Goal: Task Accomplishment & Management: Use online tool/utility

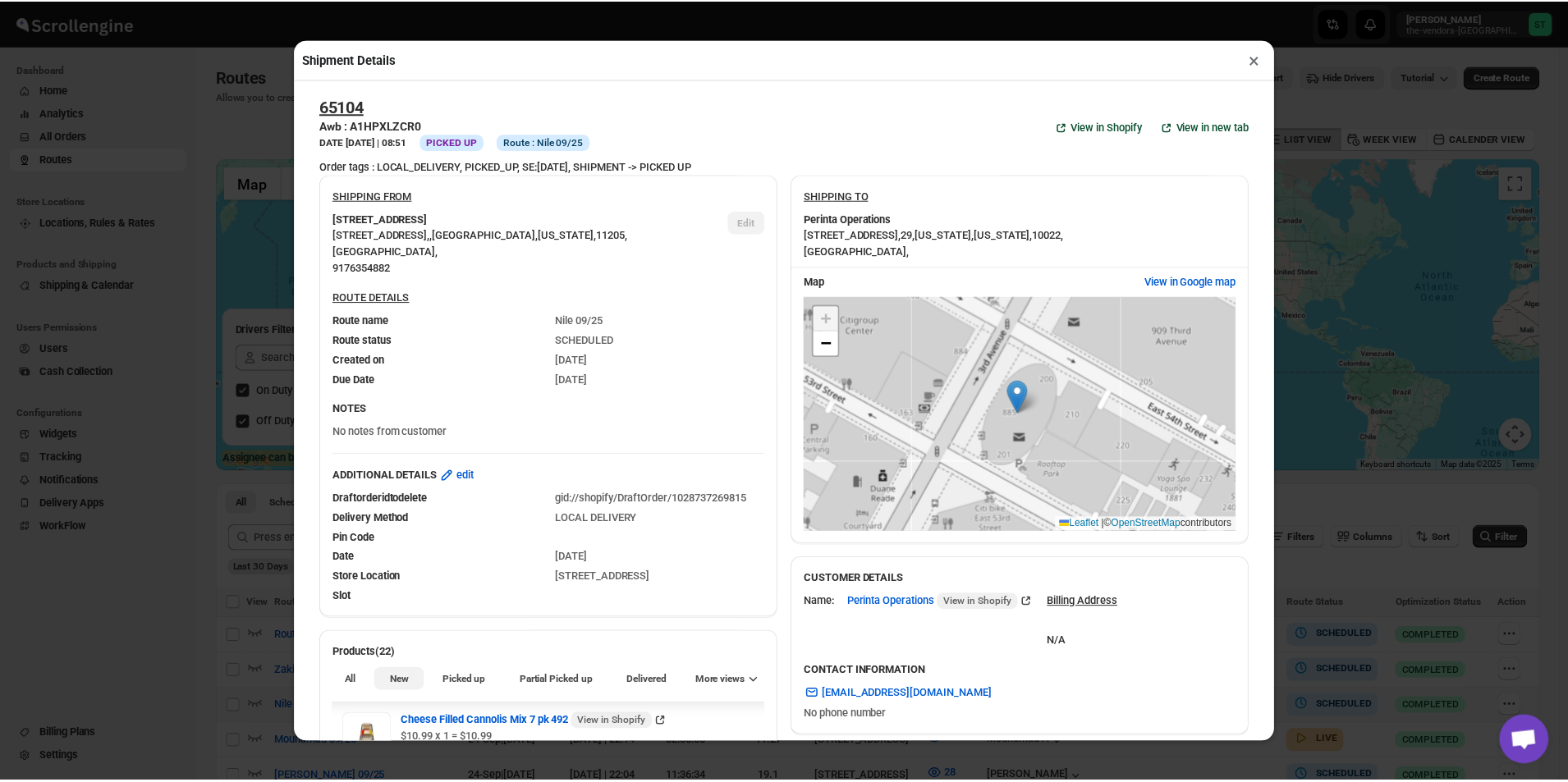
scroll to position [1231, 0]
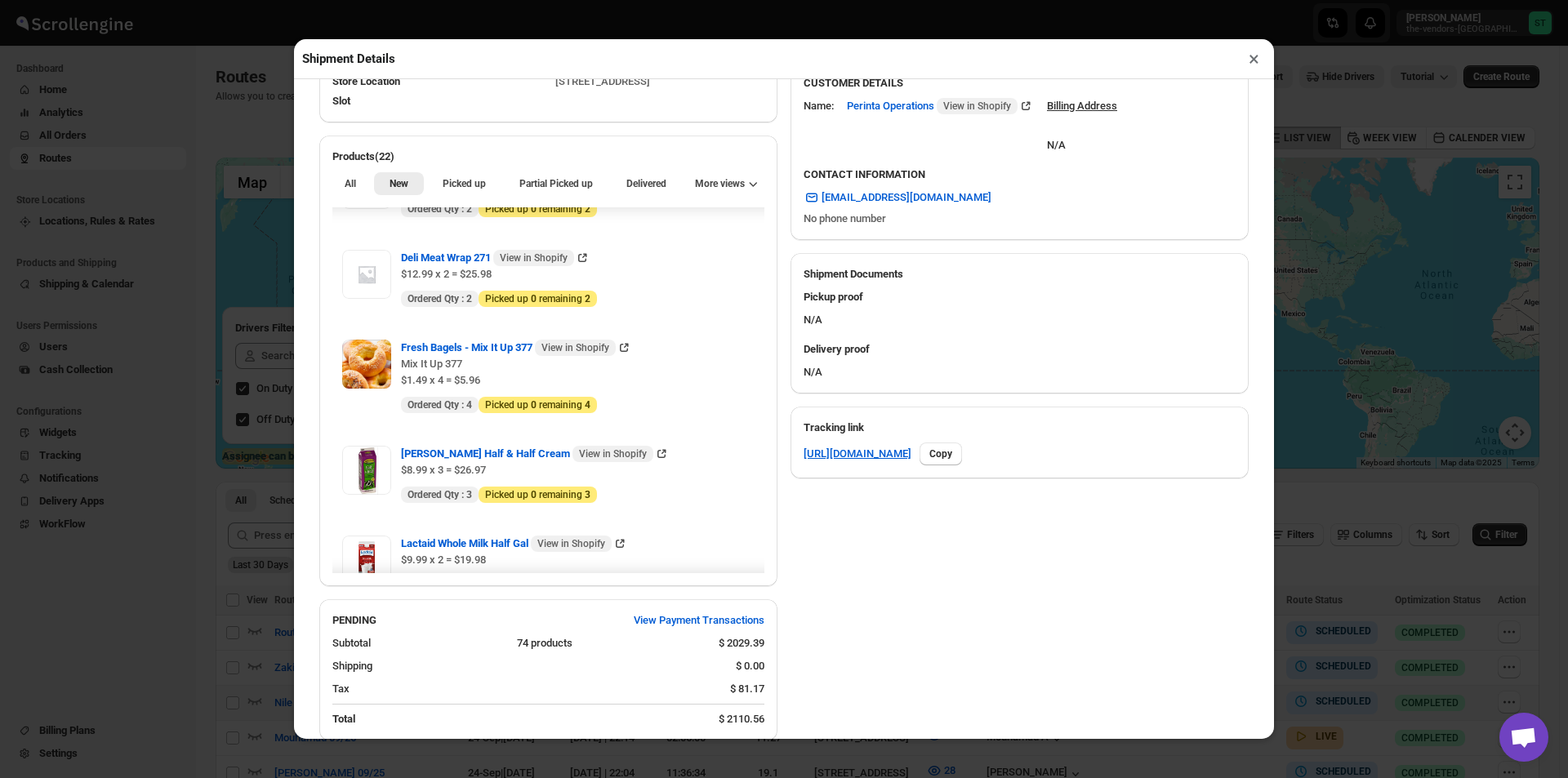
click at [1249, 60] on button "×" at bounding box center [1254, 59] width 24 height 23
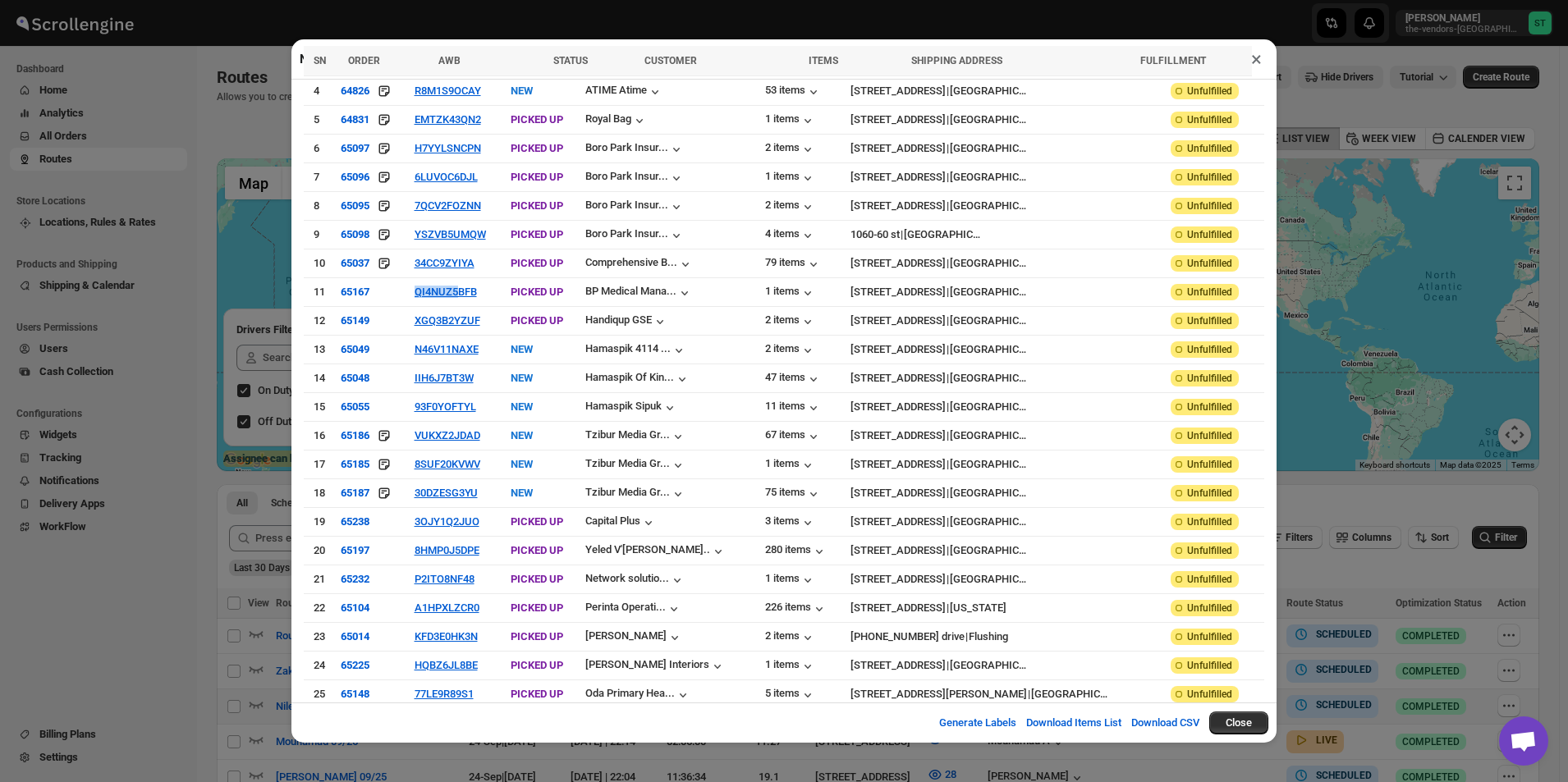
click at [1254, 63] on button "×" at bounding box center [1257, 59] width 24 height 23
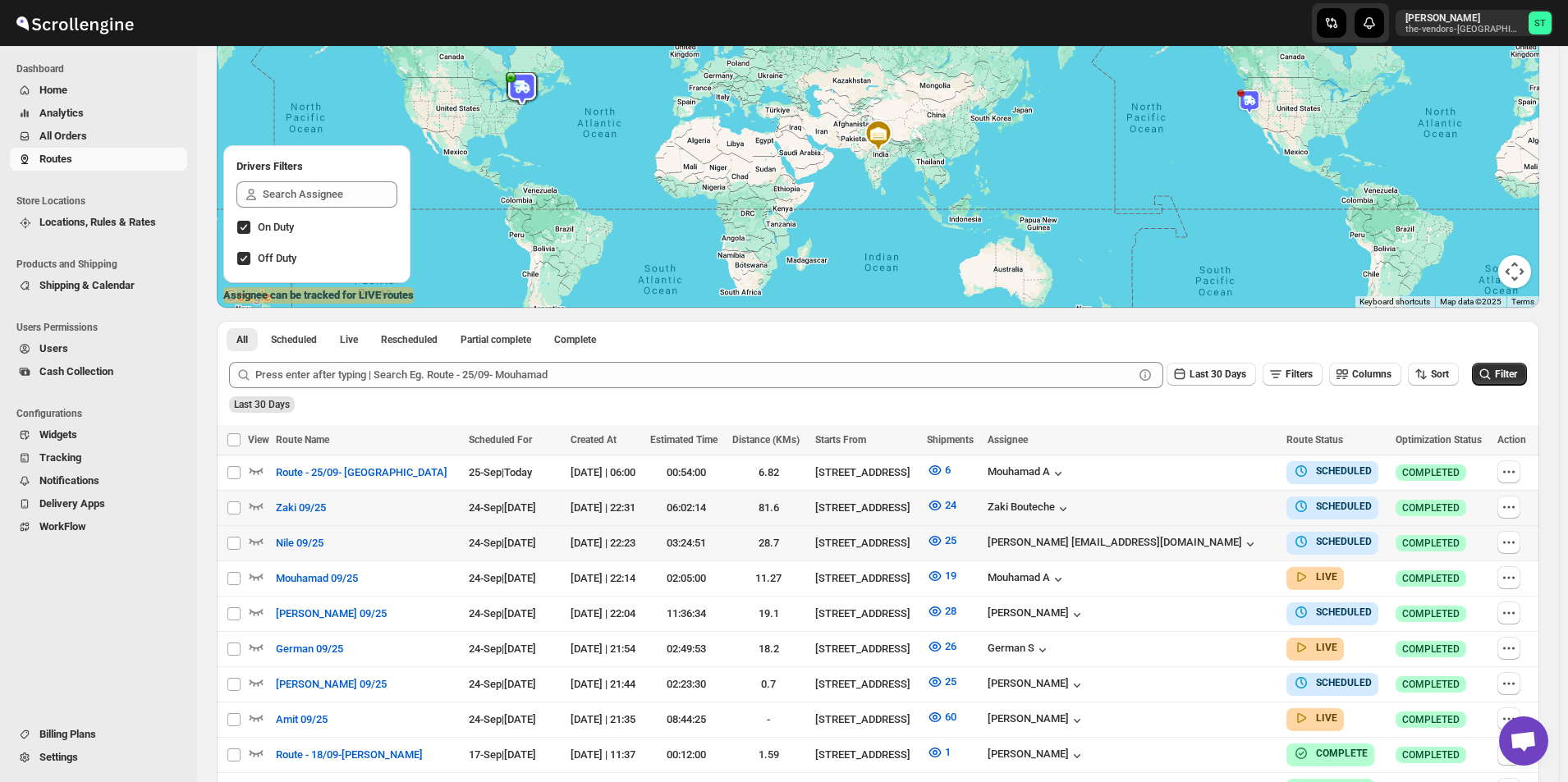
scroll to position [305, 0]
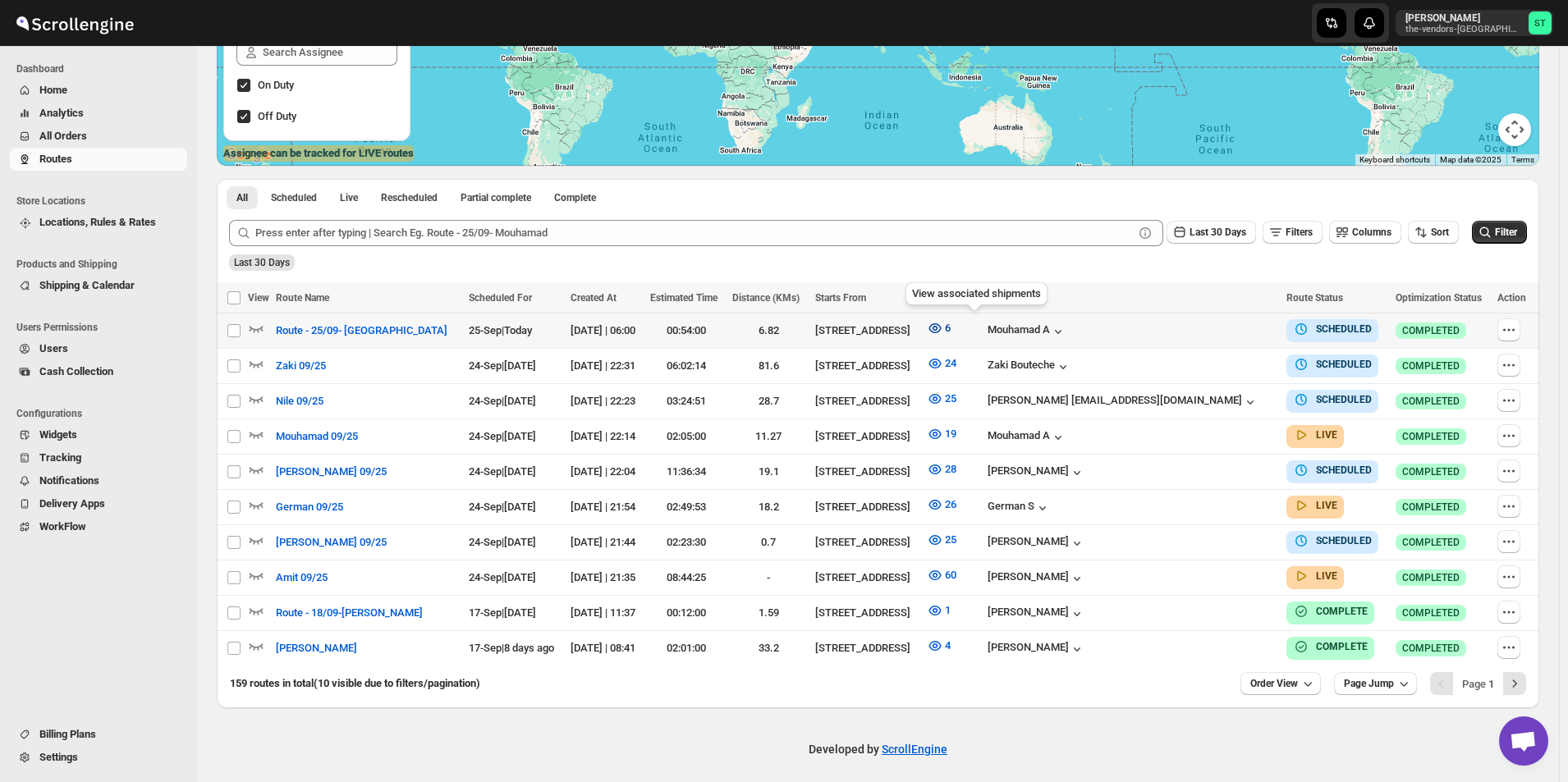
click at [943, 327] on icon "button" at bounding box center [934, 328] width 17 height 17
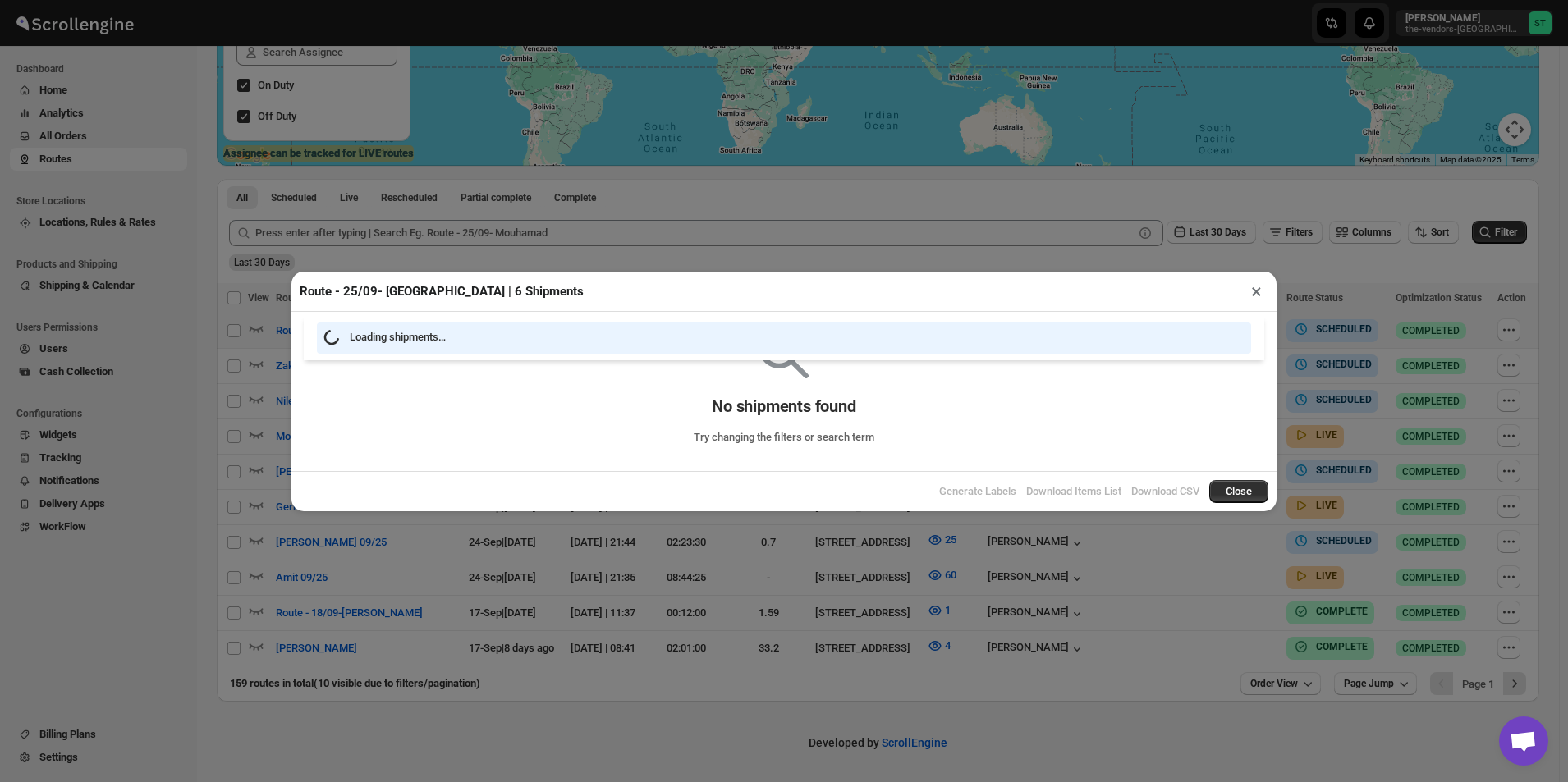
scroll to position [299, 0]
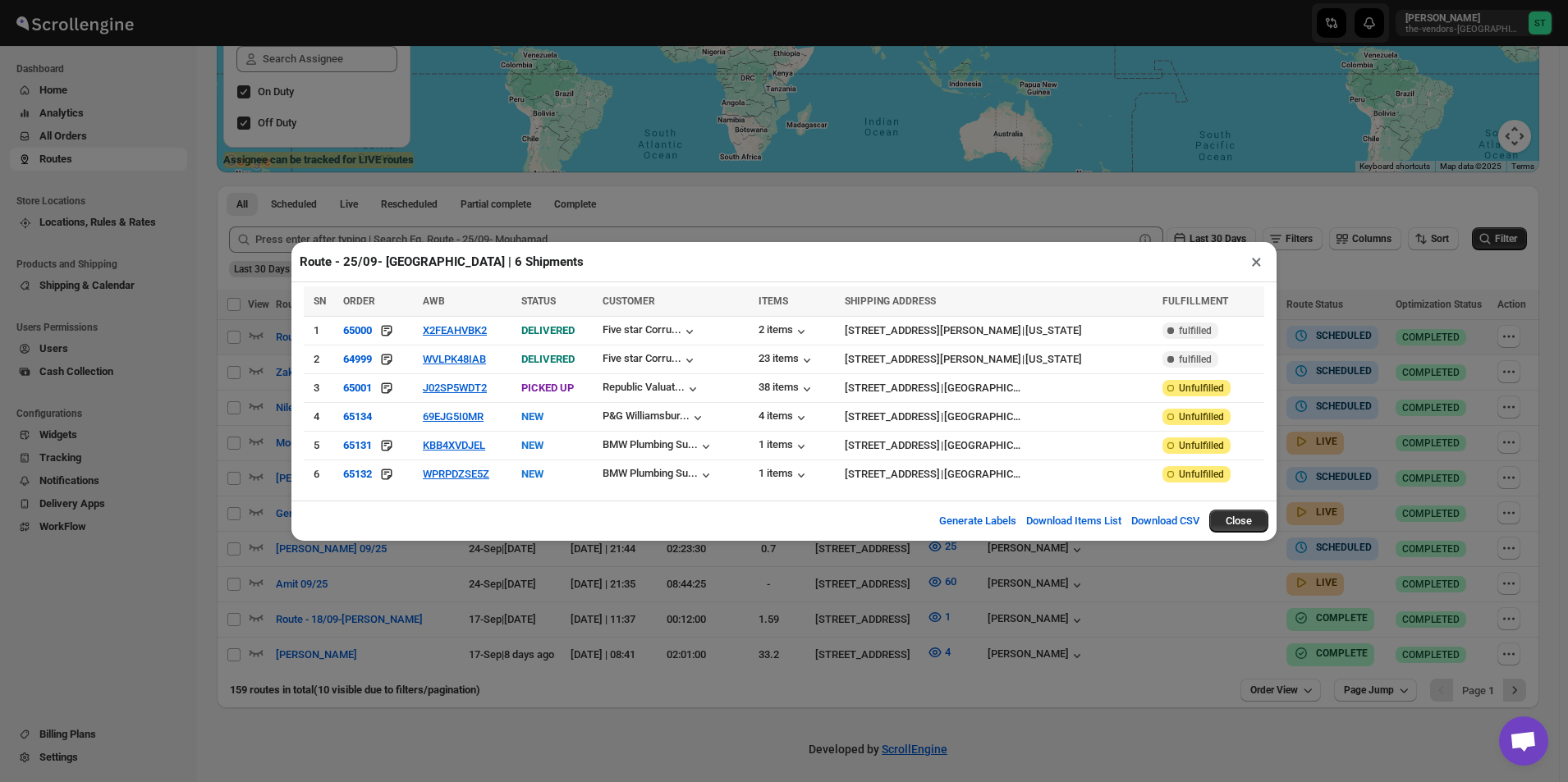
click at [1248, 264] on button "×" at bounding box center [1257, 262] width 24 height 23
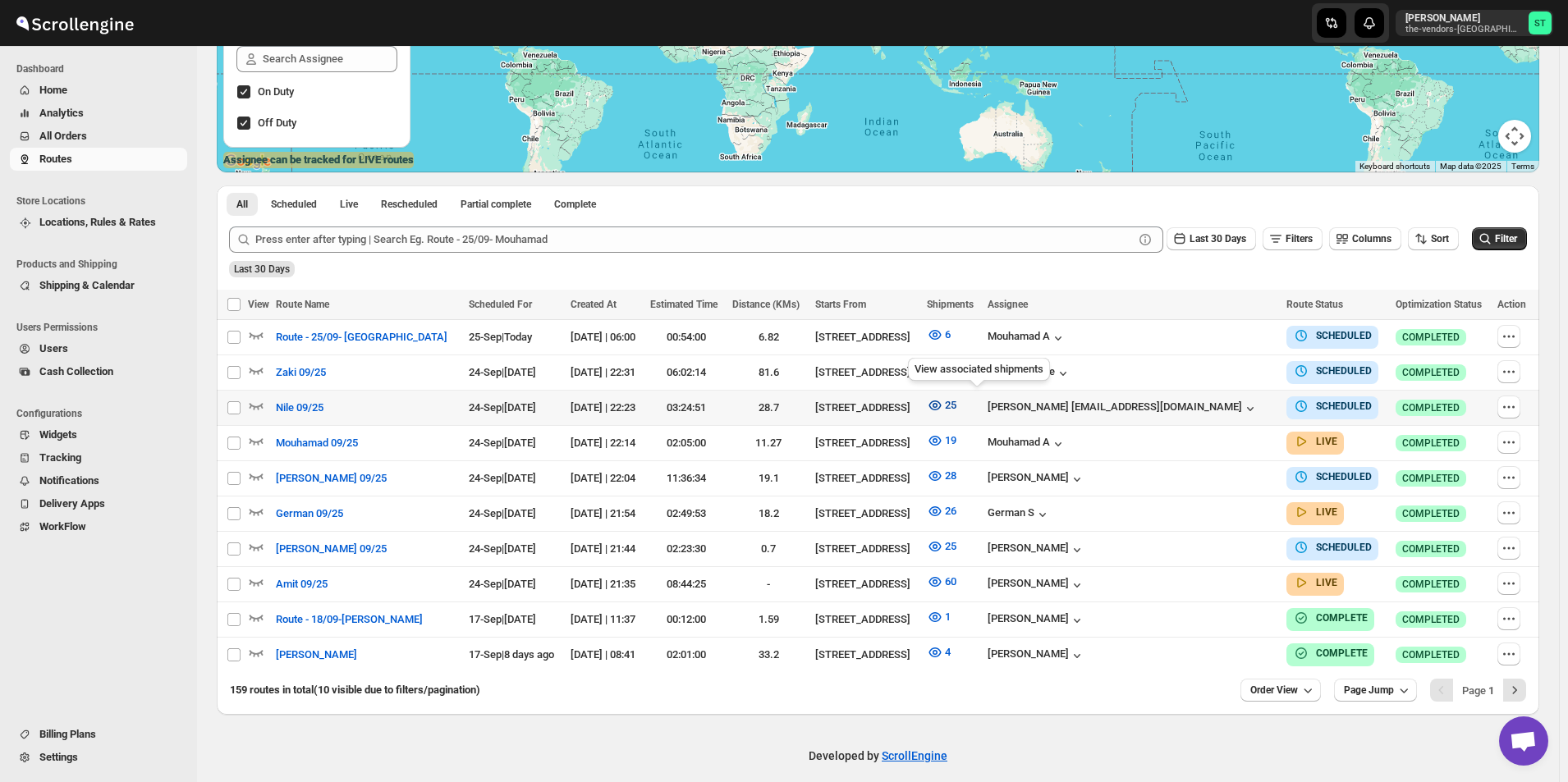
click at [943, 398] on icon "button" at bounding box center [934, 406] width 17 height 17
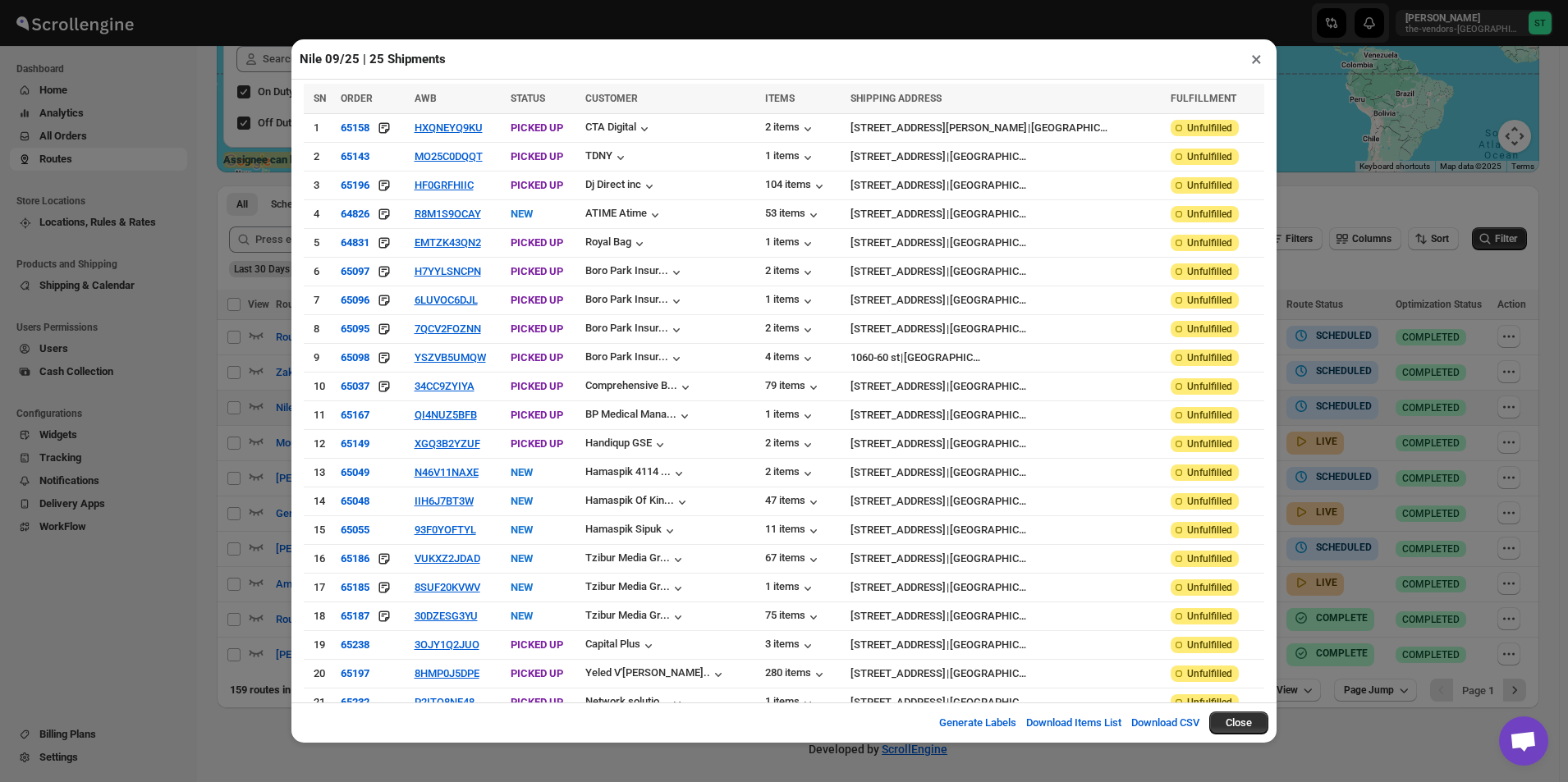
click at [1257, 65] on button "×" at bounding box center [1257, 59] width 24 height 23
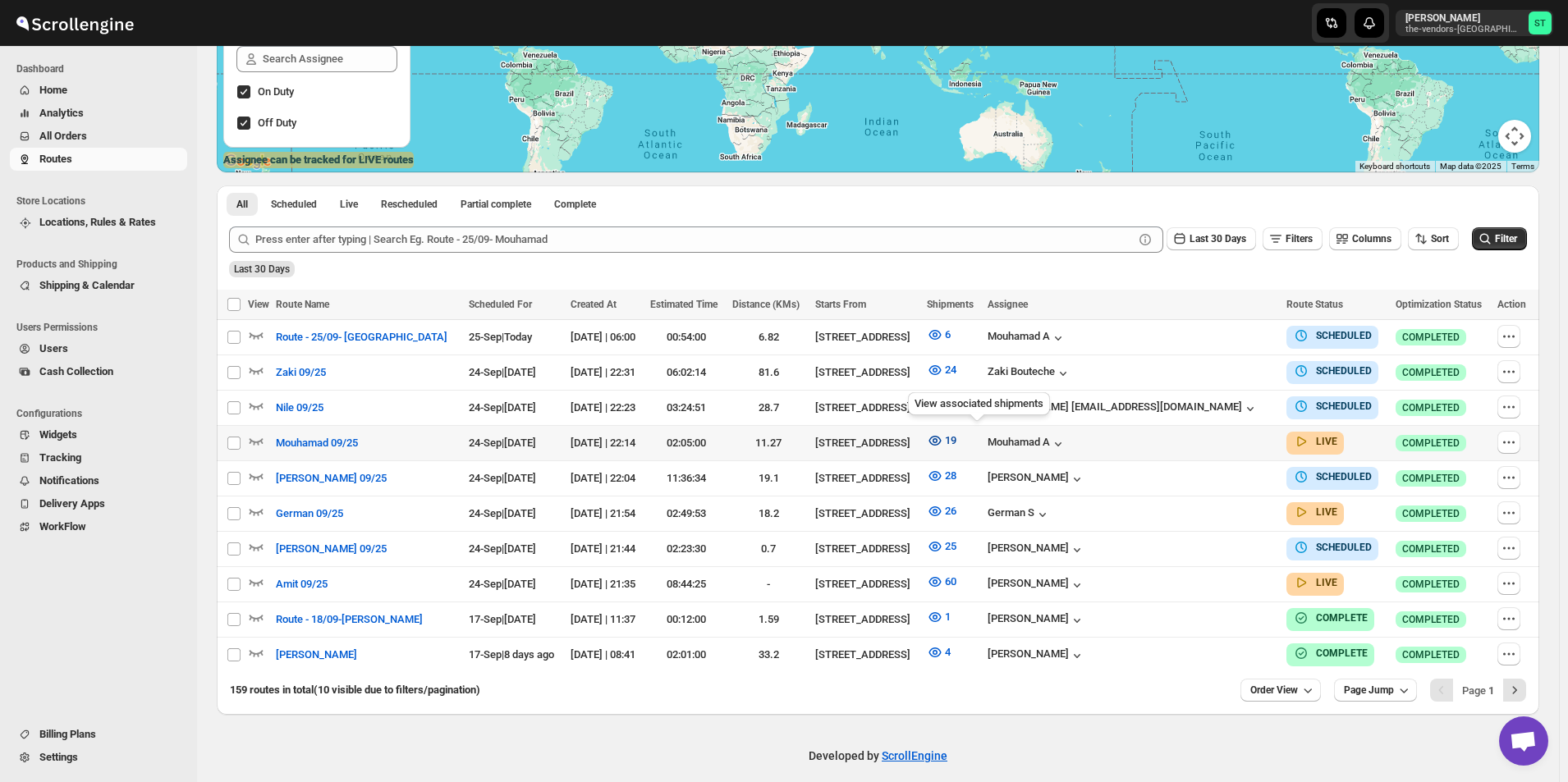
click at [943, 435] on icon "button" at bounding box center [934, 441] width 17 height 17
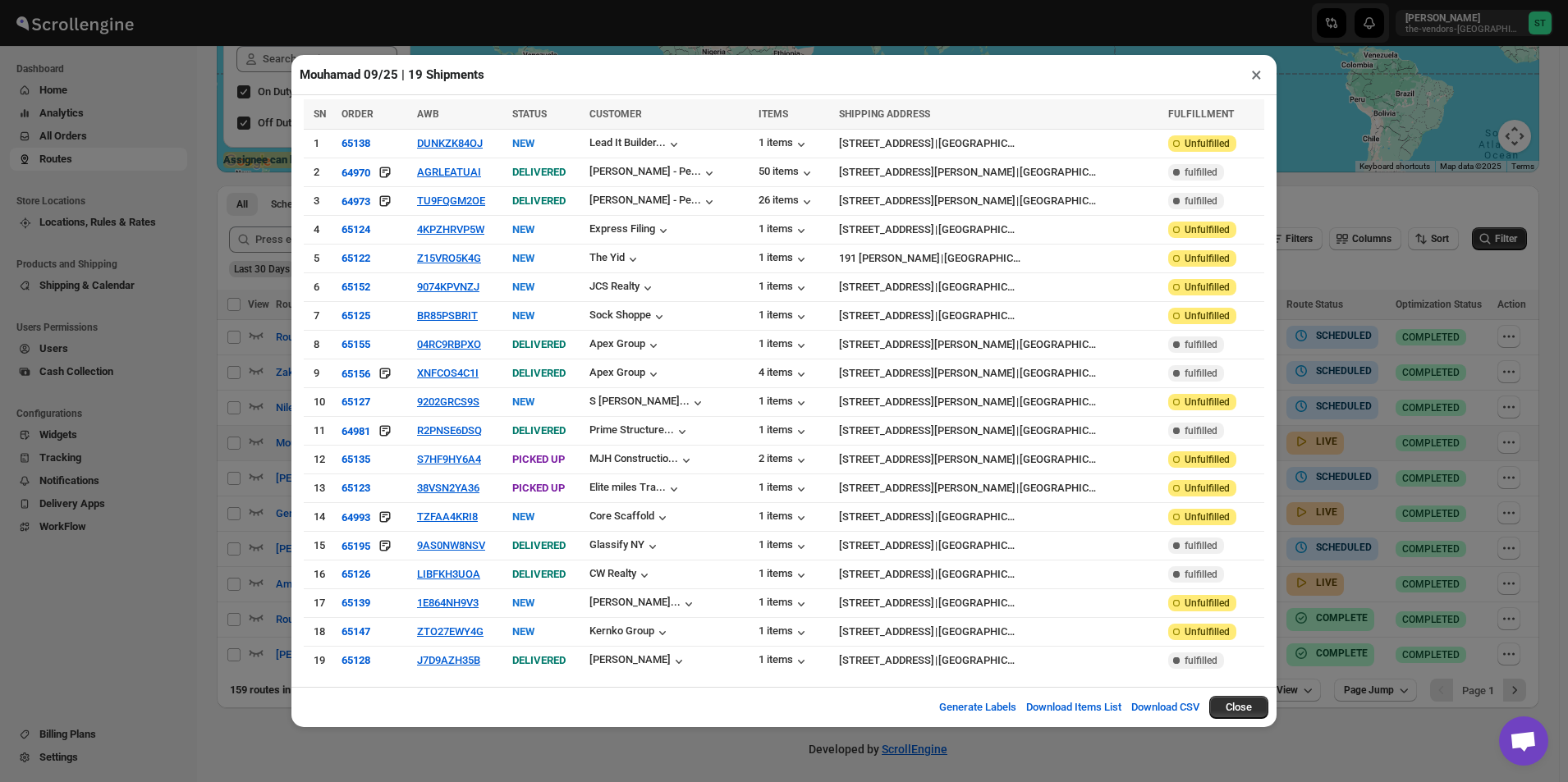
click at [1248, 80] on button "×" at bounding box center [1257, 75] width 24 height 23
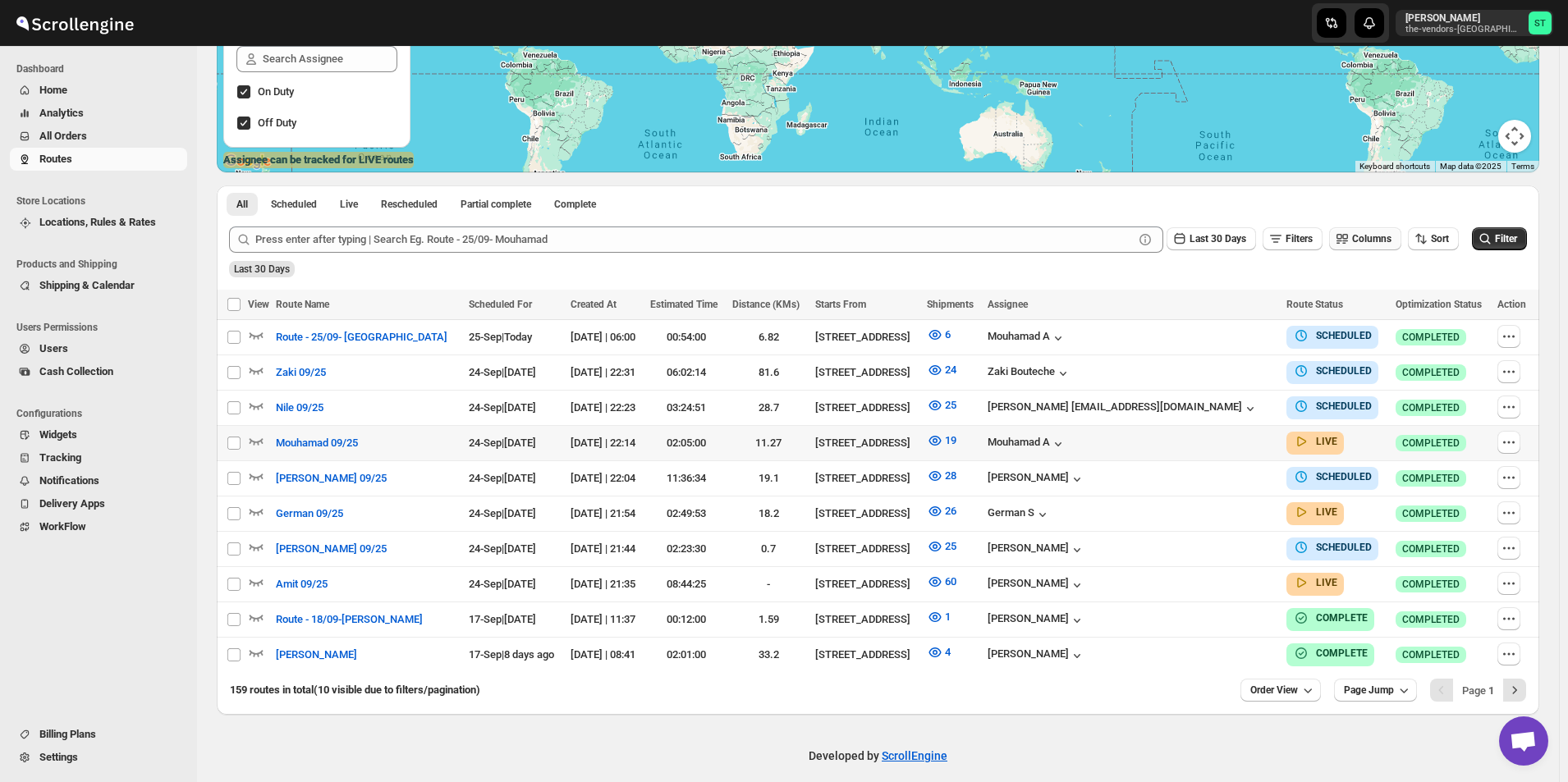
click at [1359, 234] on button "Columns" at bounding box center [1366, 238] width 72 height 23
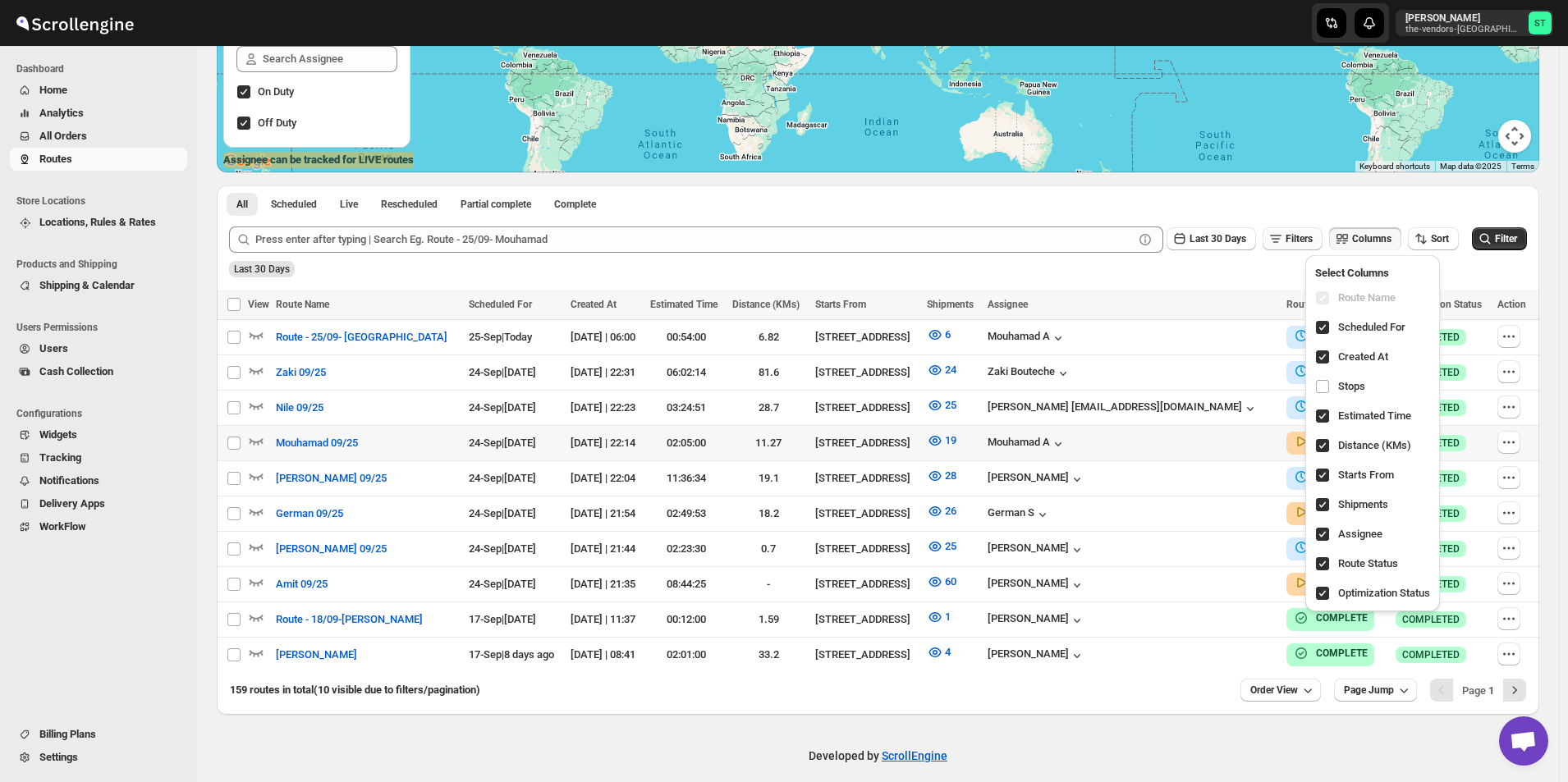
click at [1304, 238] on span "Filters" at bounding box center [1299, 238] width 27 height 11
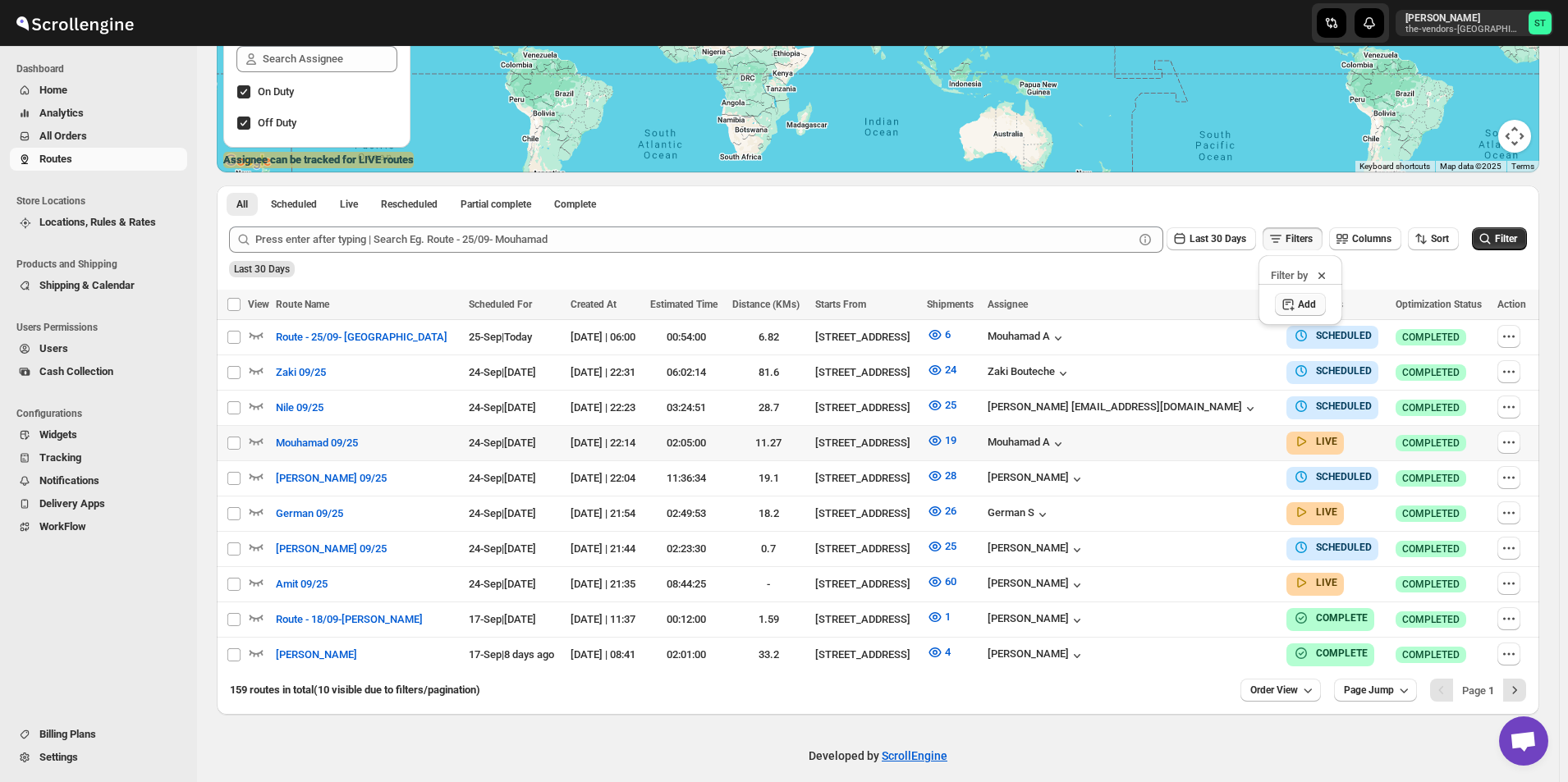
click at [1307, 301] on span "Add" at bounding box center [1307, 304] width 18 height 13
click at [1242, 310] on icon "button" at bounding box center [1239, 305] width 17 height 17
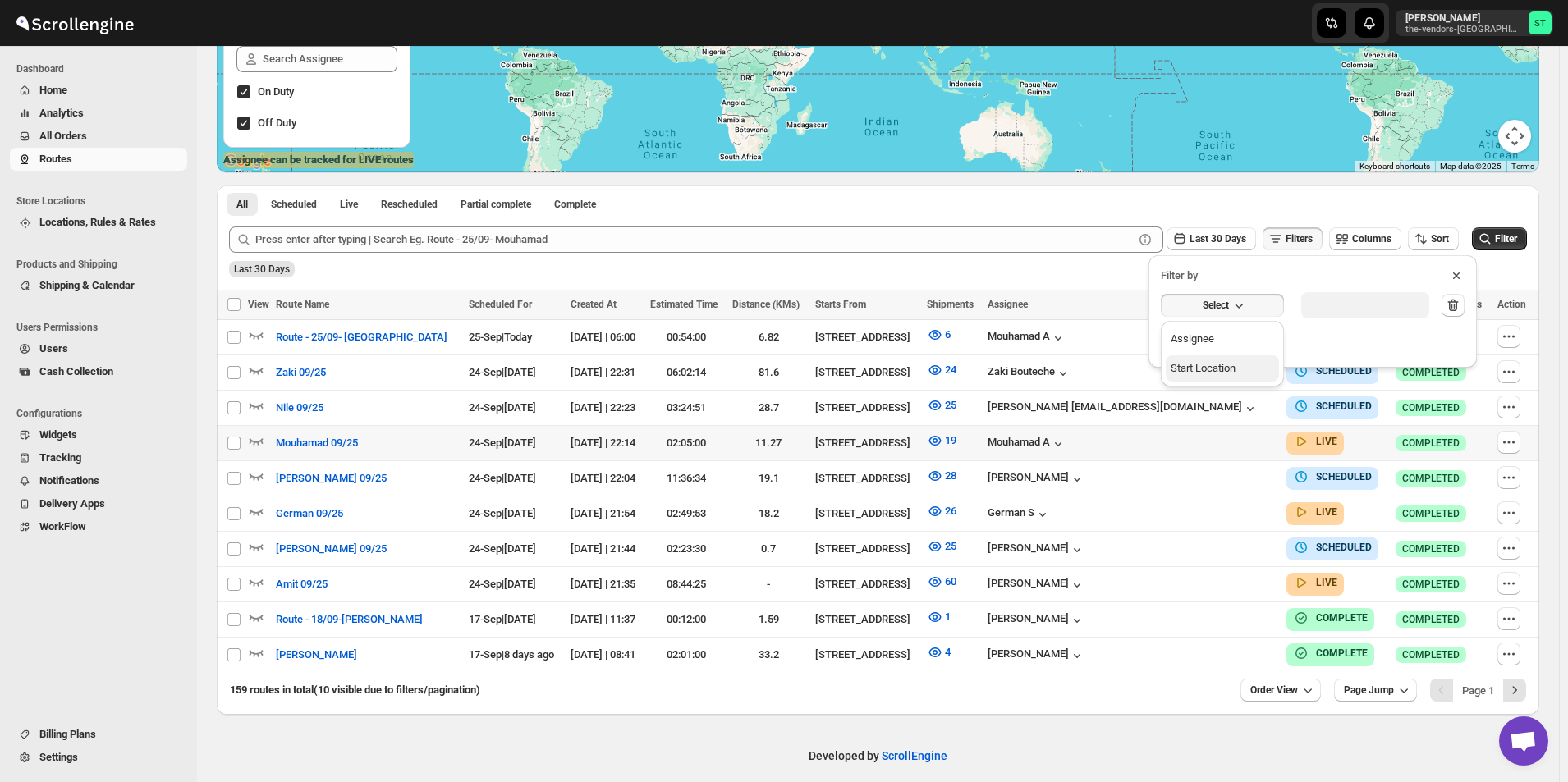
click at [1213, 371] on div "Start Location" at bounding box center [1204, 369] width 65 height 17
click at [1209, 310] on span "START LOCATION" at bounding box center [1213, 303] width 79 height 13
click at [1210, 333] on div "Assignee" at bounding box center [1192, 337] width 43 height 17
click at [1232, 302] on span "ASSIGNEE" at bounding box center [1213, 303] width 46 height 13
click at [1321, 303] on div "Select value" at bounding box center [1339, 303] width 82 height 13
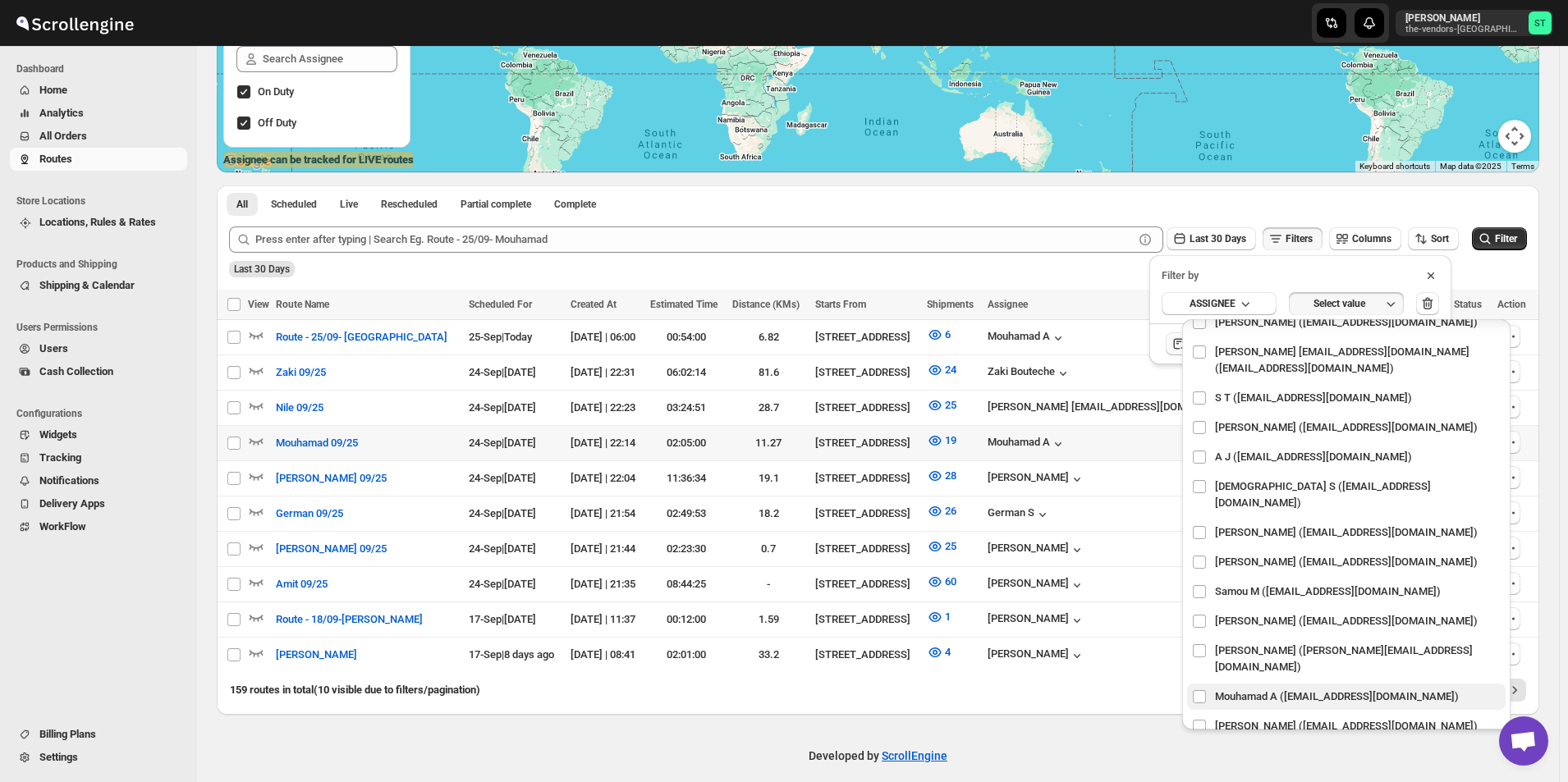
scroll to position [140, 0]
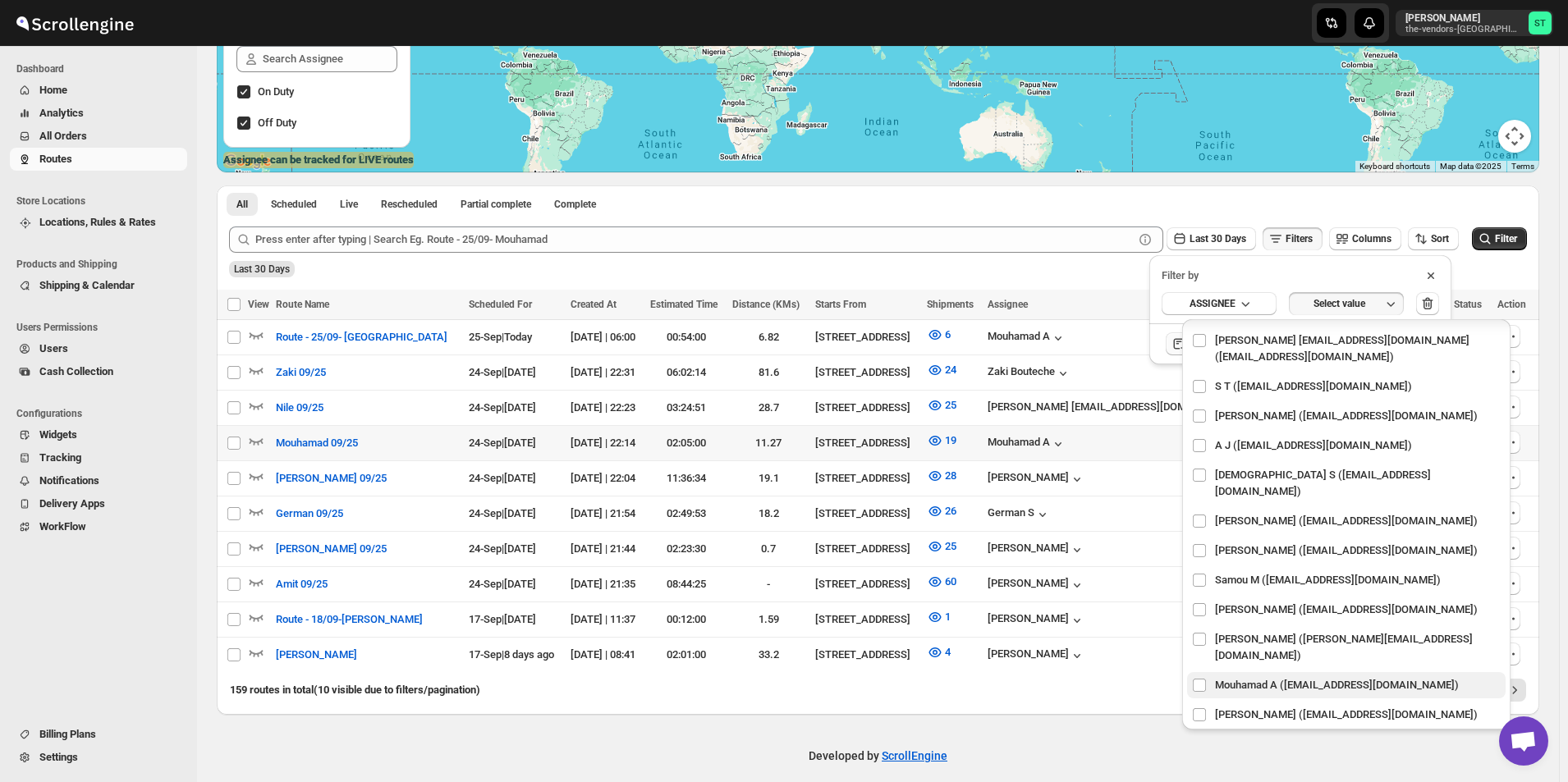
click at [1265, 677] on span "Mouhamad A ([EMAIL_ADDRESS][DOMAIN_NAME])" at bounding box center [1337, 685] width 244 height 17
click at [1206, 679] on input "checkbox" at bounding box center [1199, 685] width 13 height 13
checkbox input "true"
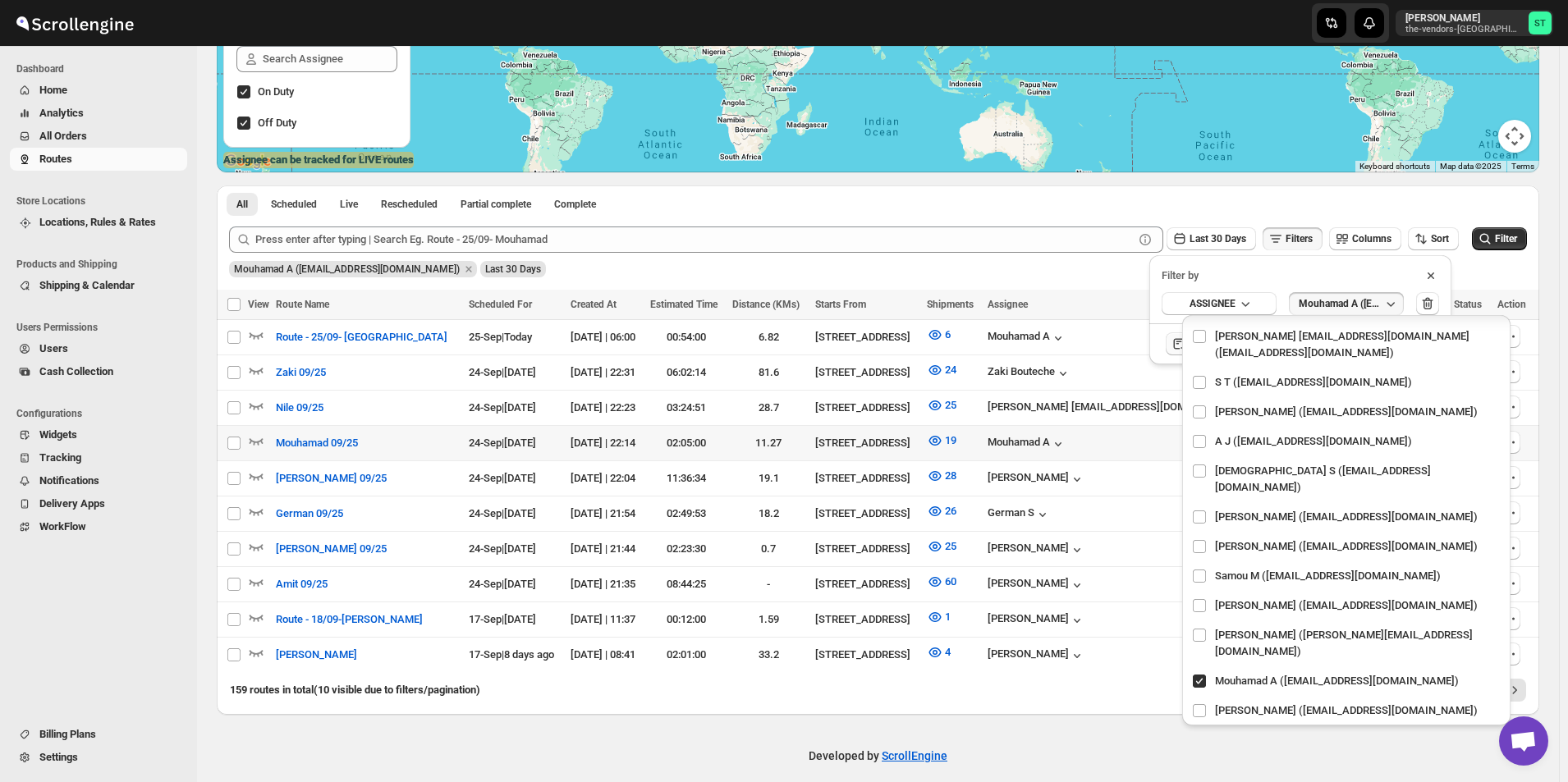
click at [1435, 281] on icon at bounding box center [1431, 275] width 17 height 17
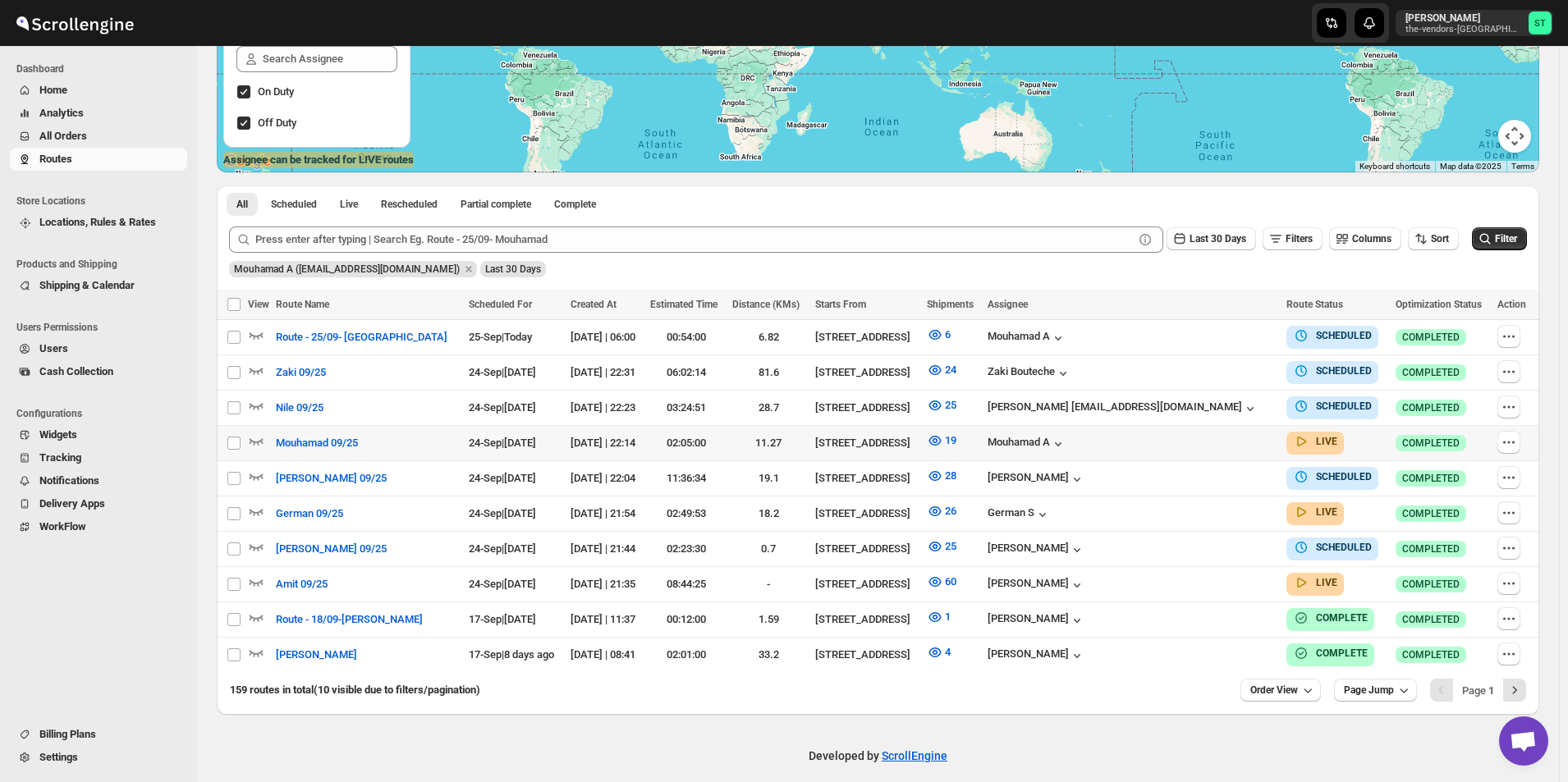
click at [1493, 233] on icon "submit" at bounding box center [1485, 238] width 17 height 17
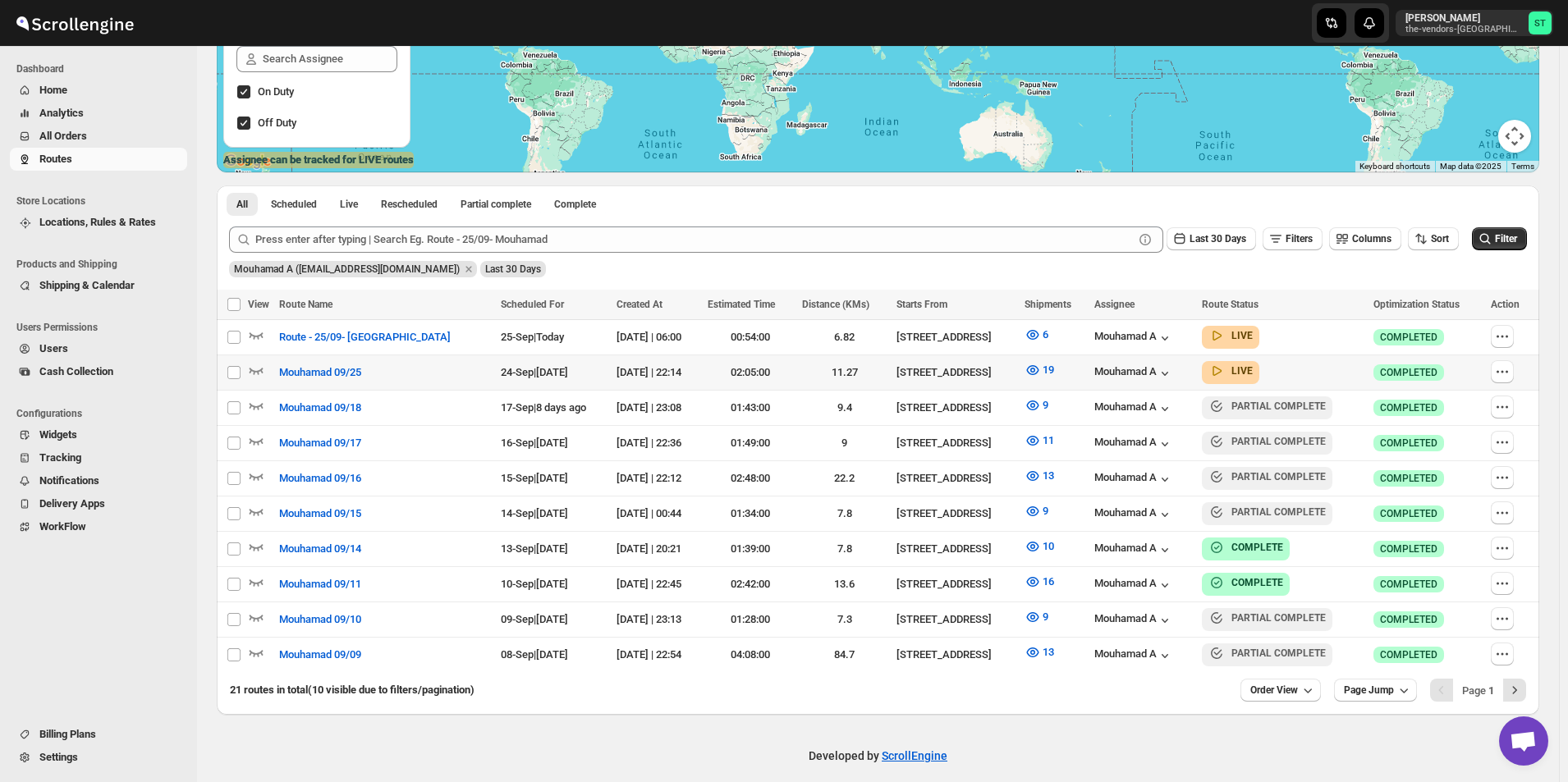
scroll to position [305, 0]
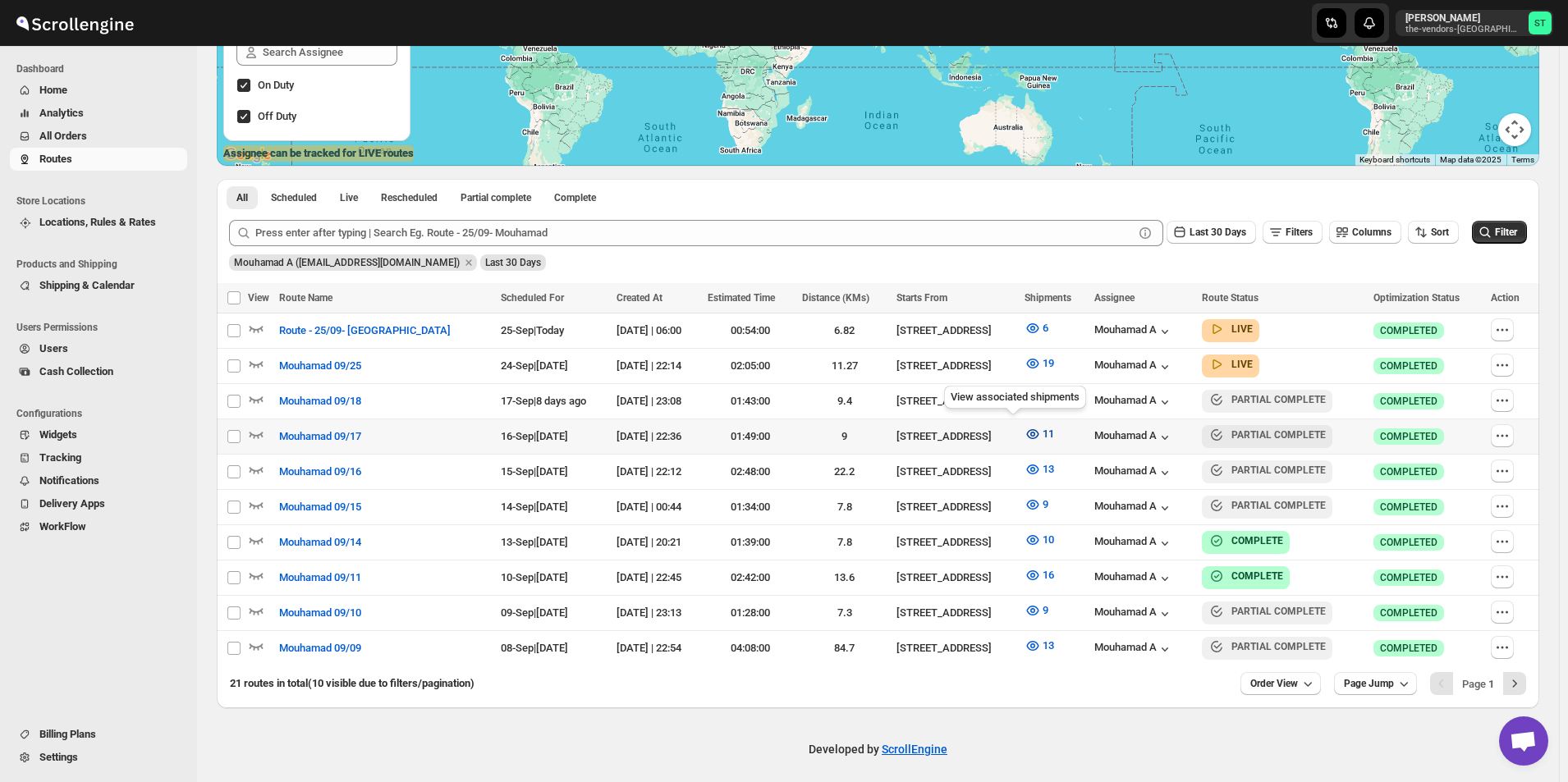
click at [1024, 430] on icon "button" at bounding box center [1032, 434] width 17 height 17
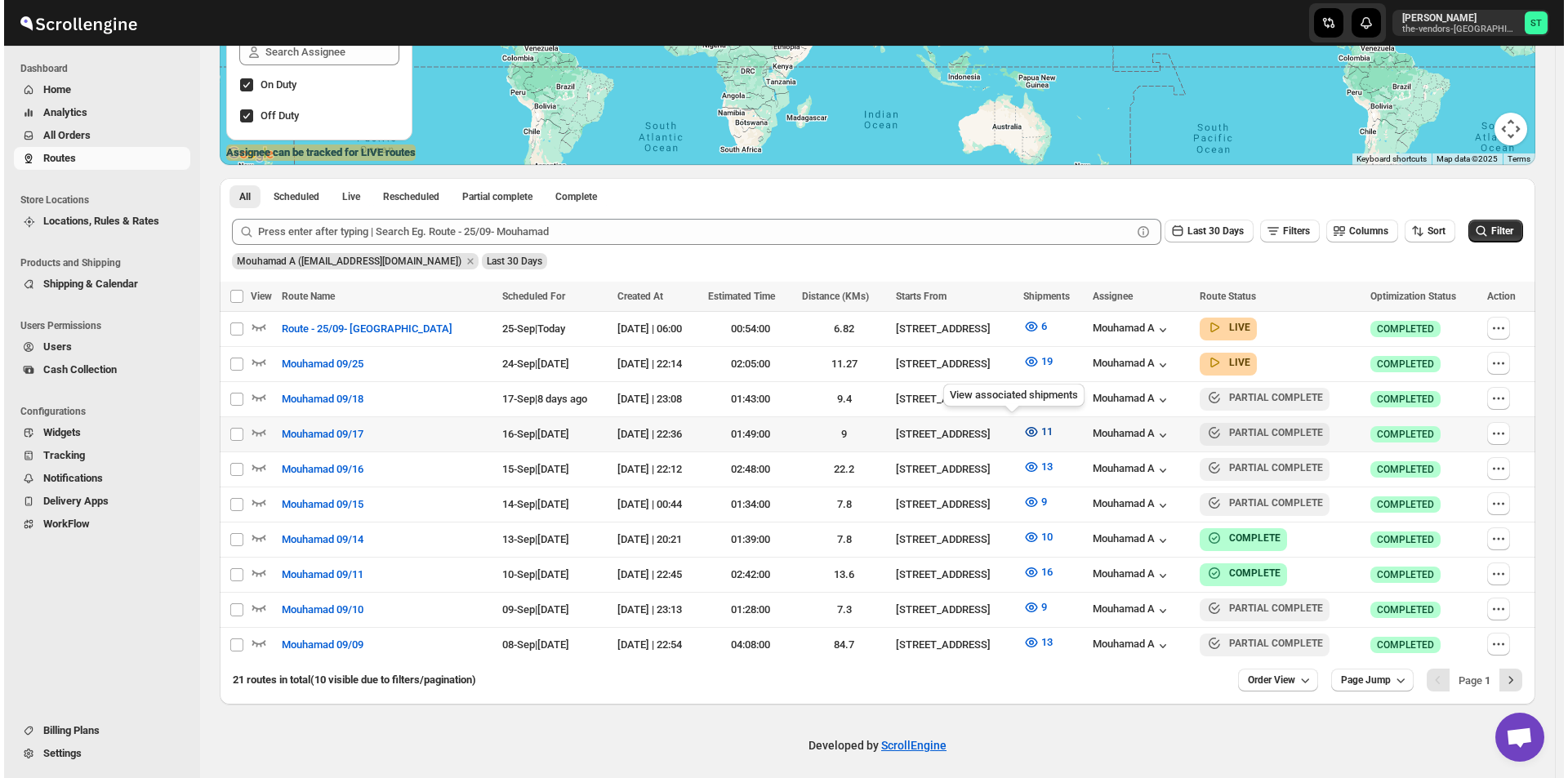
scroll to position [298, 0]
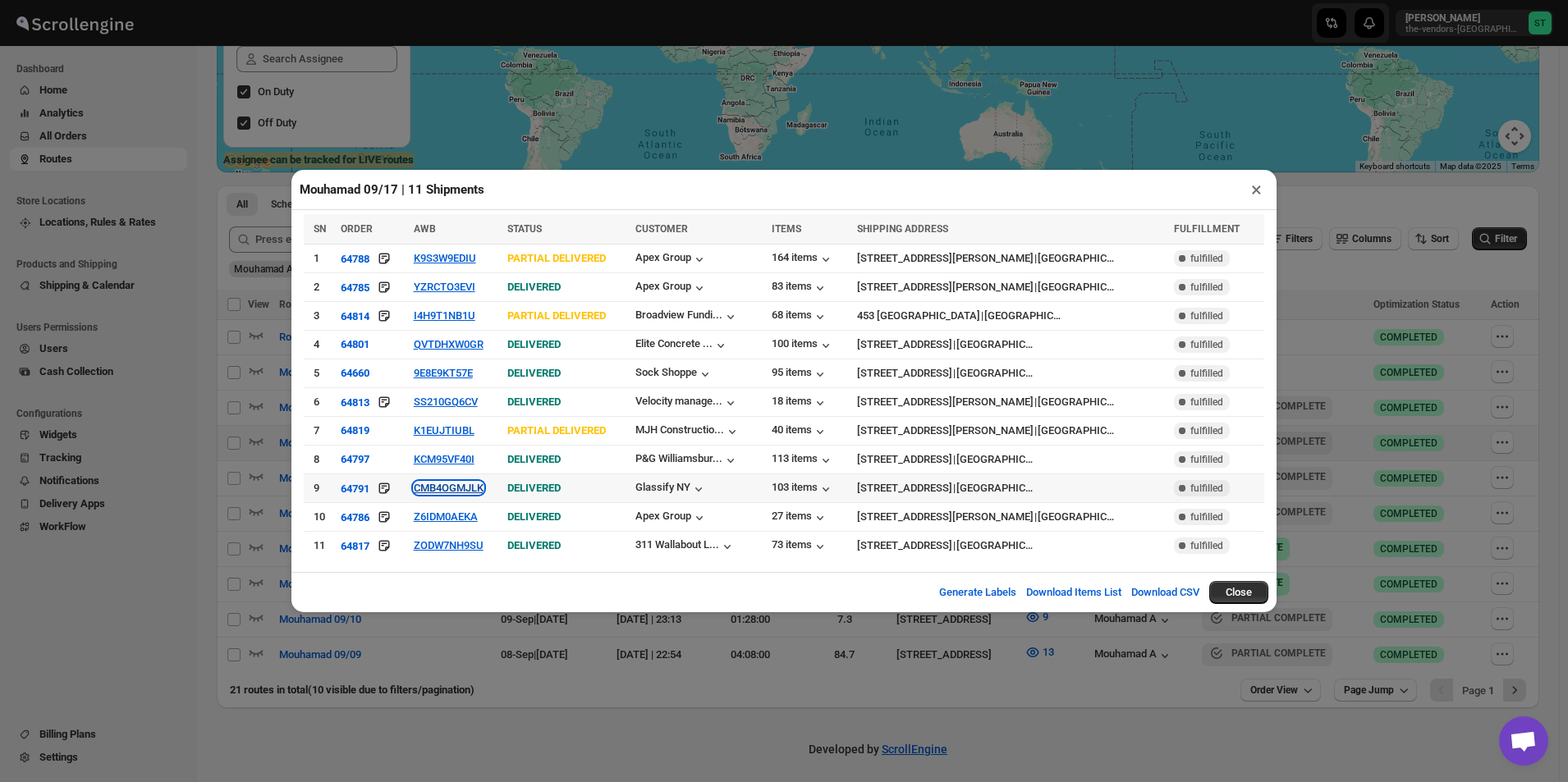
click at [462, 488] on button "CMB4OGMJLK" at bounding box center [448, 488] width 70 height 12
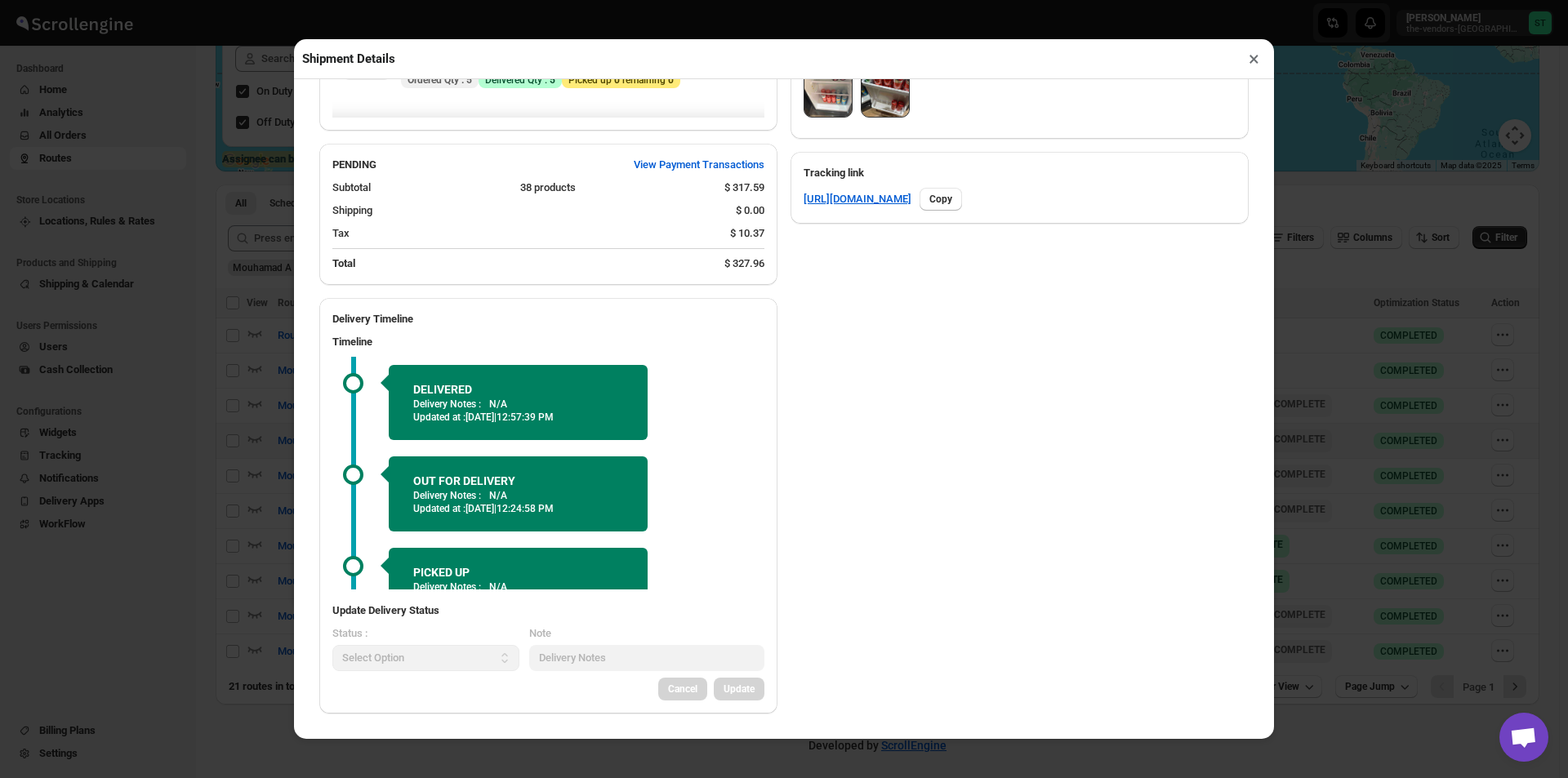
scroll to position [528, 0]
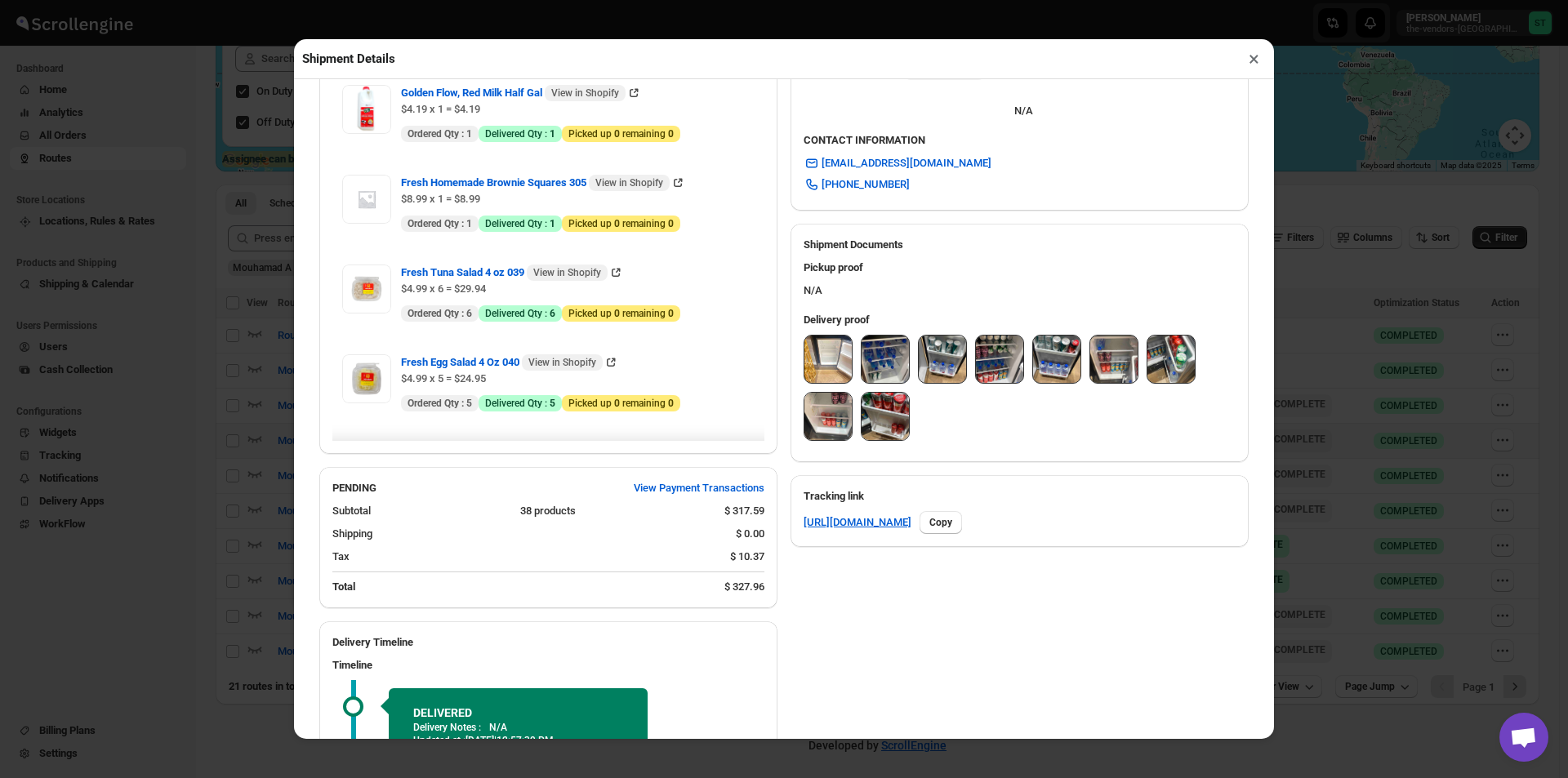
click at [819, 366] on img at bounding box center [828, 359] width 47 height 47
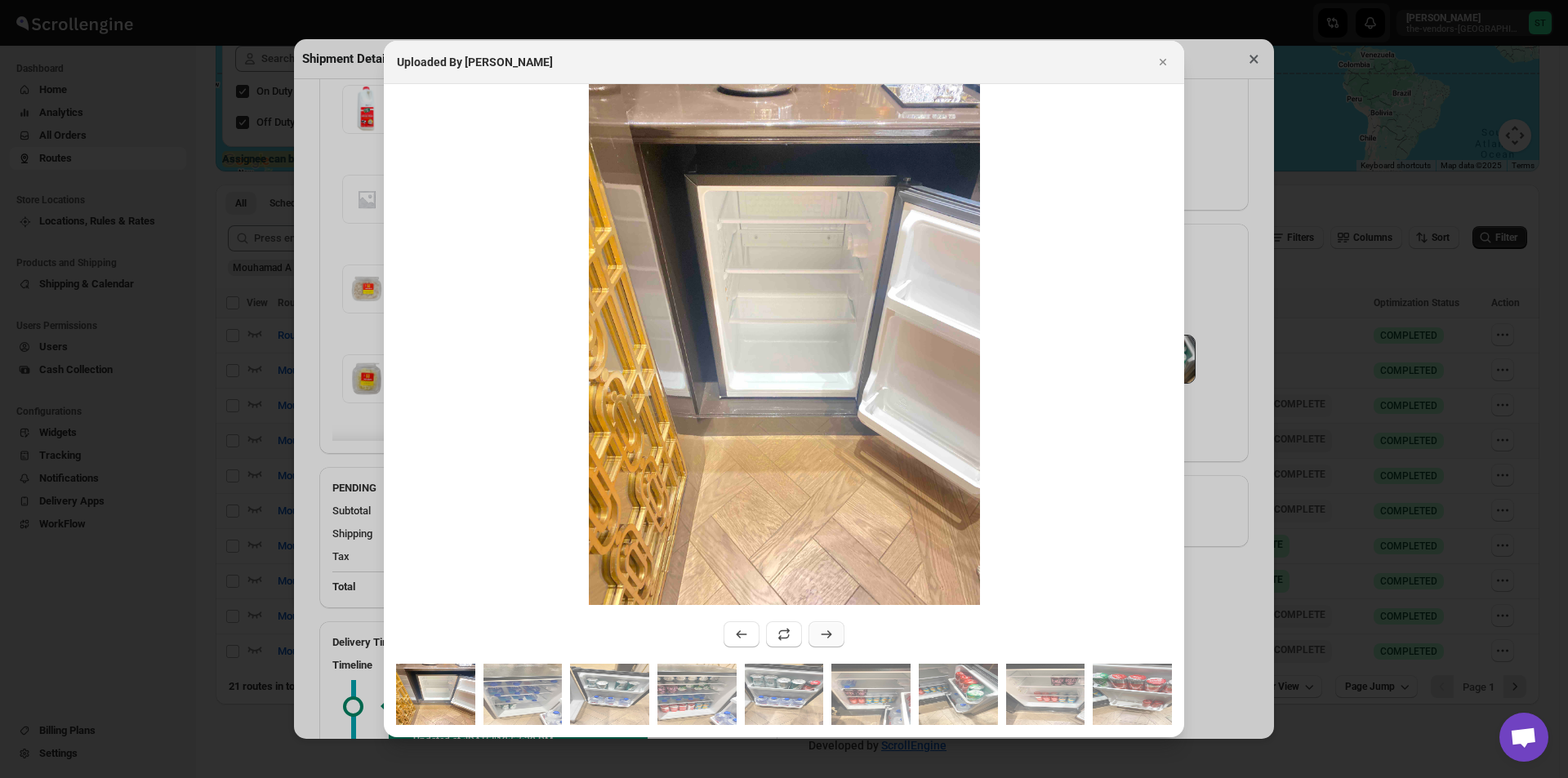
click at [824, 631] on icon ":rvkc:" at bounding box center [826, 634] width 17 height 17
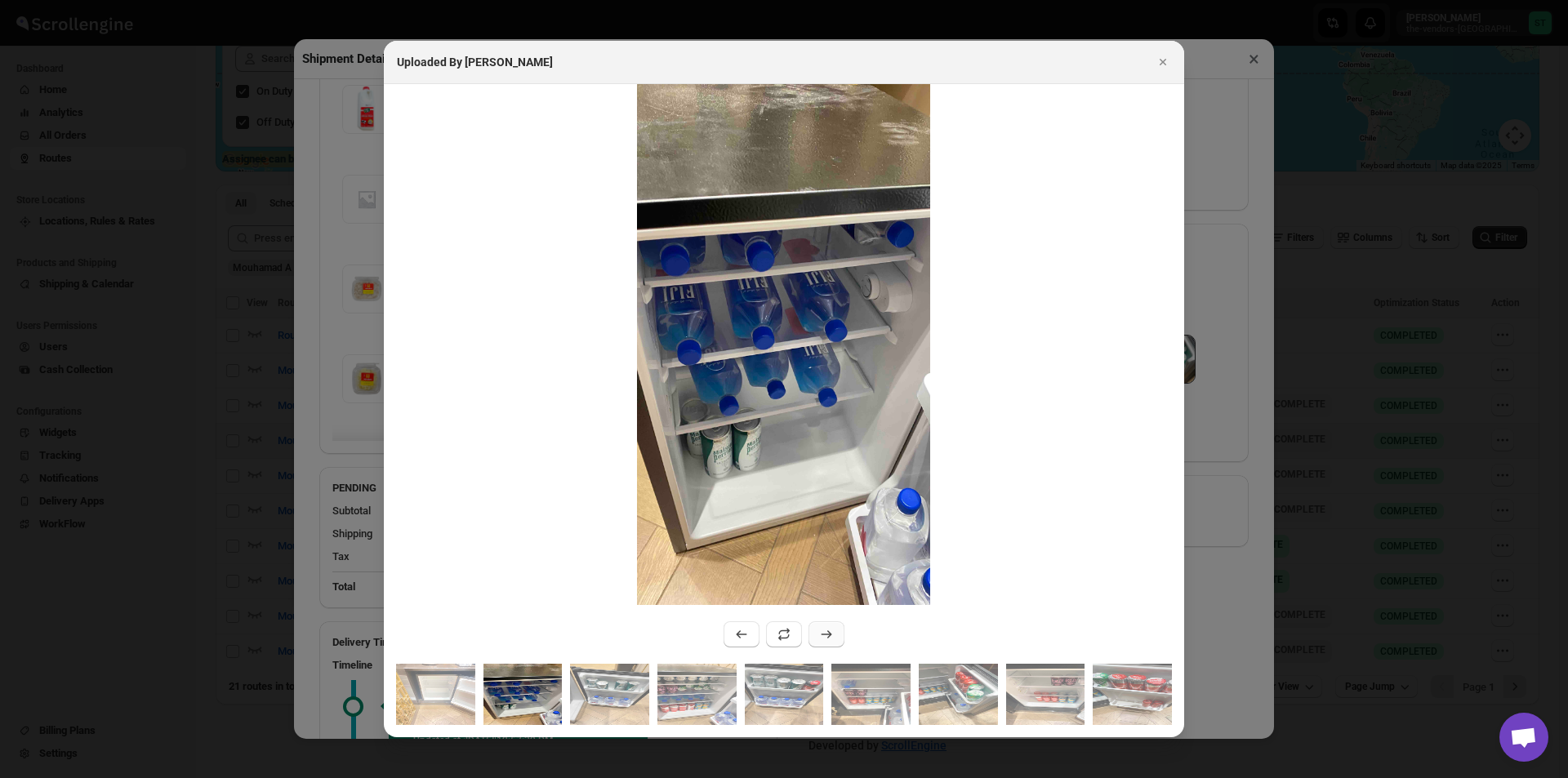
click at [824, 631] on icon ":rvkc:" at bounding box center [826, 634] width 17 height 17
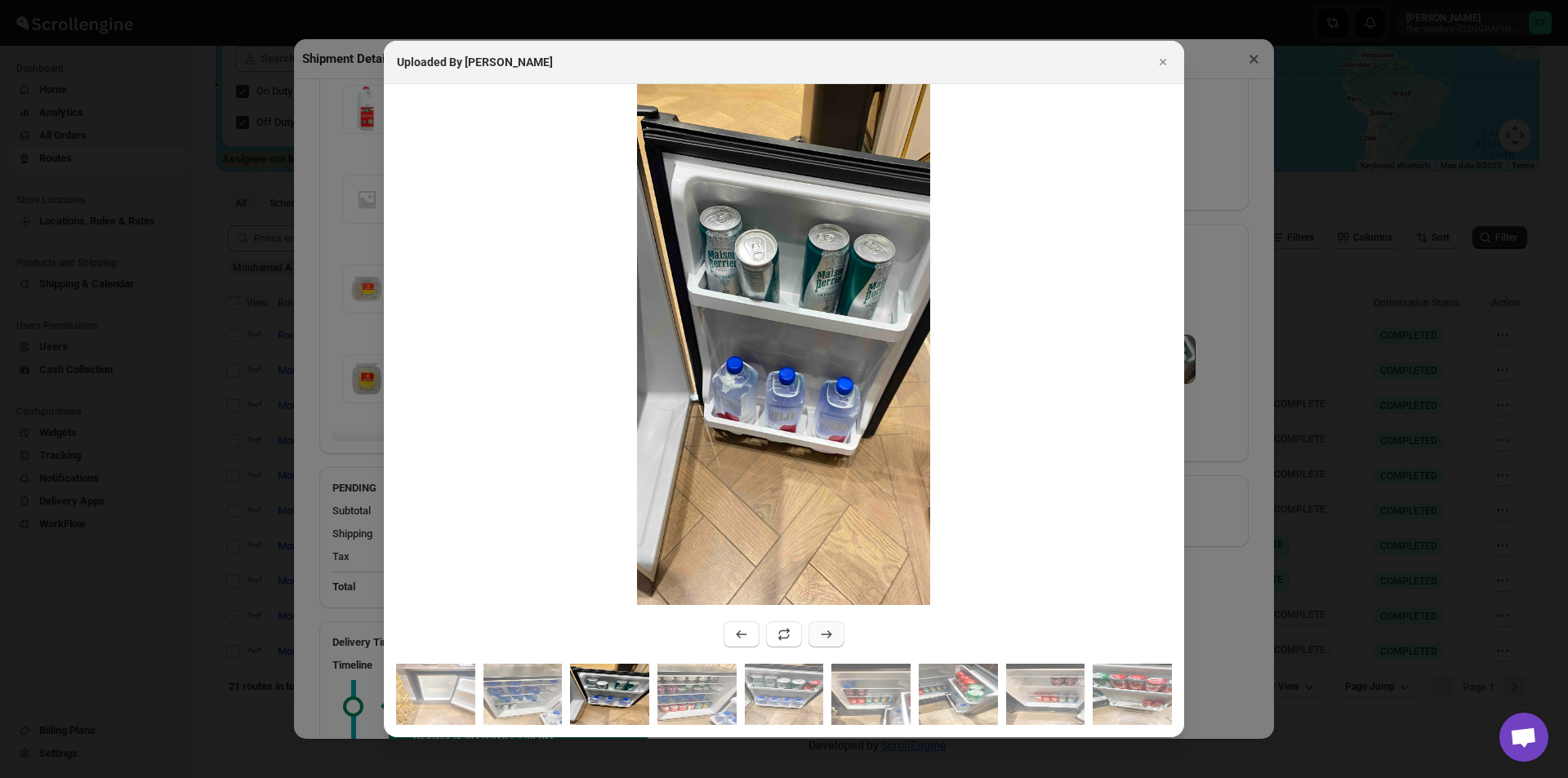
click at [824, 631] on icon ":rvkc:" at bounding box center [826, 634] width 17 height 17
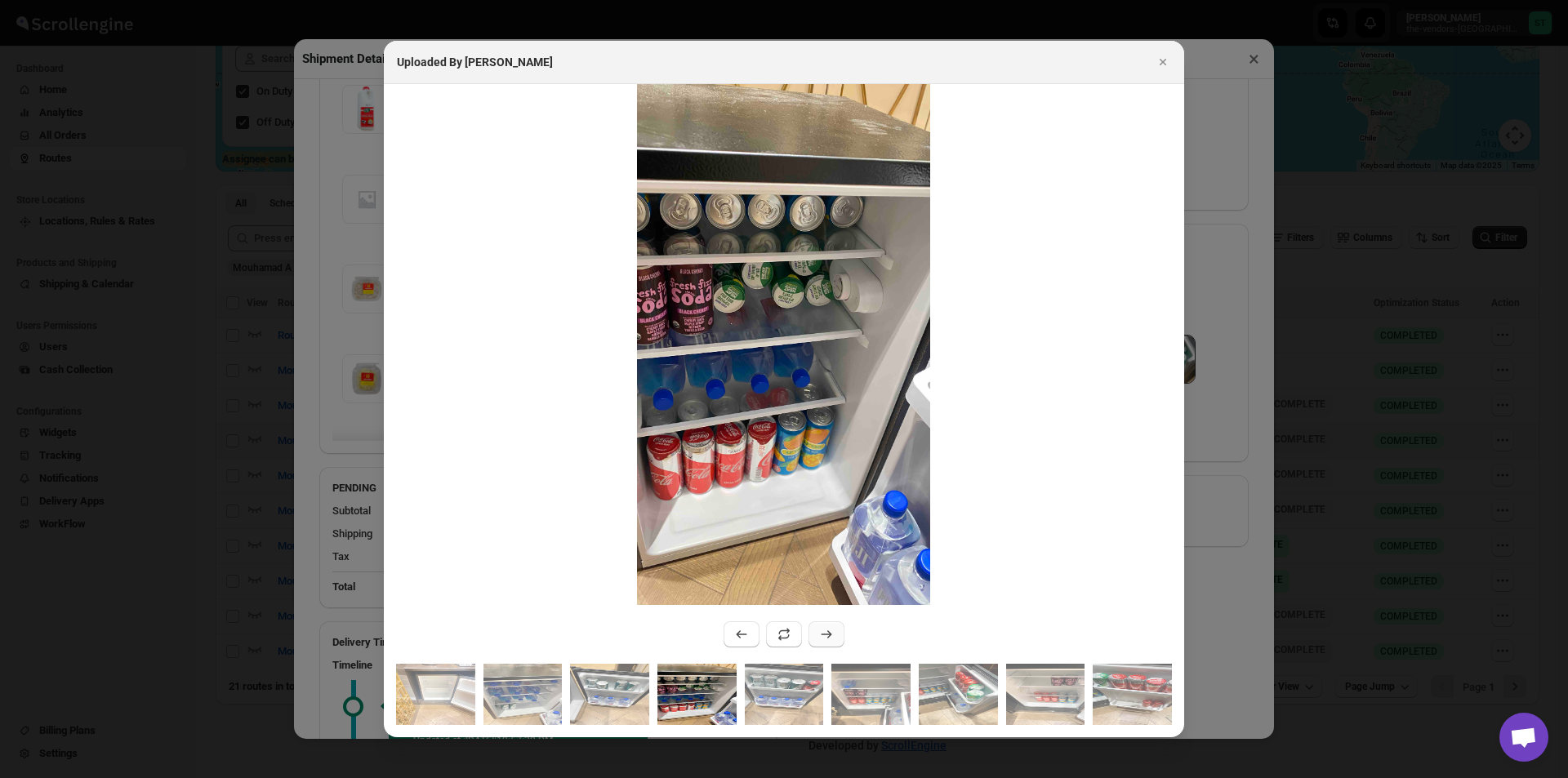
click at [824, 631] on icon ":rvkc:" at bounding box center [826, 634] width 17 height 17
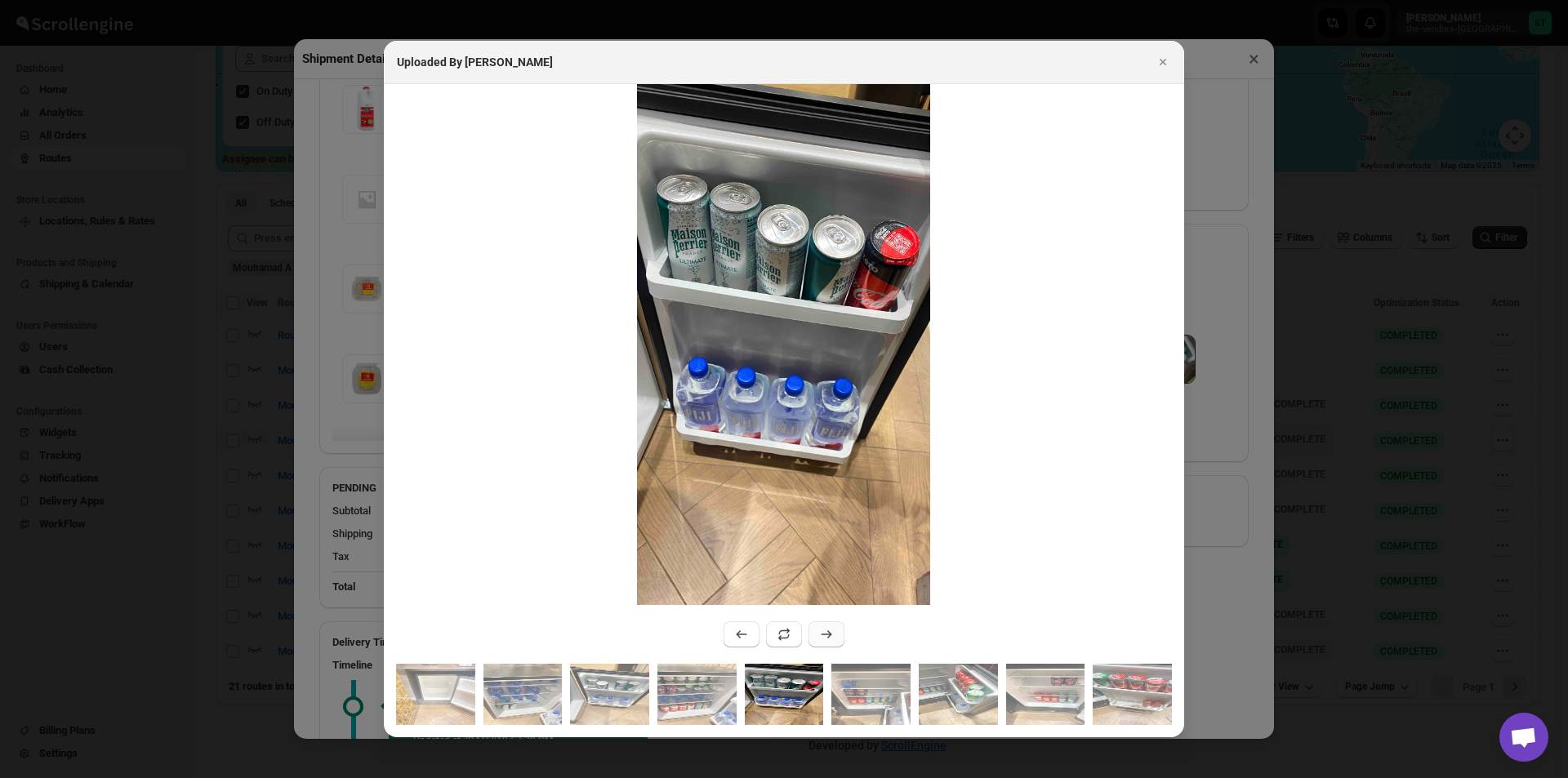
click at [824, 624] on button ":rvkc:" at bounding box center [826, 634] width 36 height 26
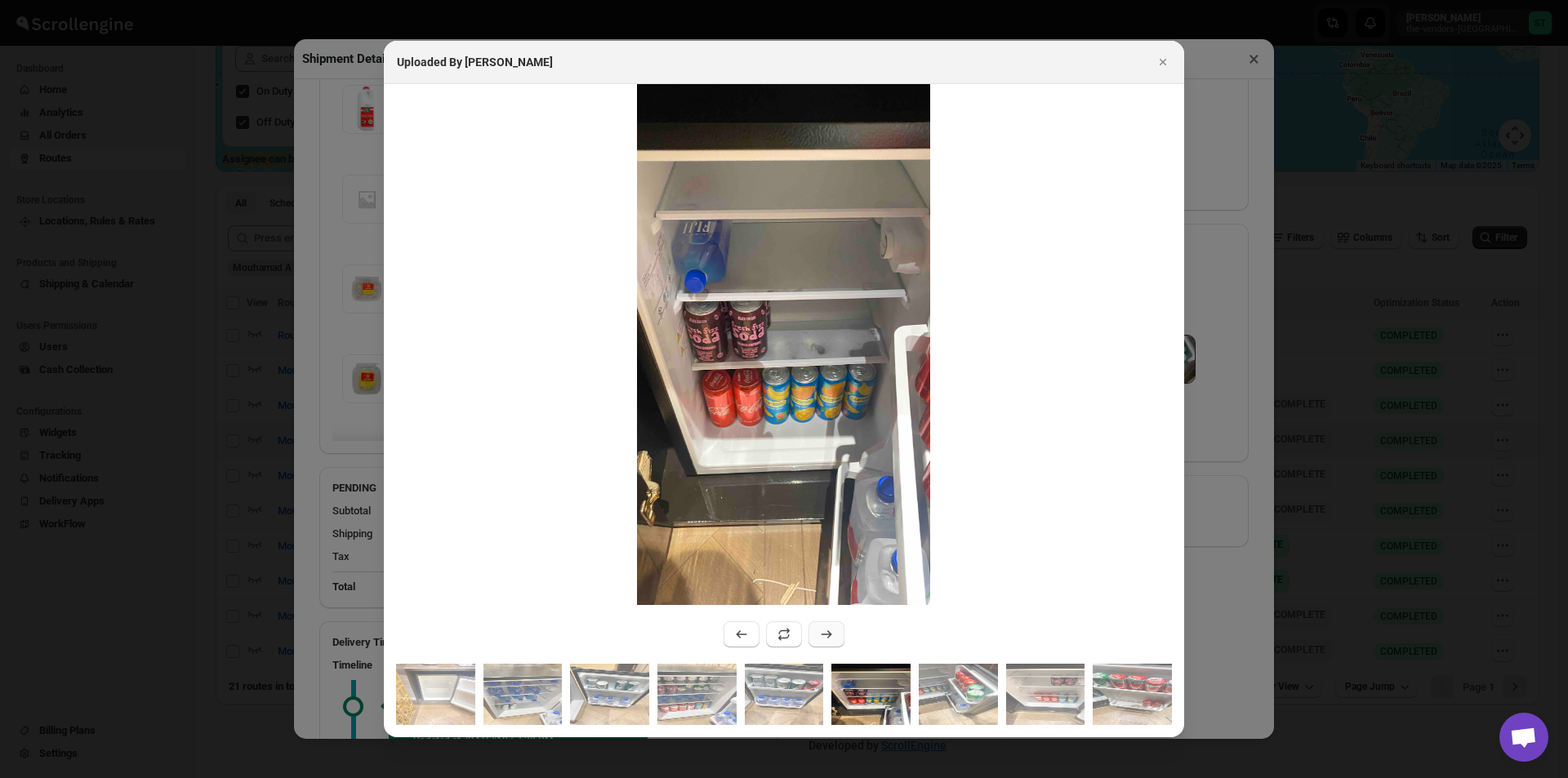
click at [824, 624] on button ":rvkc:" at bounding box center [826, 634] width 36 height 26
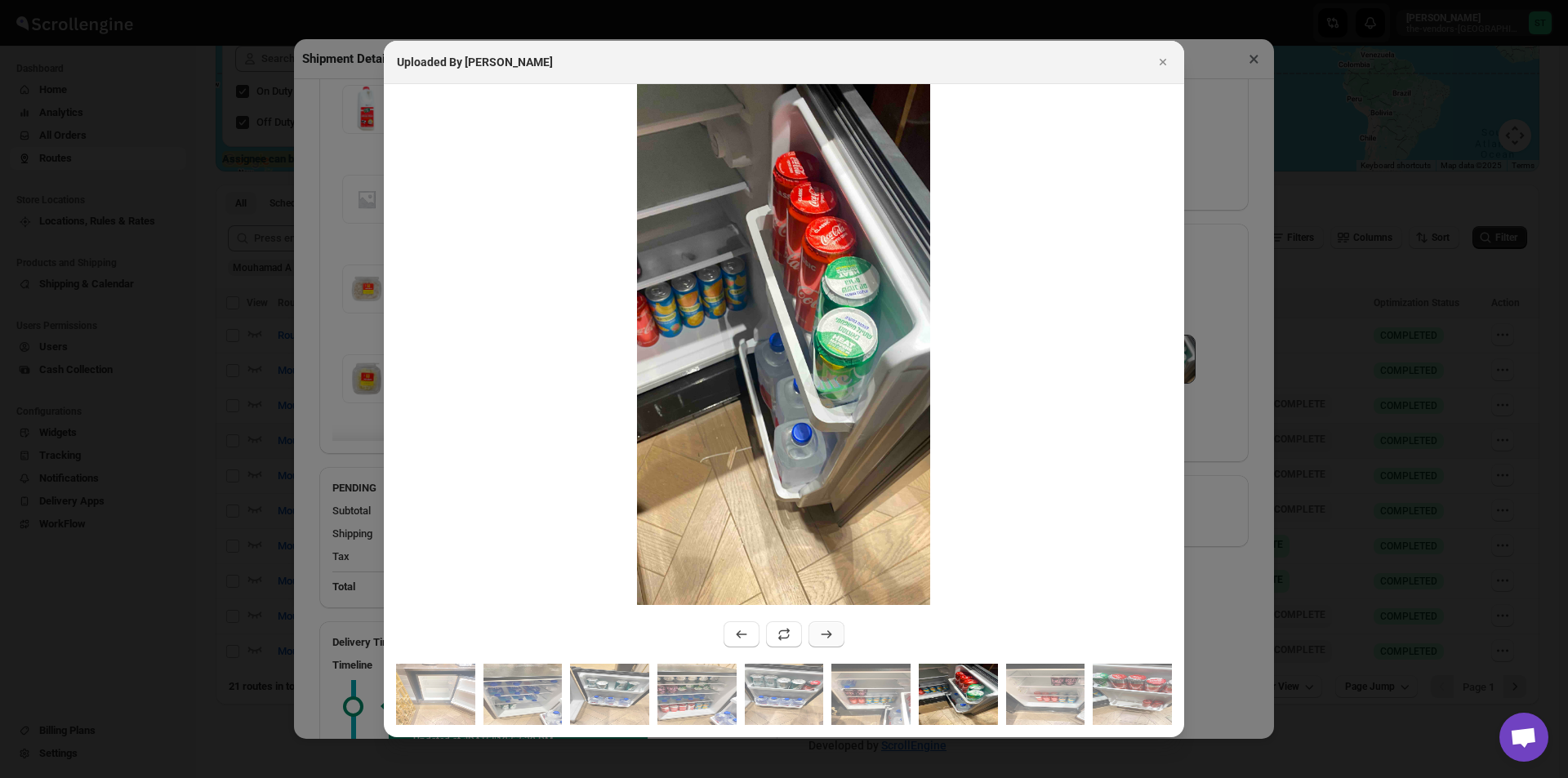
click at [824, 624] on button ":rvkc:" at bounding box center [826, 634] width 36 height 26
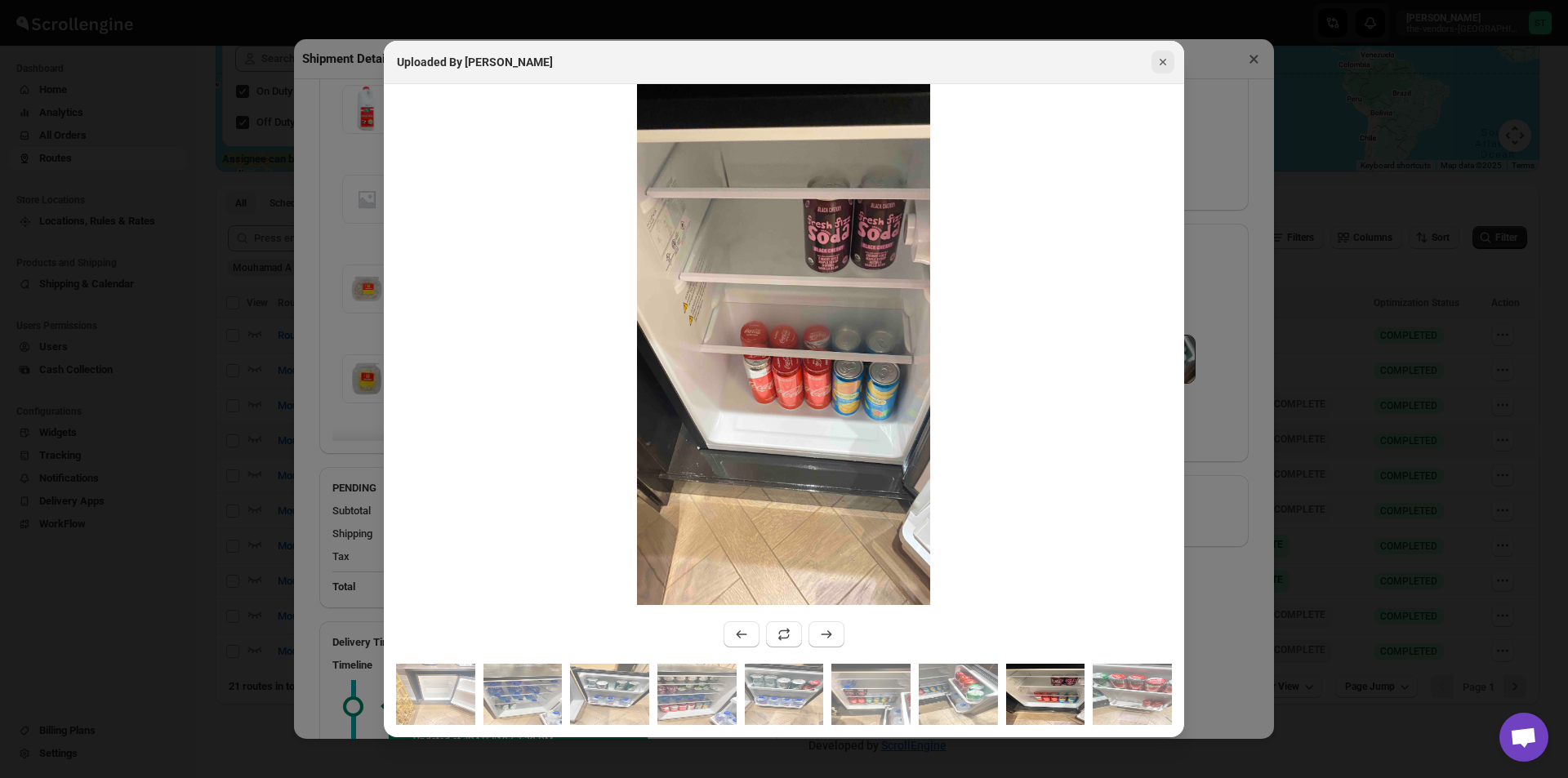
click at [1164, 64] on icon "Close" at bounding box center [1163, 62] width 17 height 17
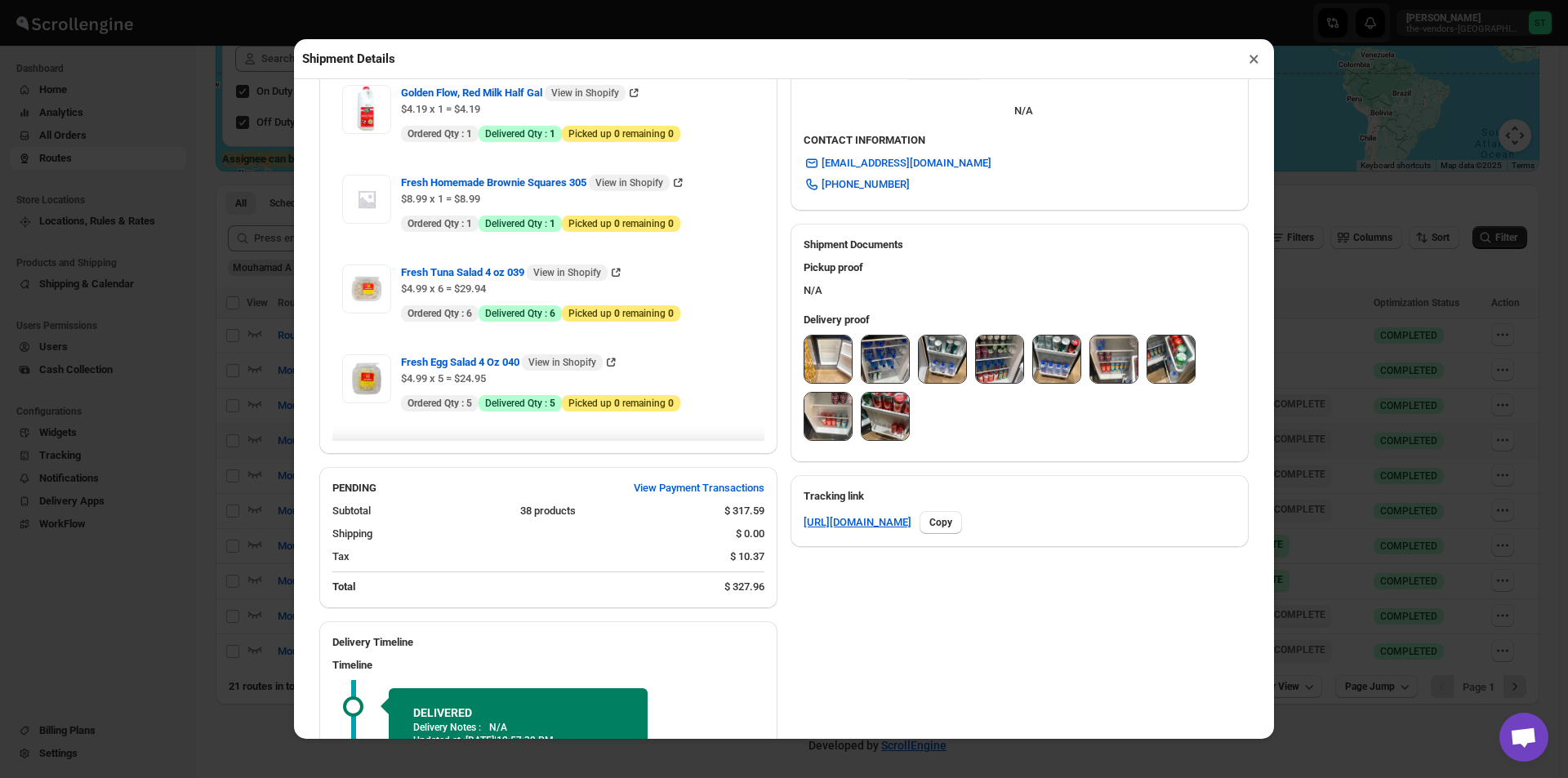
click at [1260, 67] on button "×" at bounding box center [1254, 59] width 24 height 23
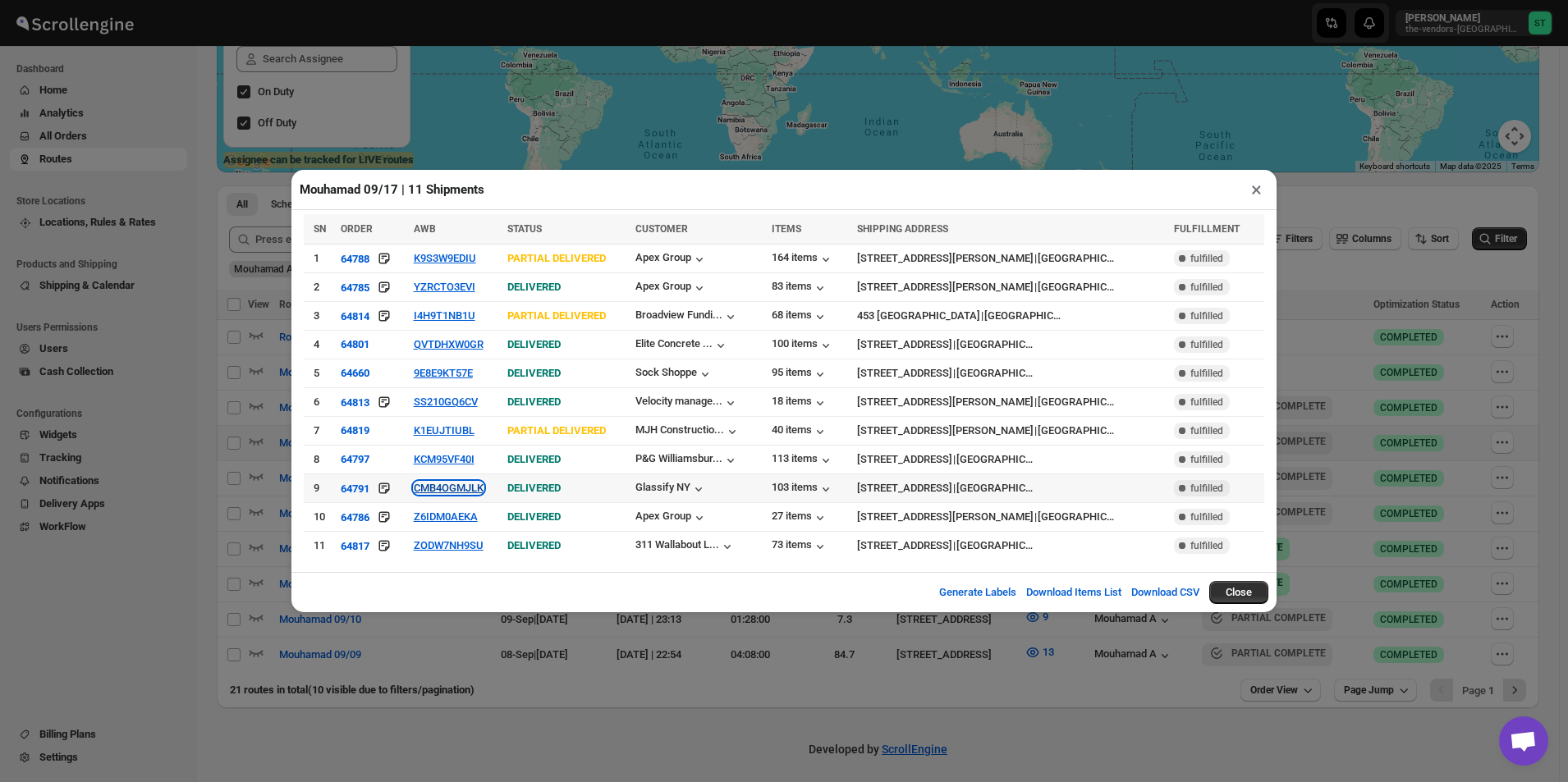
click at [460, 482] on button "CMB4OGMJLK" at bounding box center [448, 488] width 70 height 12
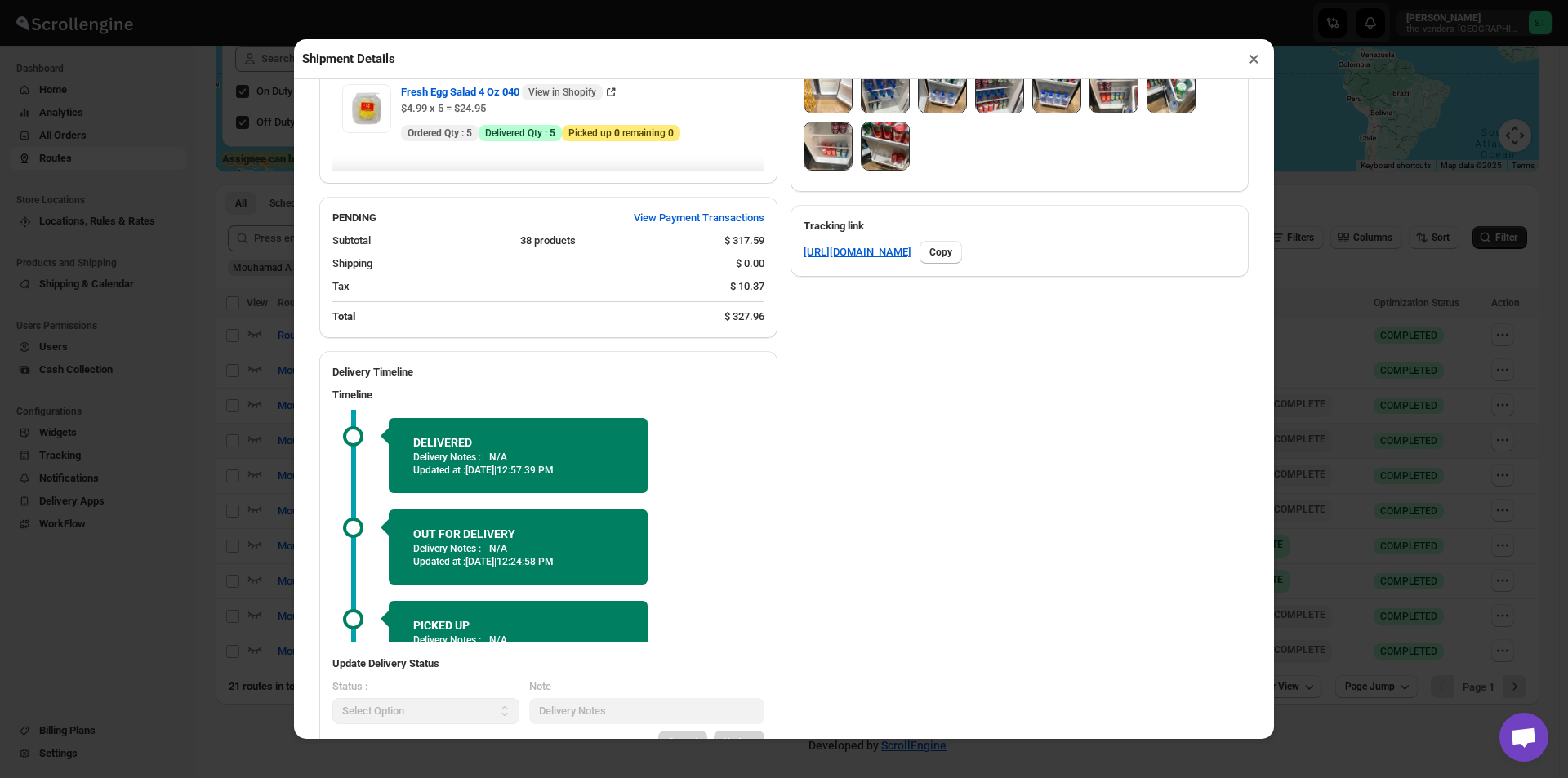
scroll to position [690, 0]
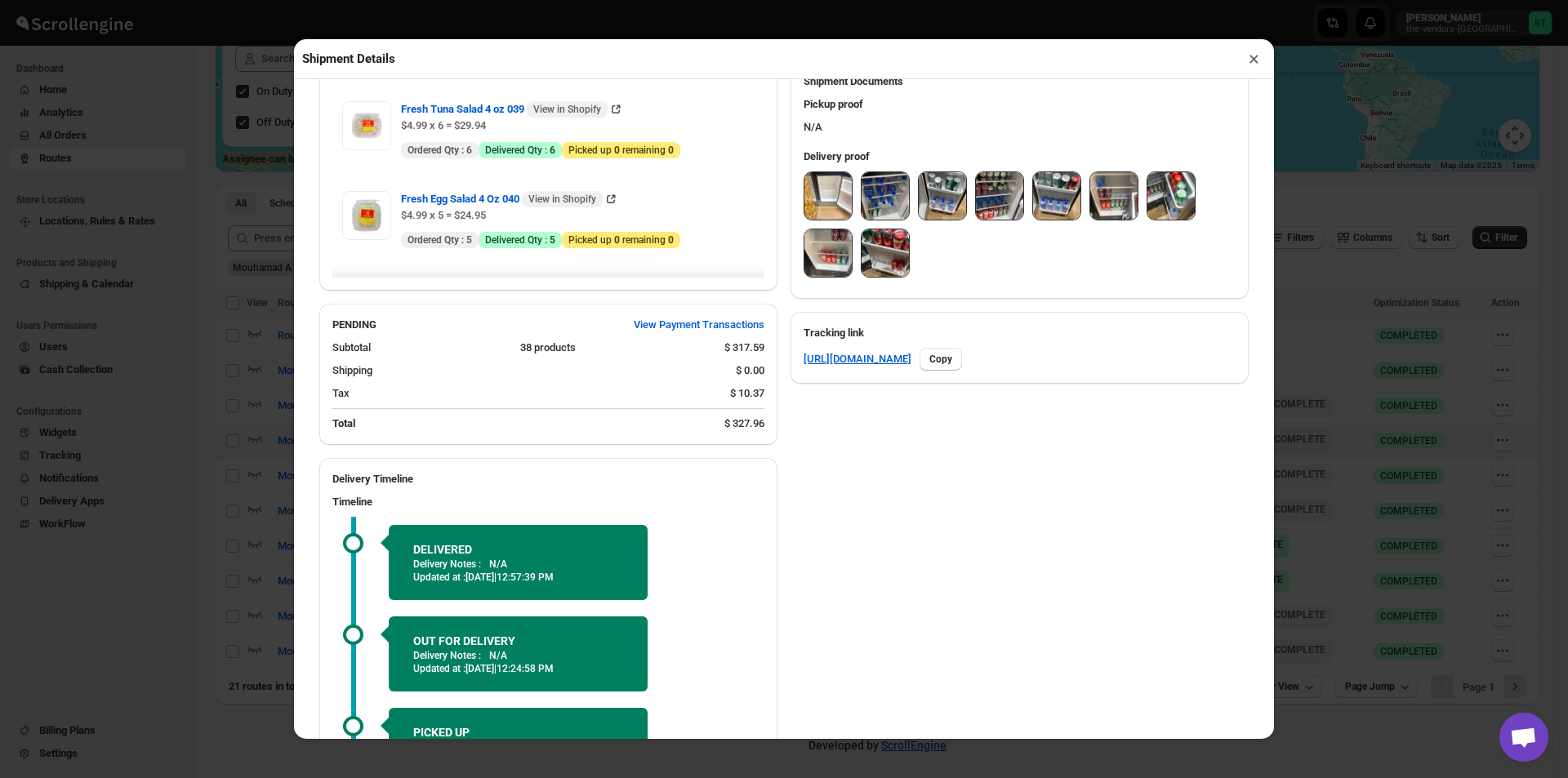
click at [834, 204] on img at bounding box center [828, 196] width 47 height 47
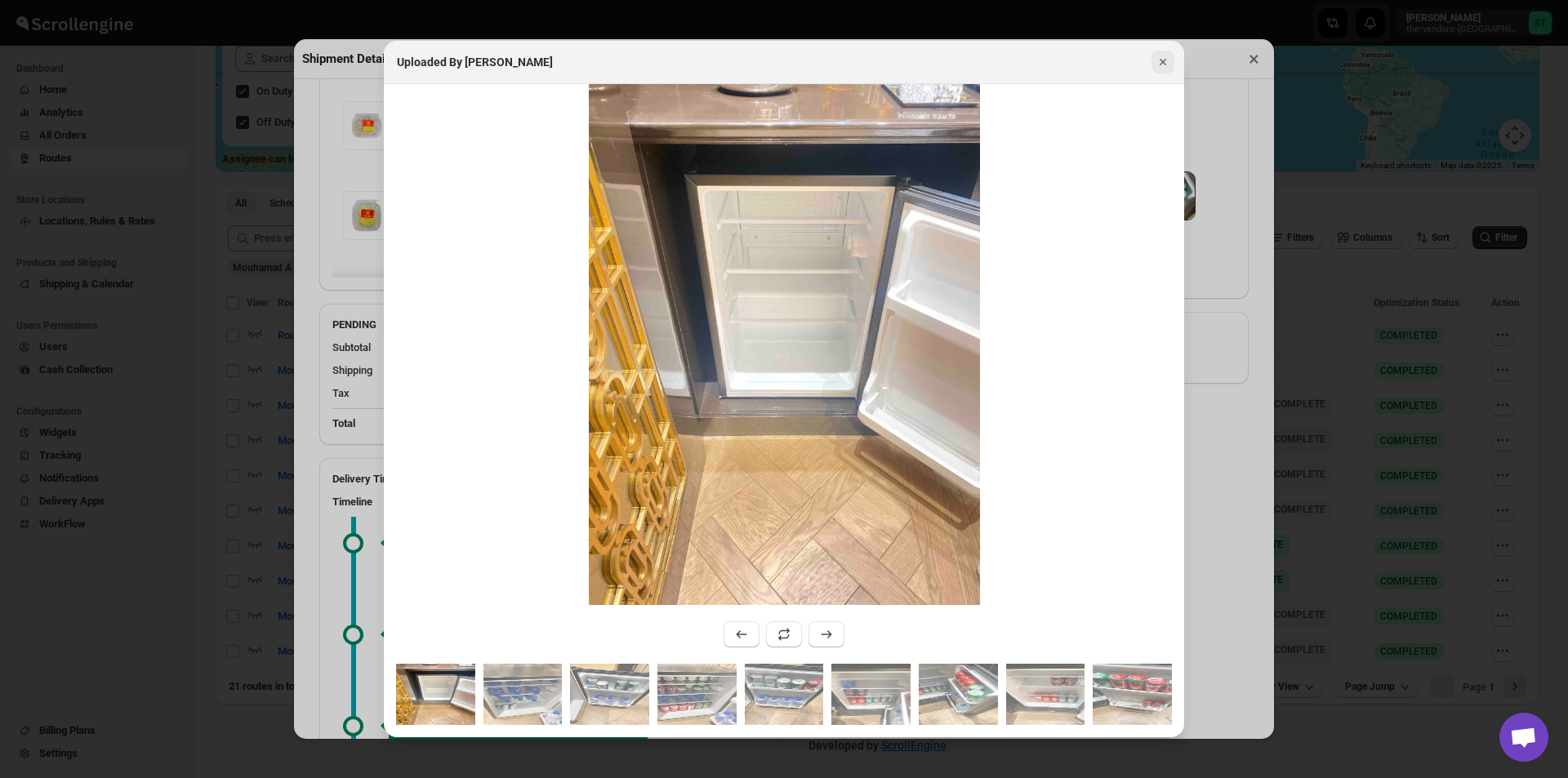
click at [1165, 61] on icon "Close" at bounding box center [1163, 62] width 17 height 17
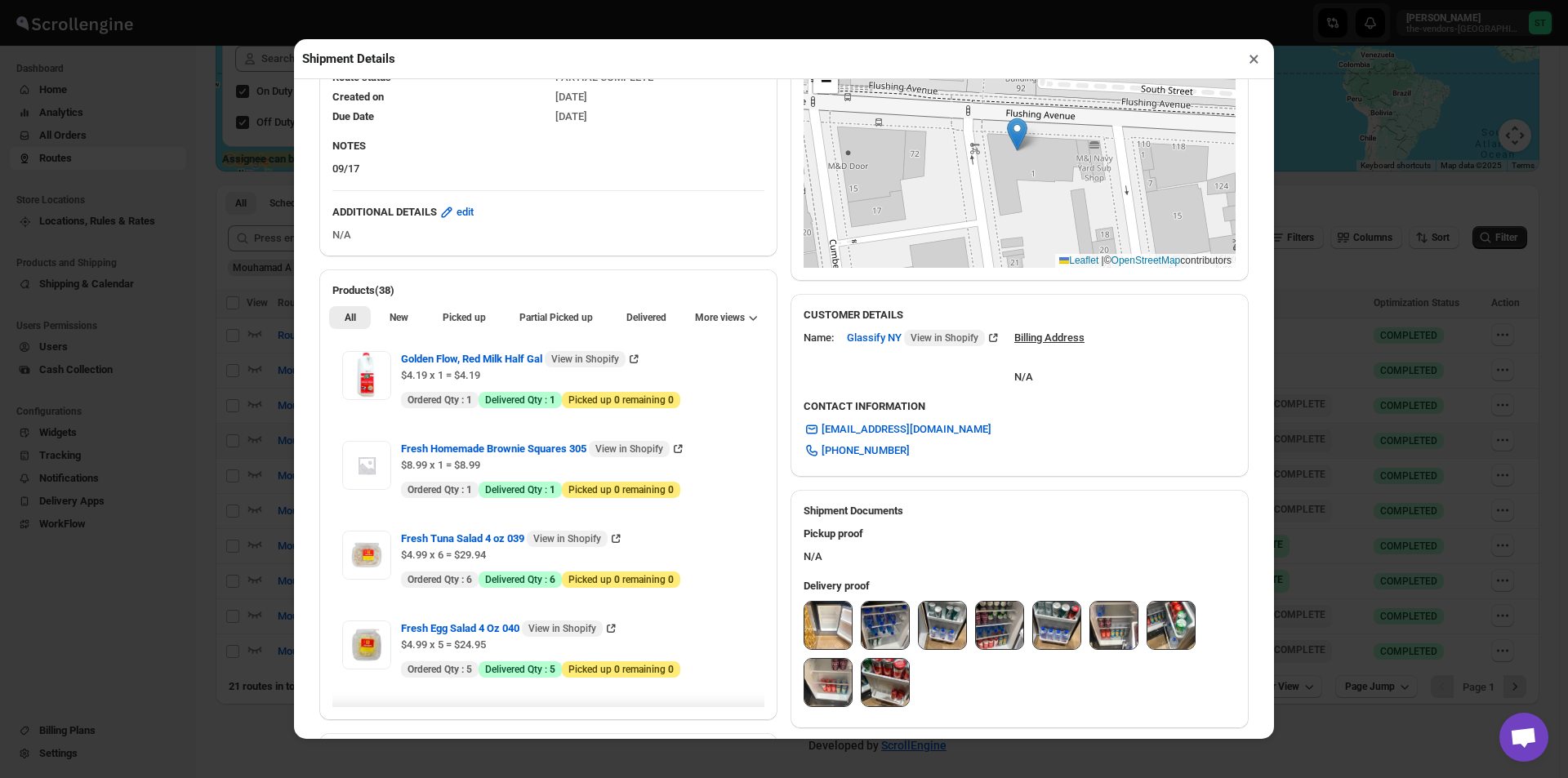
scroll to position [490, 0]
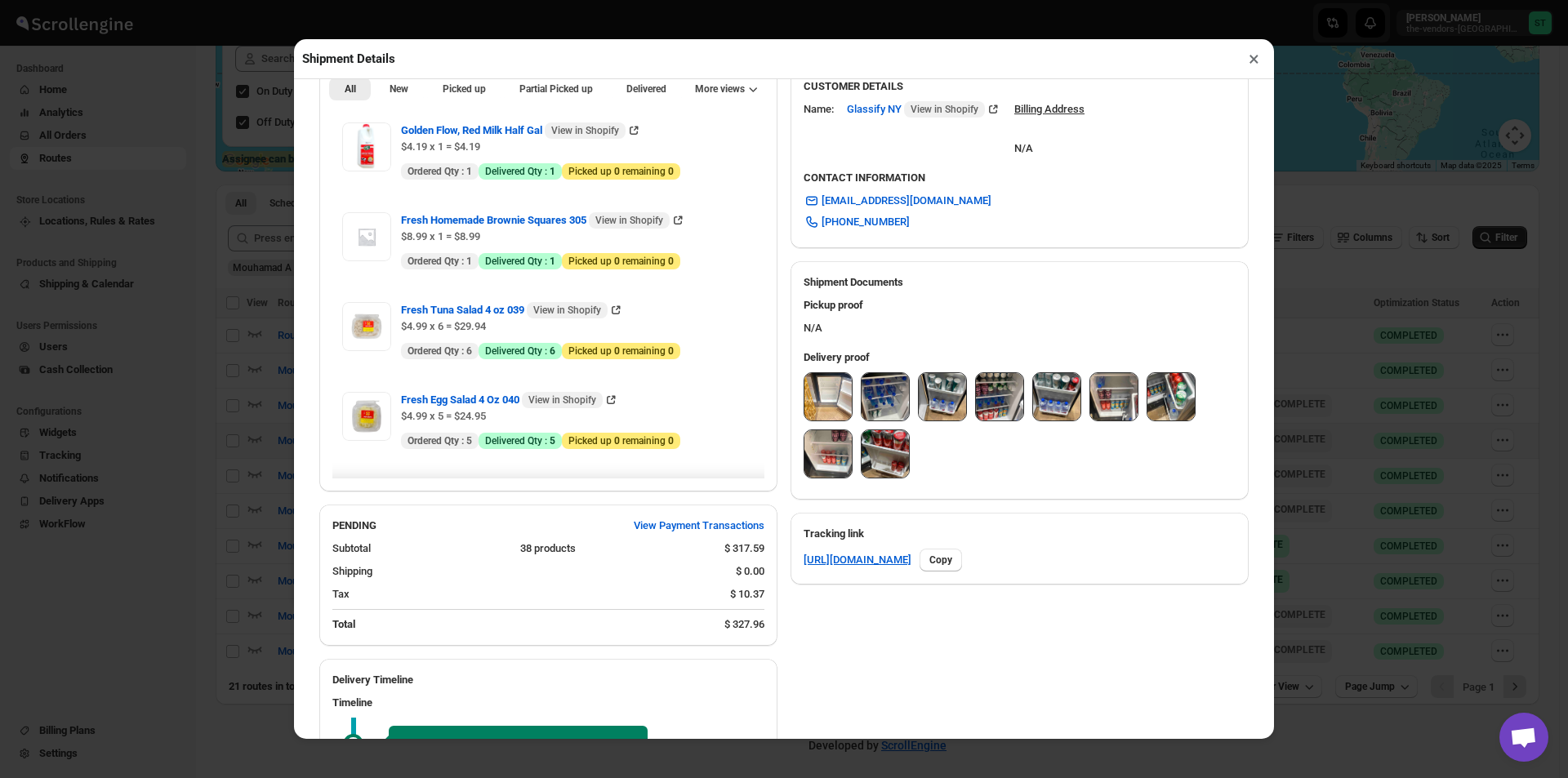
click at [833, 393] on img at bounding box center [828, 396] width 47 height 47
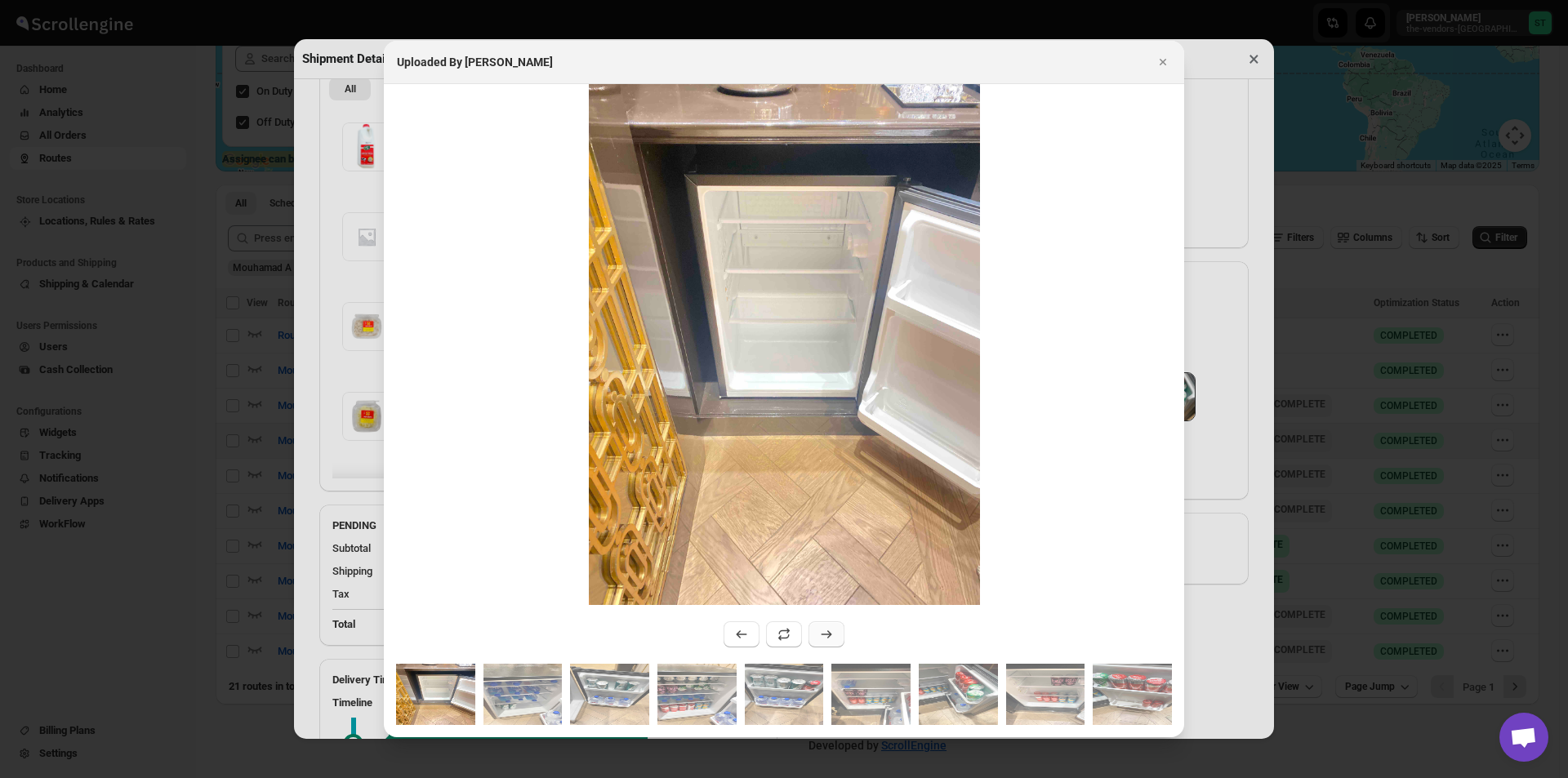
drag, startPoint x: 837, startPoint y: 640, endPoint x: 815, endPoint y: 630, distance: 24.2
click at [823, 633] on button ":rvra:" at bounding box center [826, 634] width 36 height 26
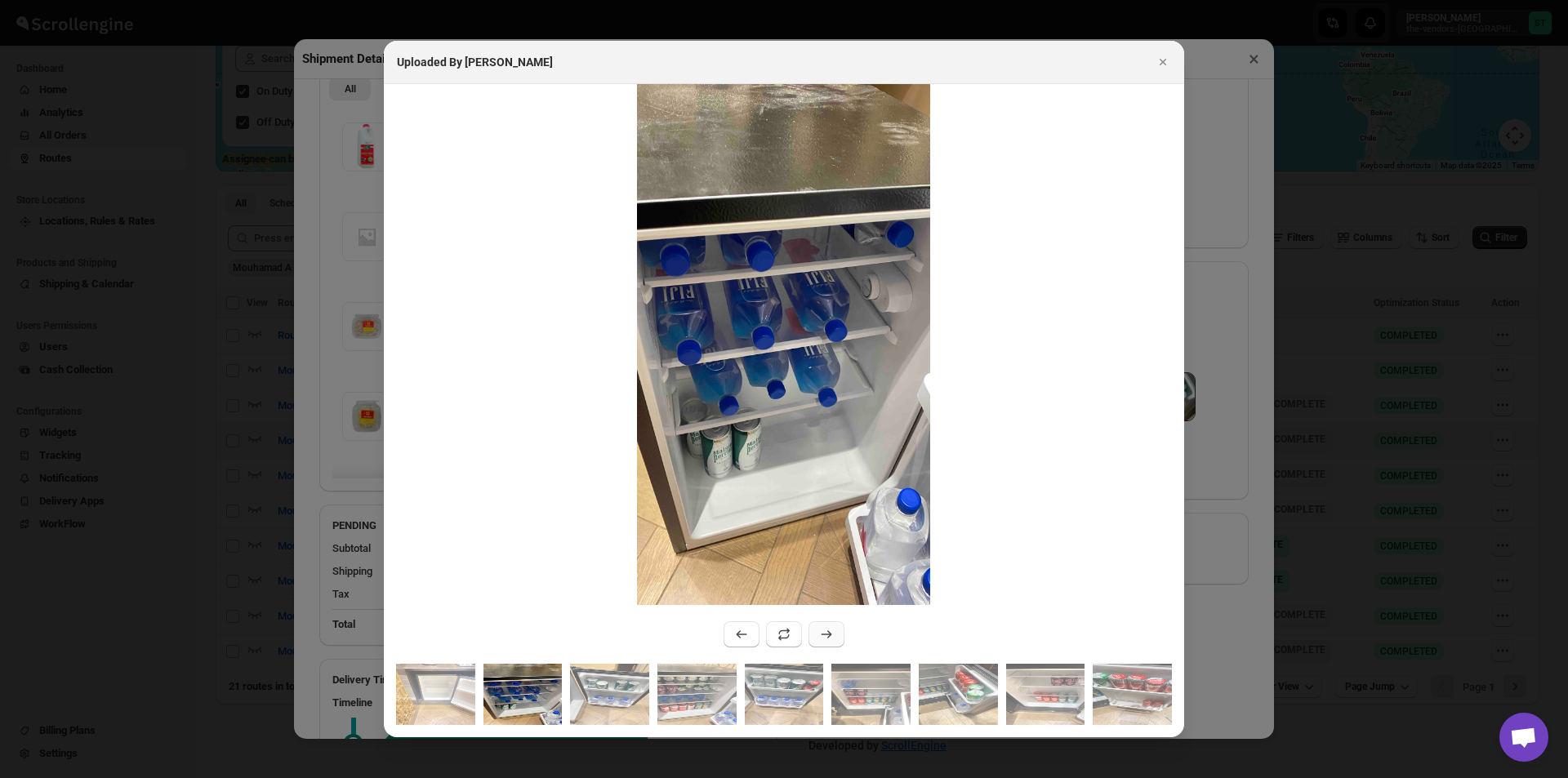
click at [815, 630] on button ":rvra:" at bounding box center [826, 634] width 36 height 26
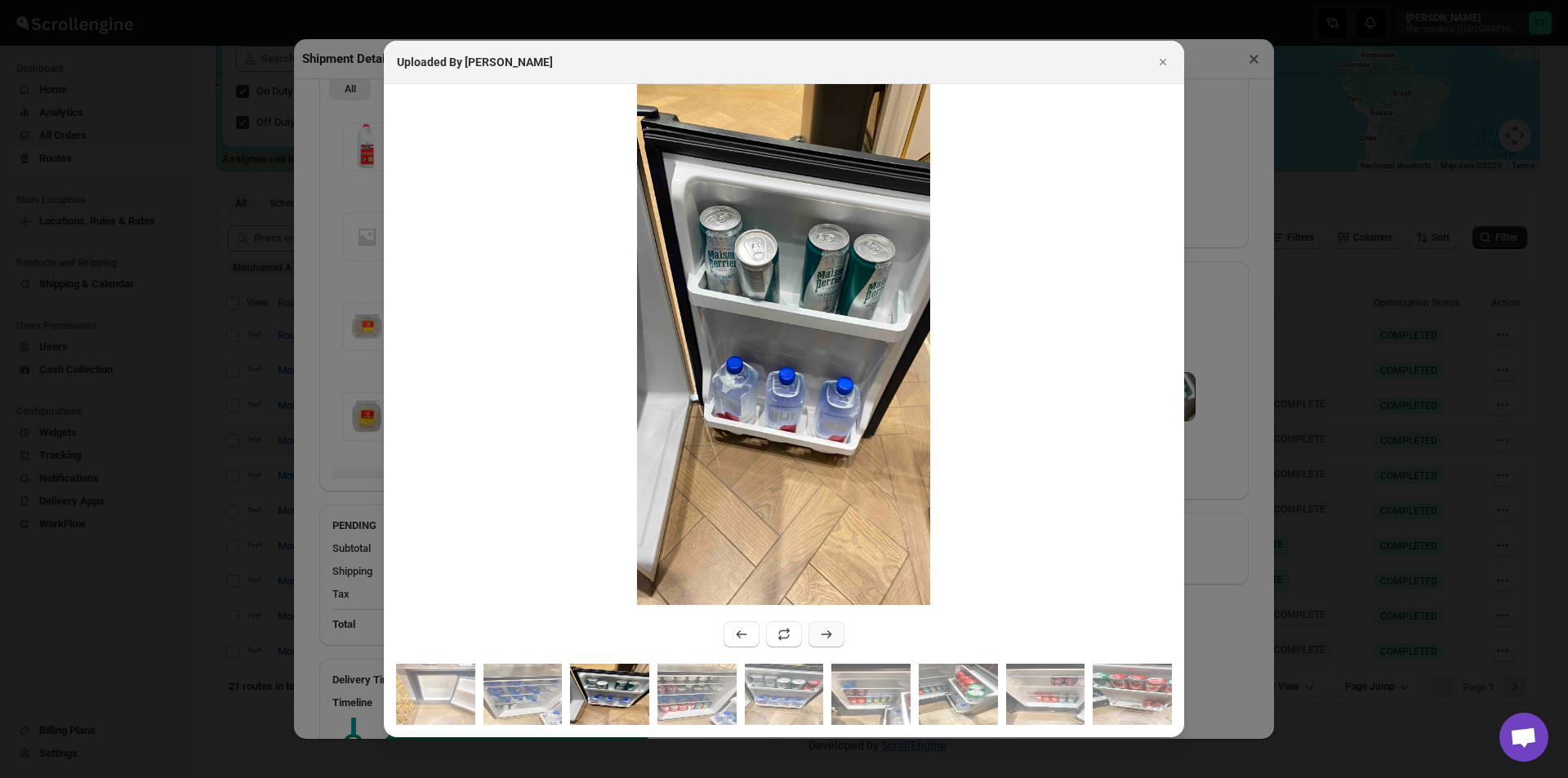
click at [815, 630] on button ":rvra:" at bounding box center [826, 634] width 36 height 26
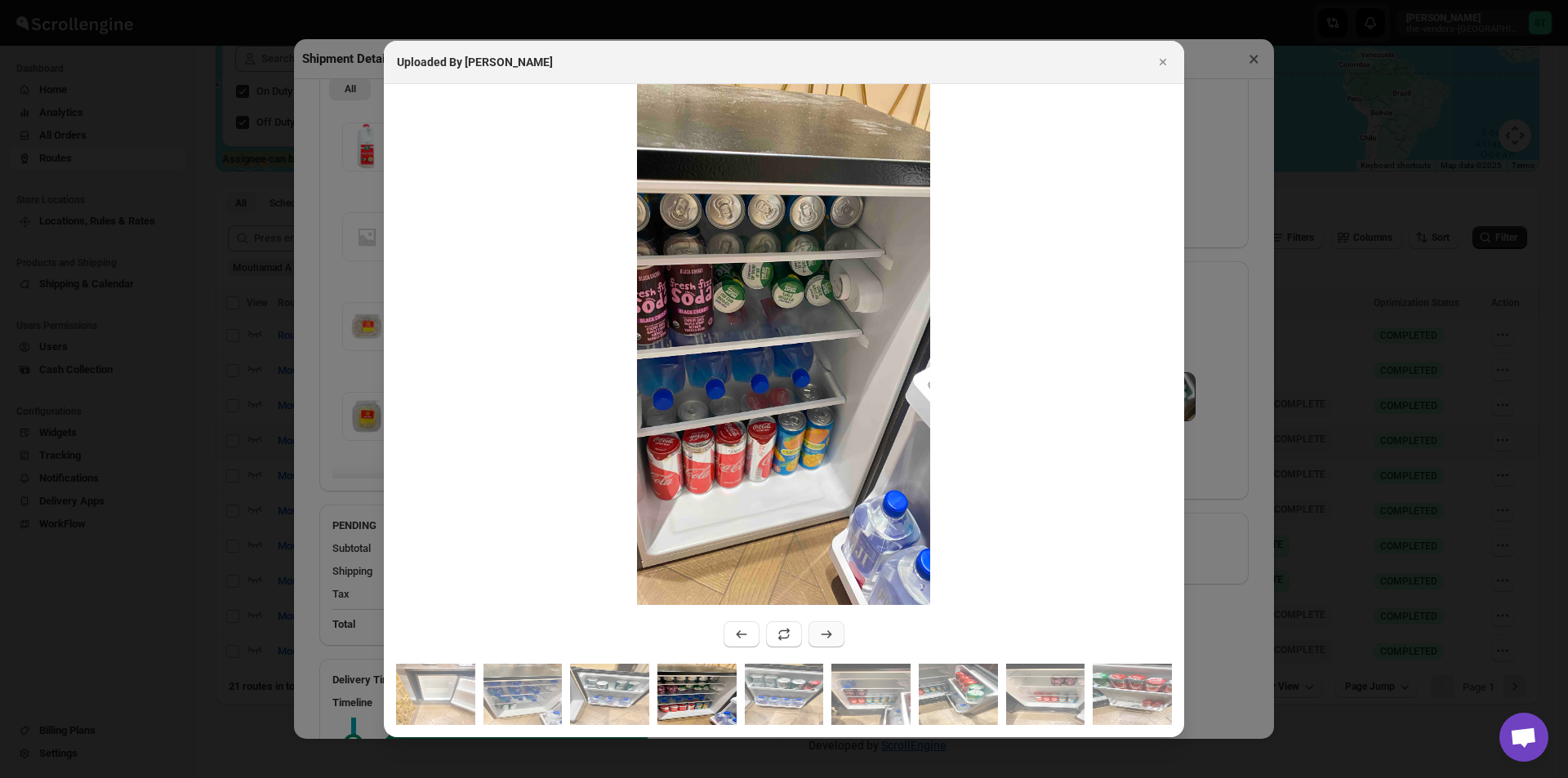
click at [815, 630] on button ":rvra:" at bounding box center [826, 634] width 36 height 26
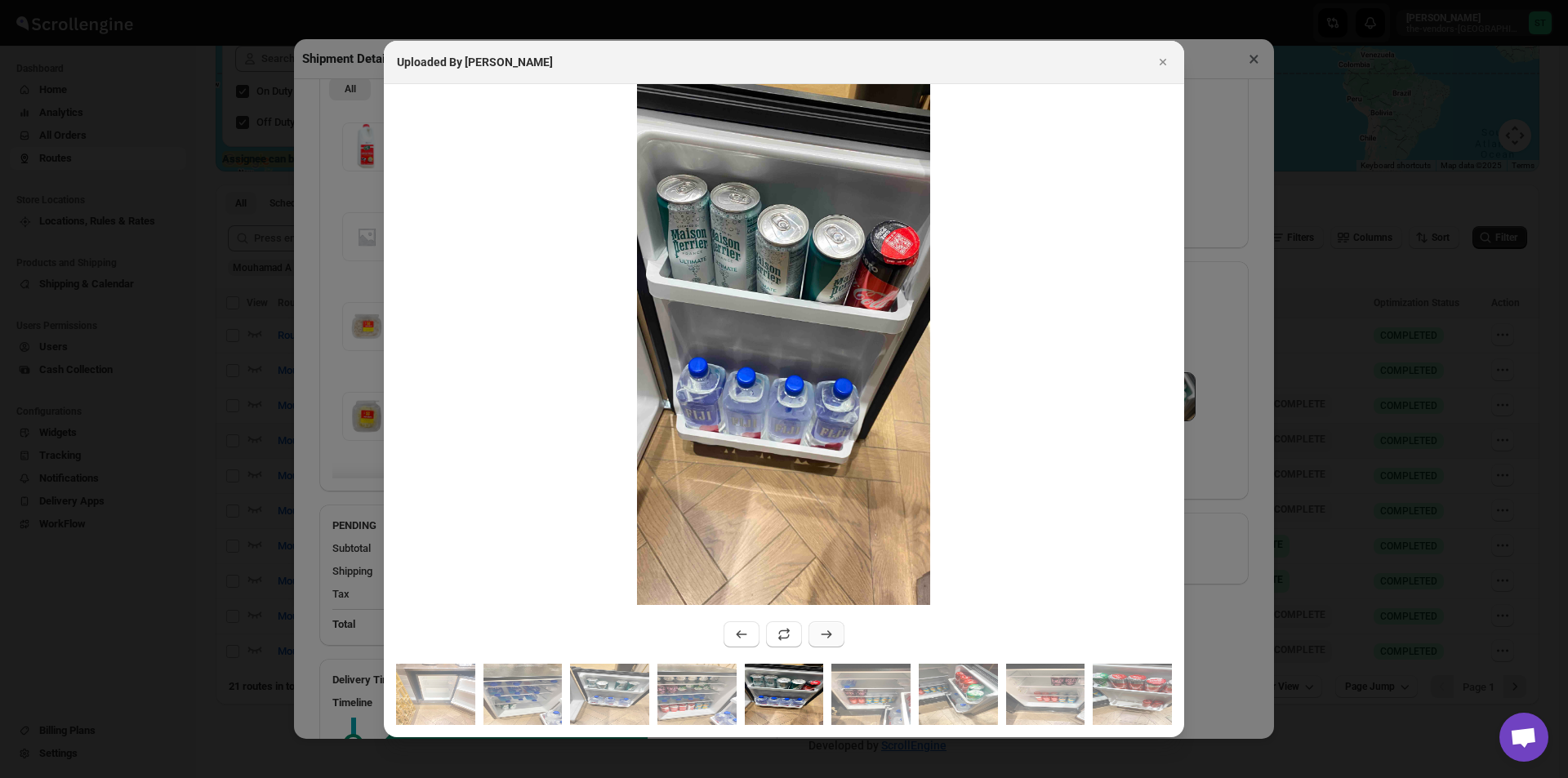
click at [815, 630] on button ":rvra:" at bounding box center [826, 634] width 36 height 26
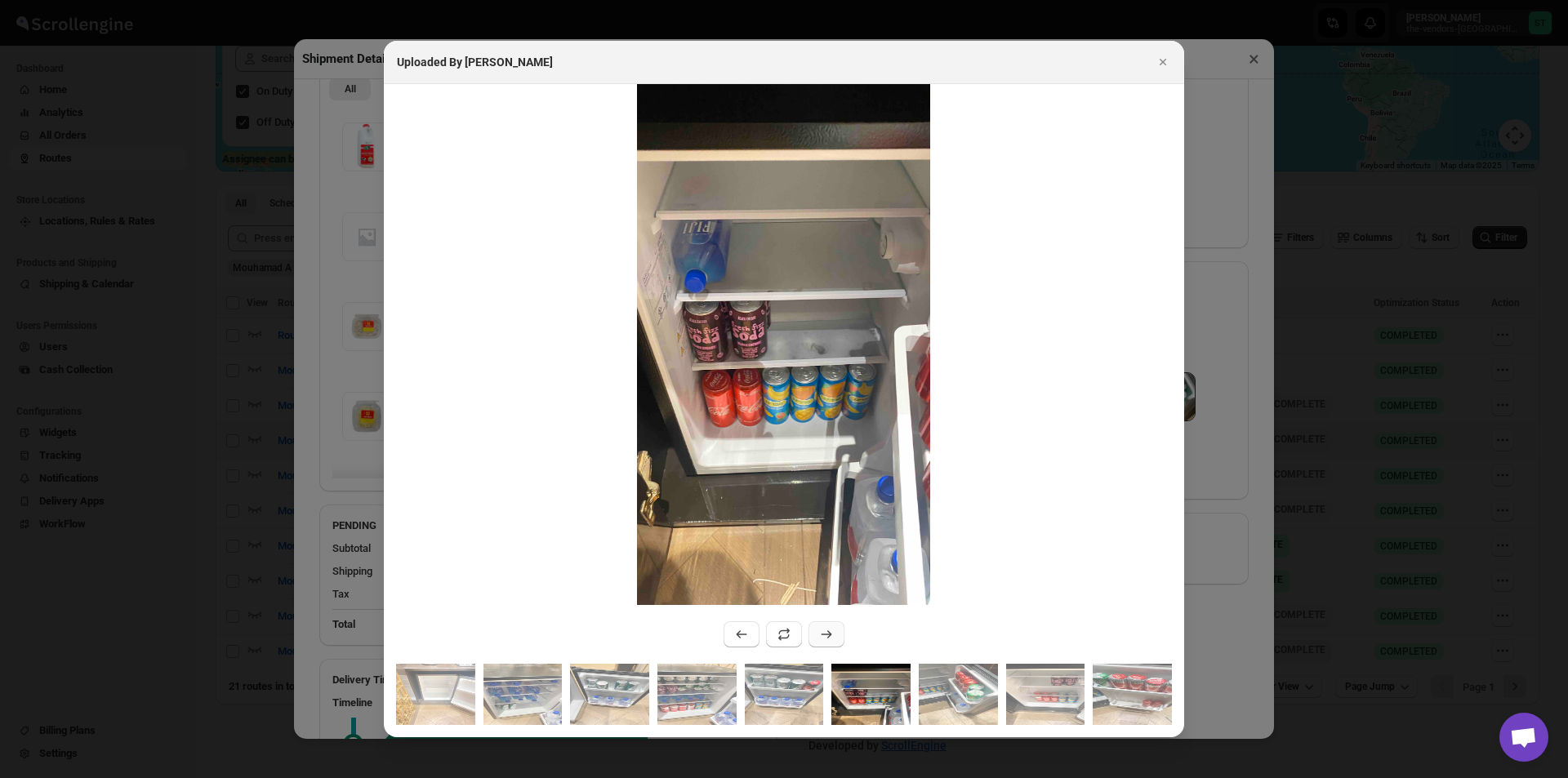
click at [815, 630] on button ":rvra:" at bounding box center [826, 634] width 36 height 26
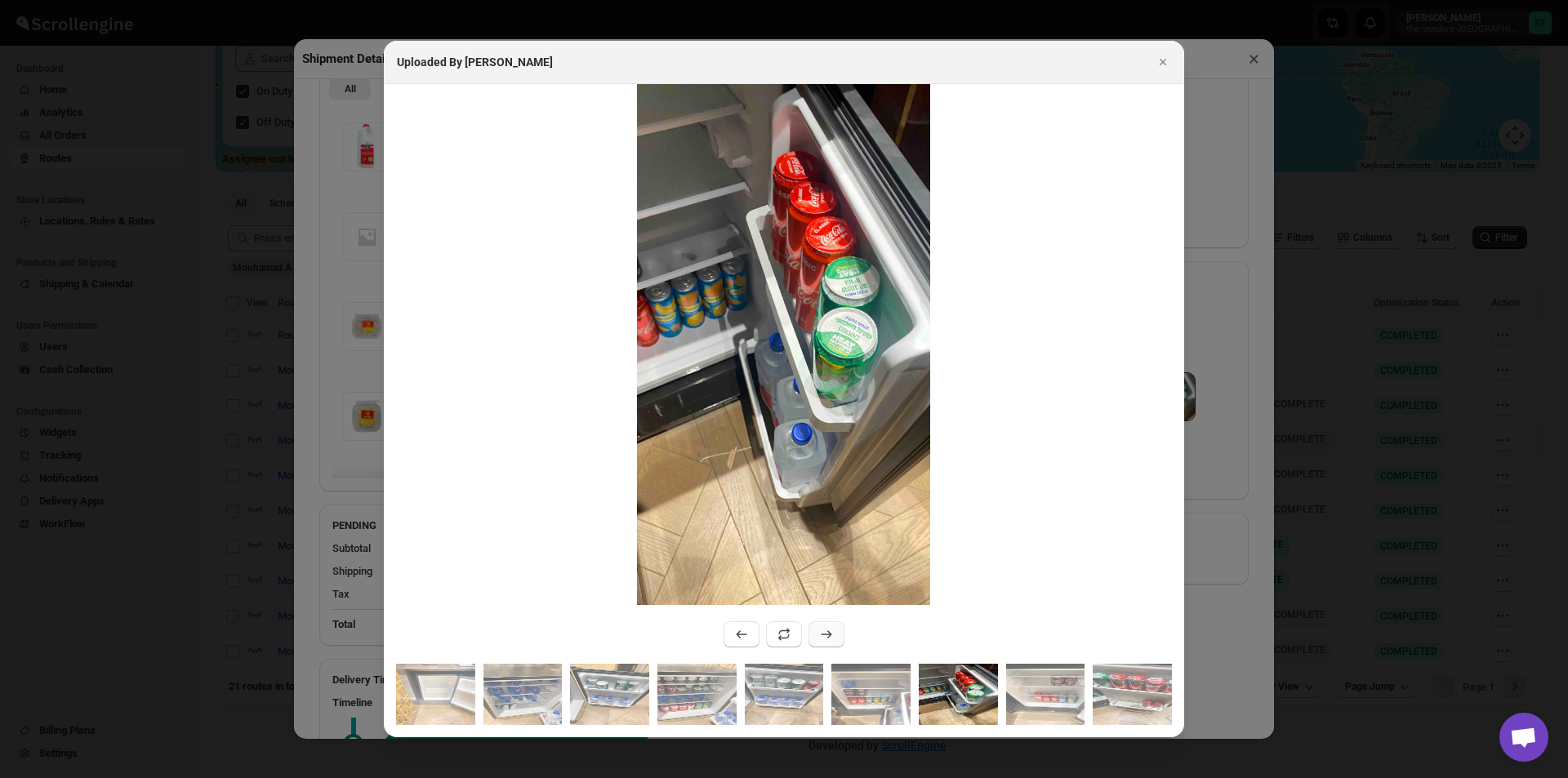
click at [815, 630] on button ":rvra:" at bounding box center [826, 634] width 36 height 26
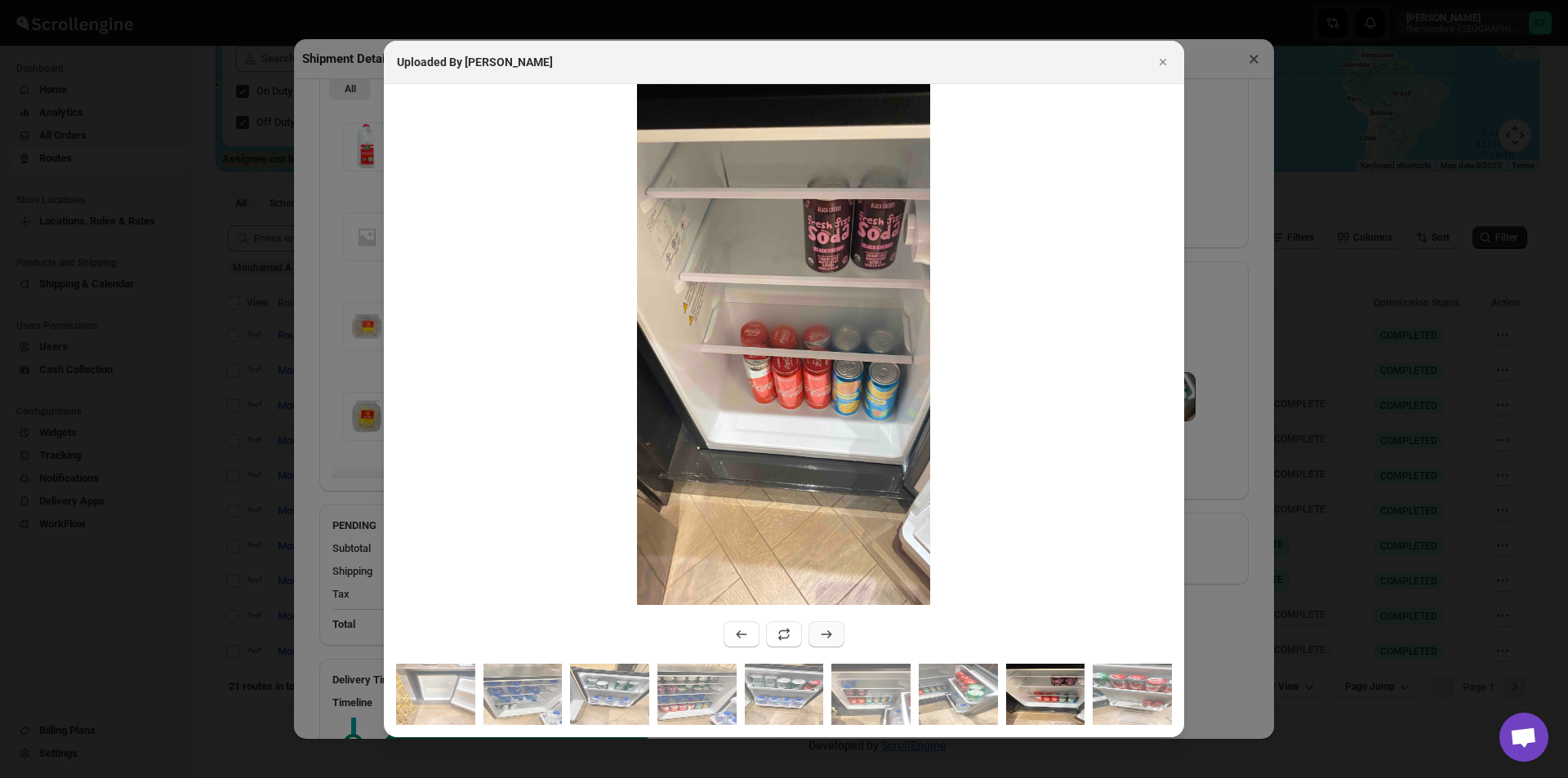
click at [815, 629] on button ":rvra:" at bounding box center [826, 634] width 36 height 26
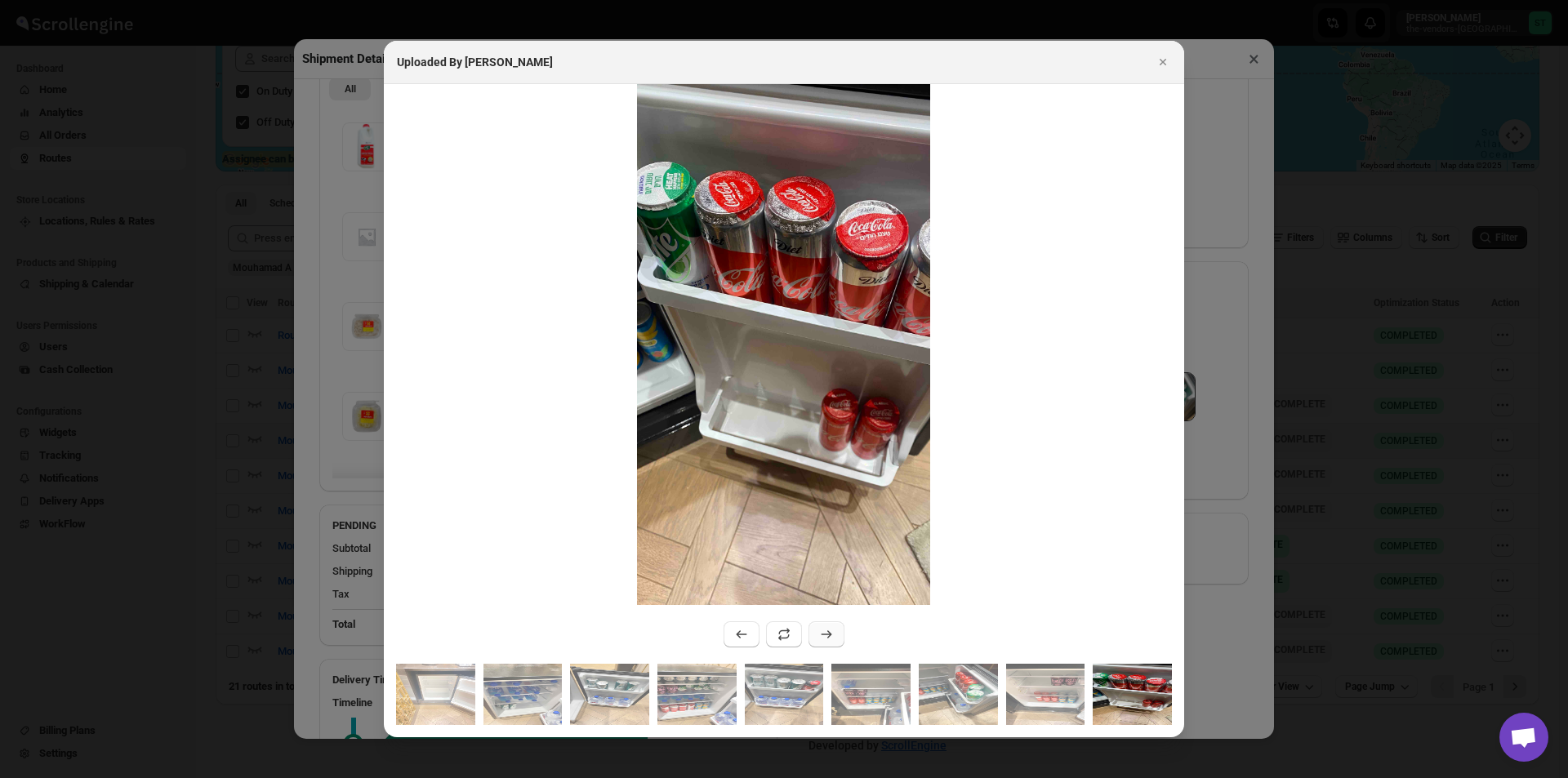
click at [815, 629] on button ":rvra:" at bounding box center [826, 634] width 36 height 26
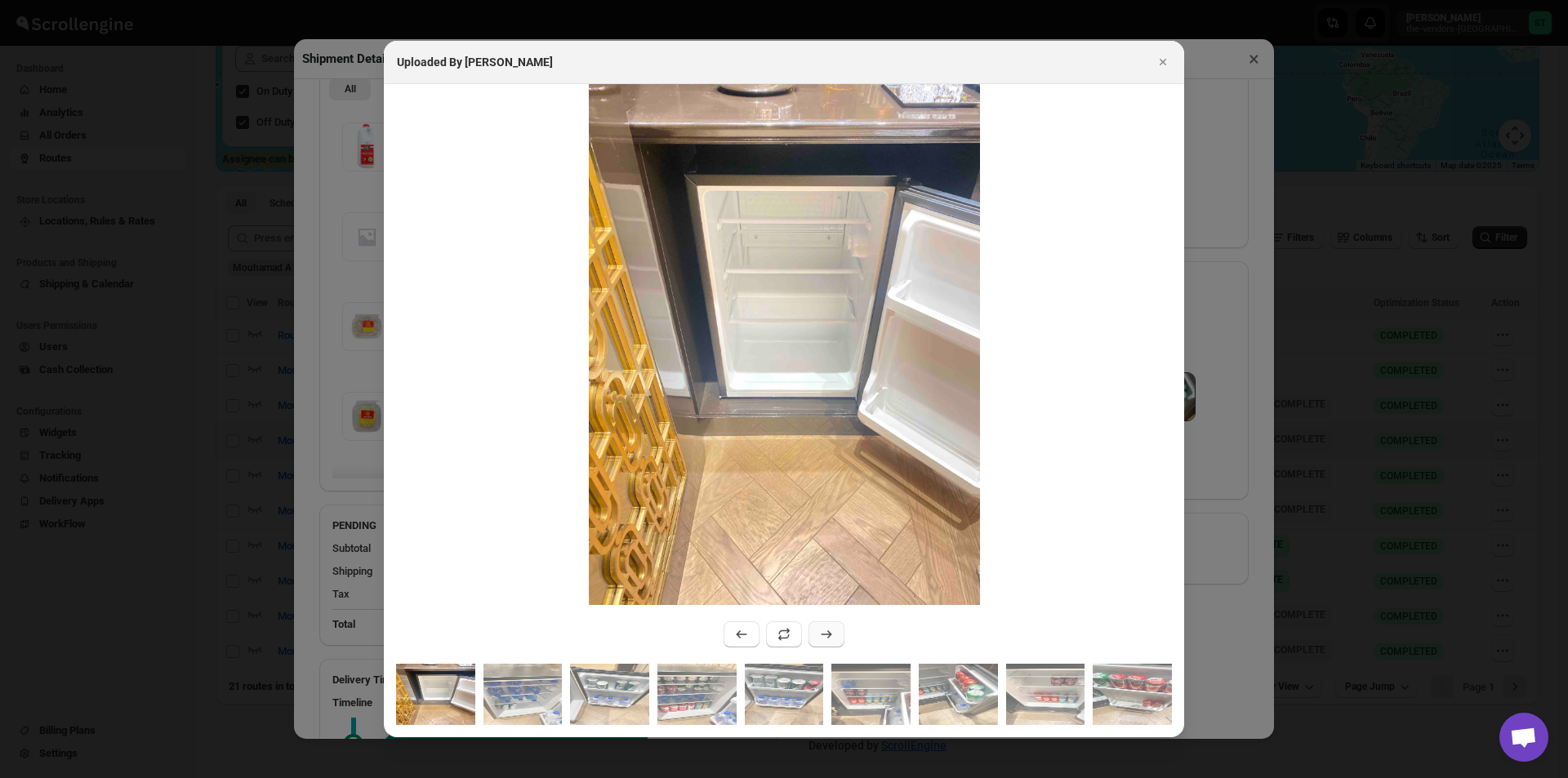
click at [815, 629] on button ":rvra:" at bounding box center [826, 634] width 36 height 26
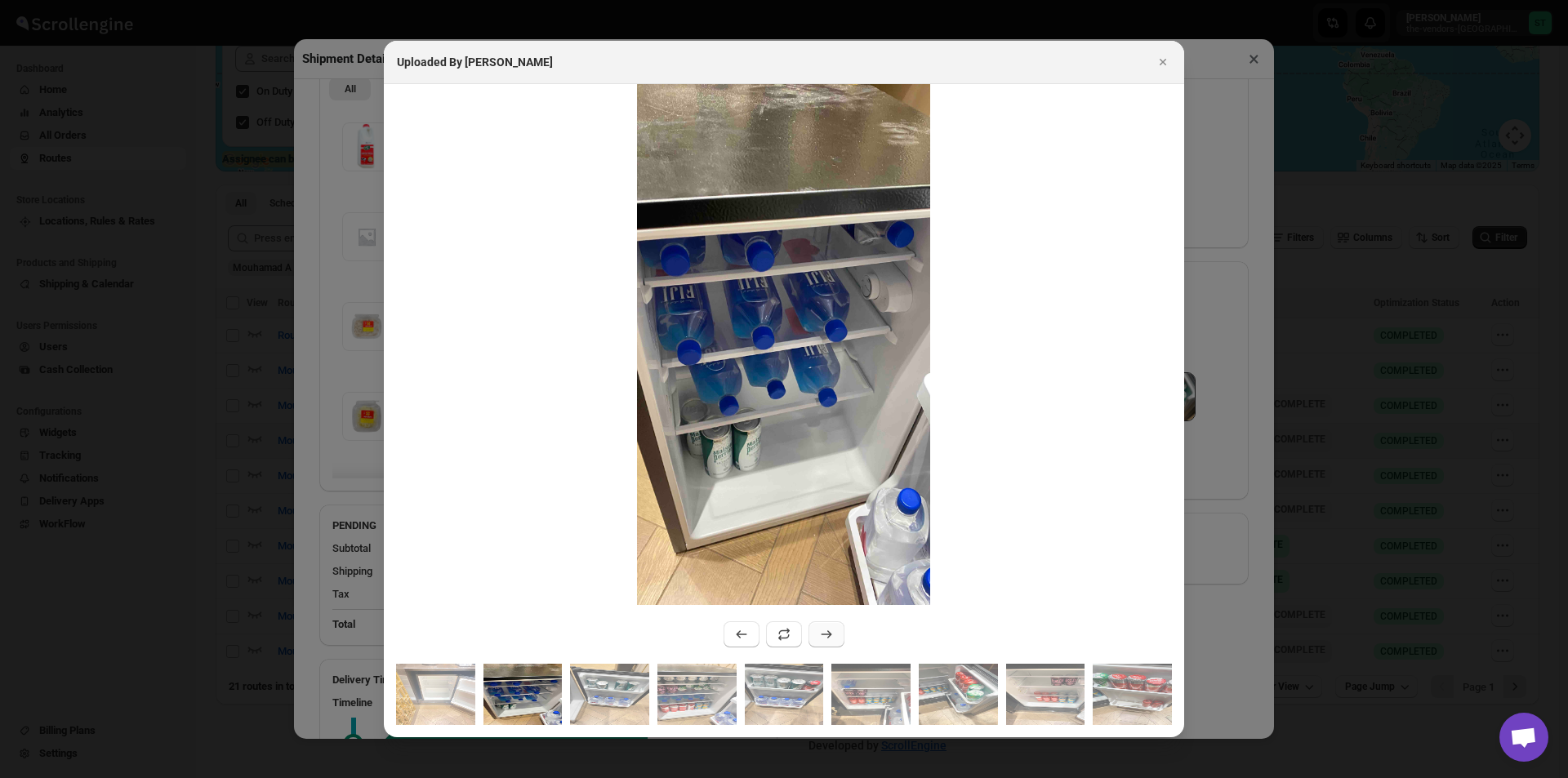
click at [815, 629] on button ":rvra:" at bounding box center [826, 634] width 36 height 26
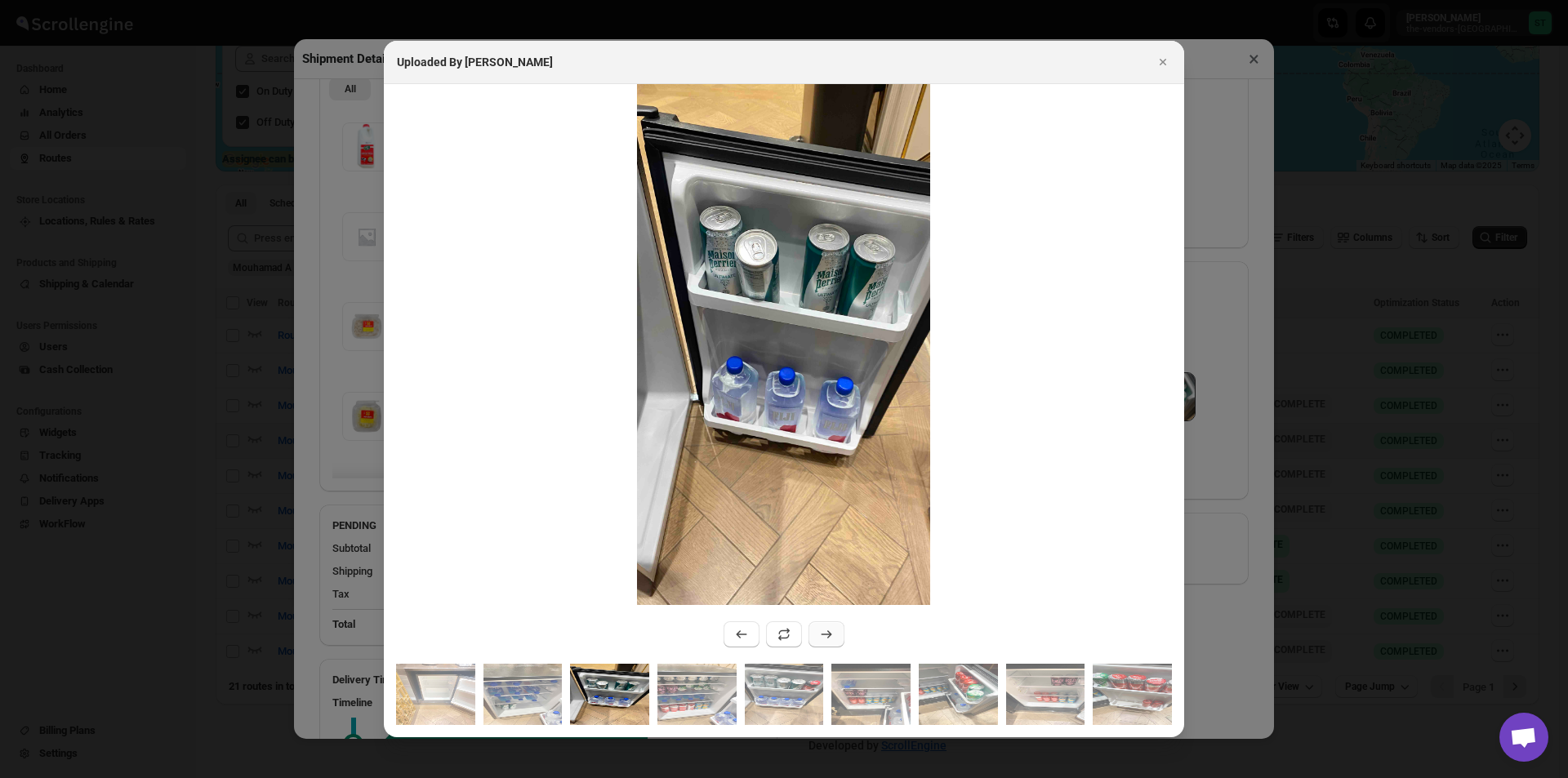
click at [815, 629] on button ":rvra:" at bounding box center [826, 634] width 36 height 26
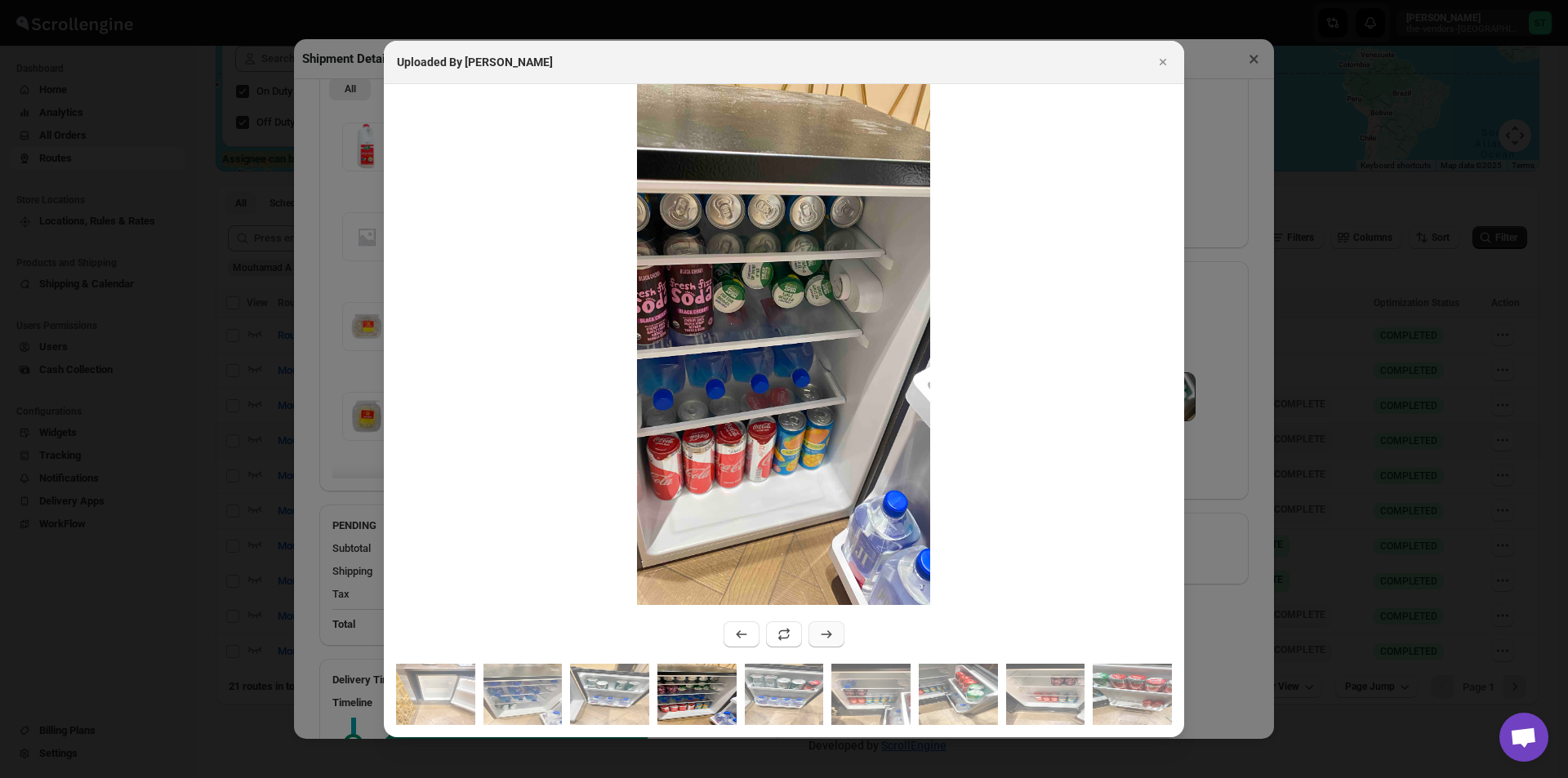
click at [815, 629] on button ":rvra:" at bounding box center [826, 634] width 36 height 26
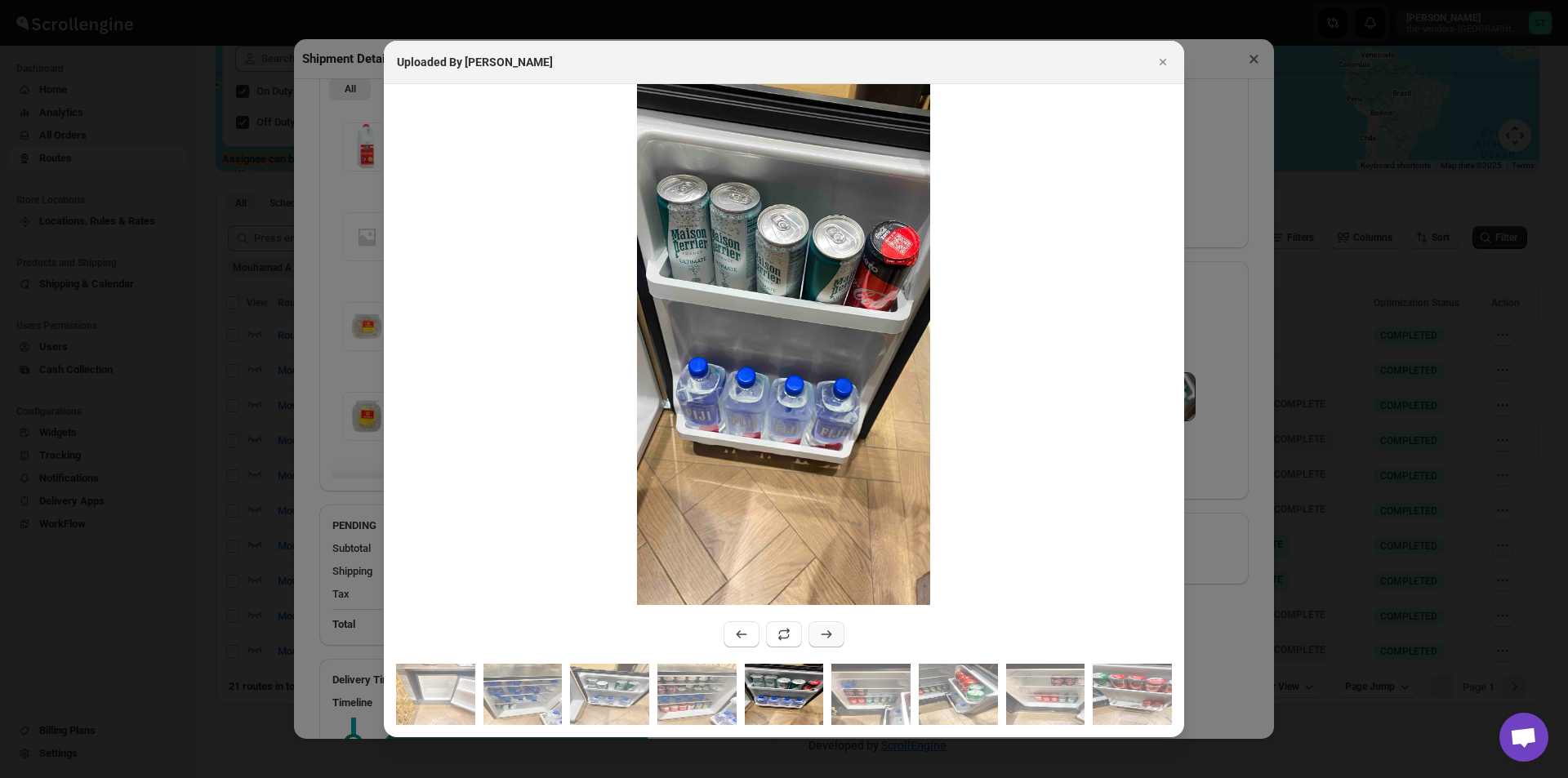
click at [815, 629] on button ":rvra:" at bounding box center [826, 634] width 36 height 26
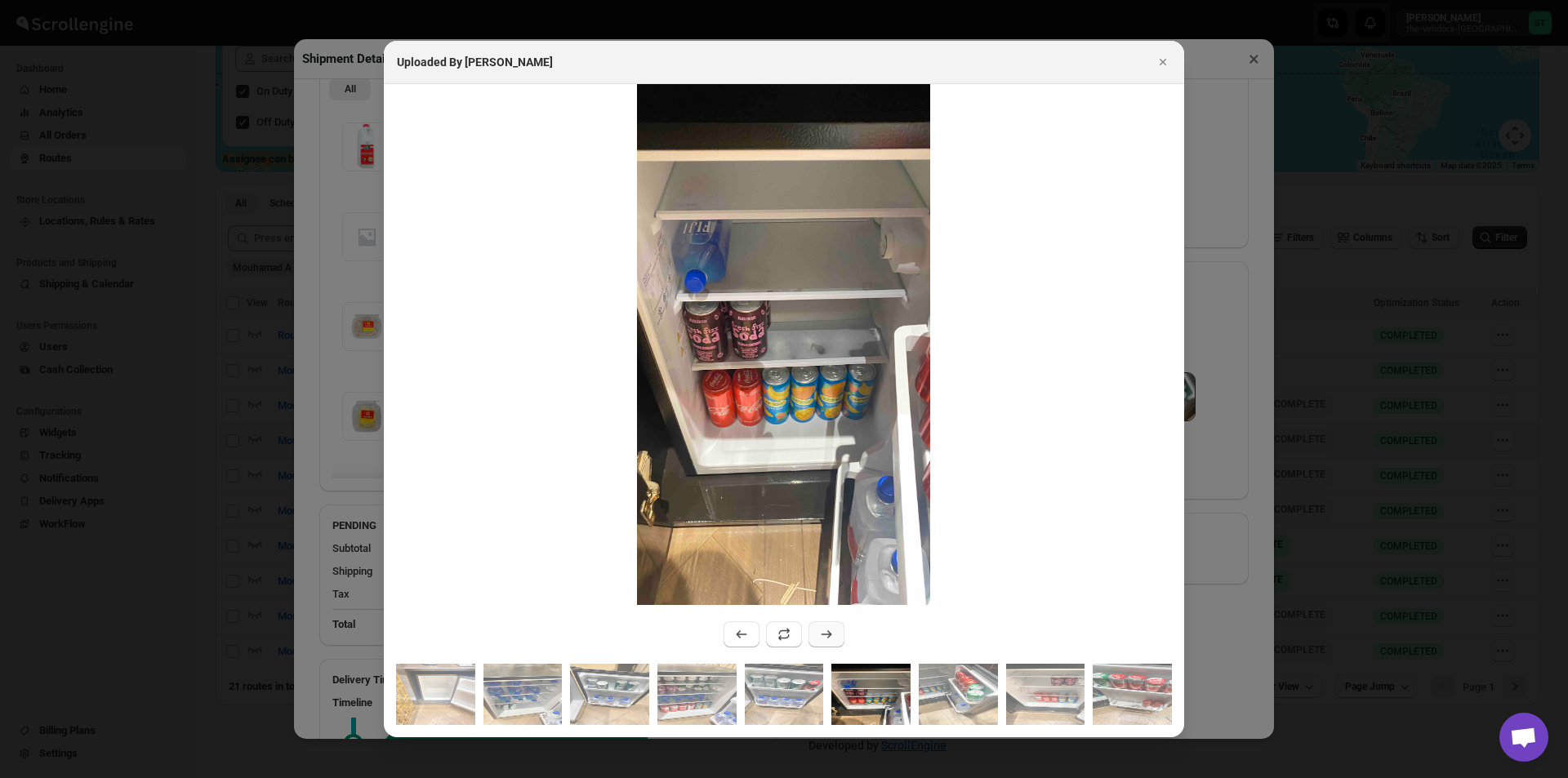
click at [815, 629] on button ":rvra:" at bounding box center [826, 634] width 36 height 26
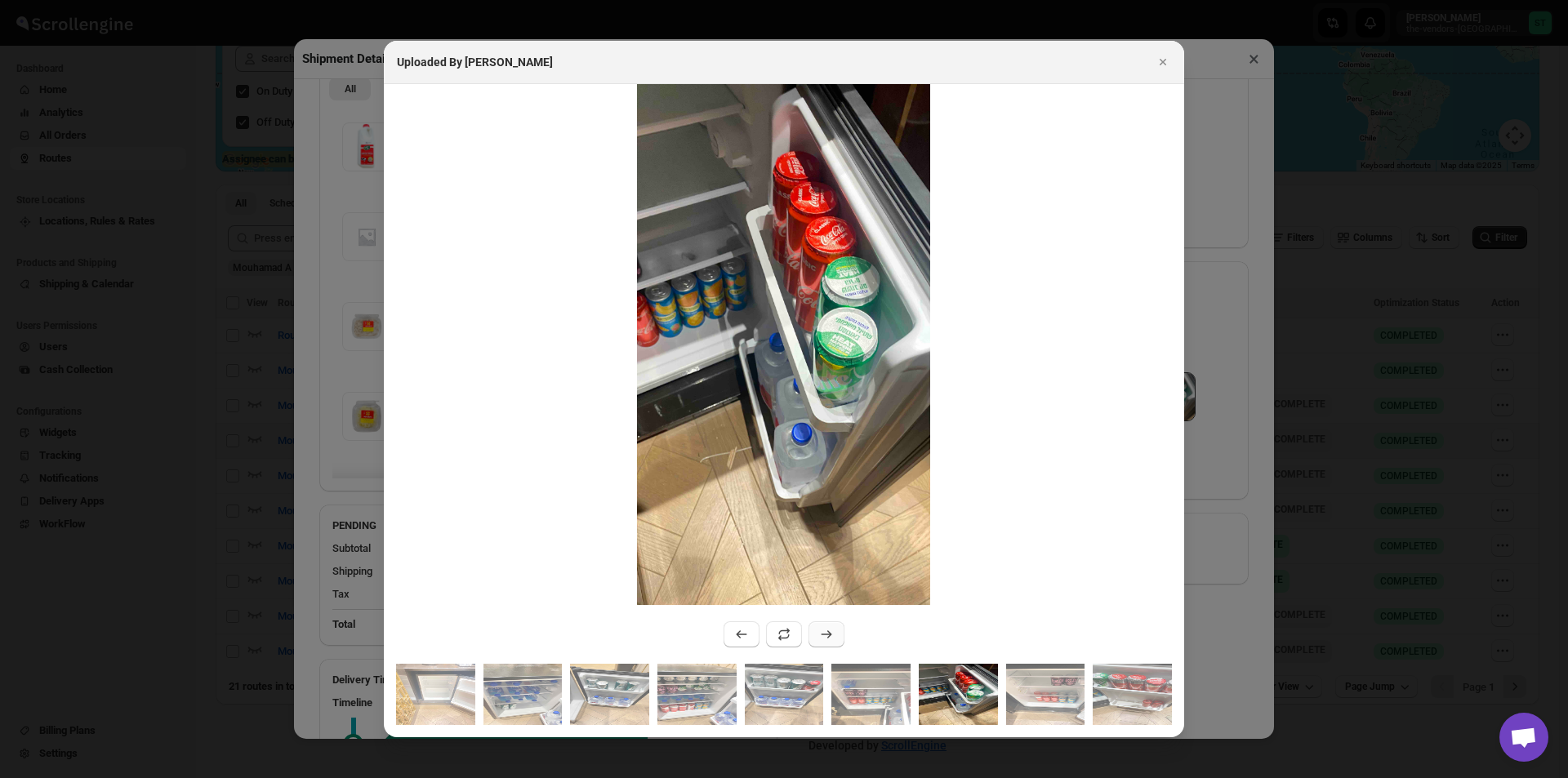
click at [815, 629] on button ":rvra:" at bounding box center [826, 634] width 36 height 26
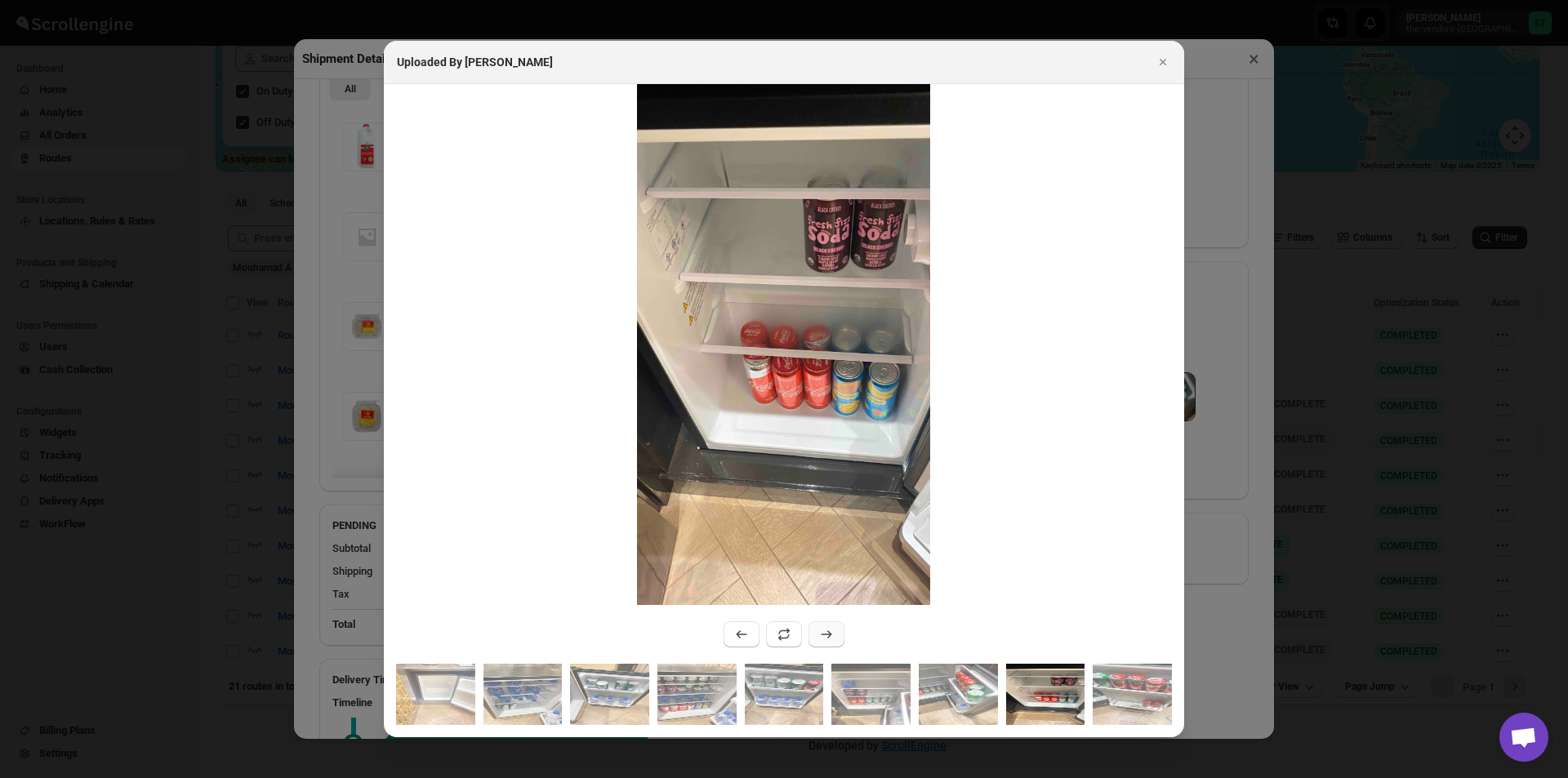
click at [815, 628] on button ":rvra:" at bounding box center [826, 634] width 36 height 26
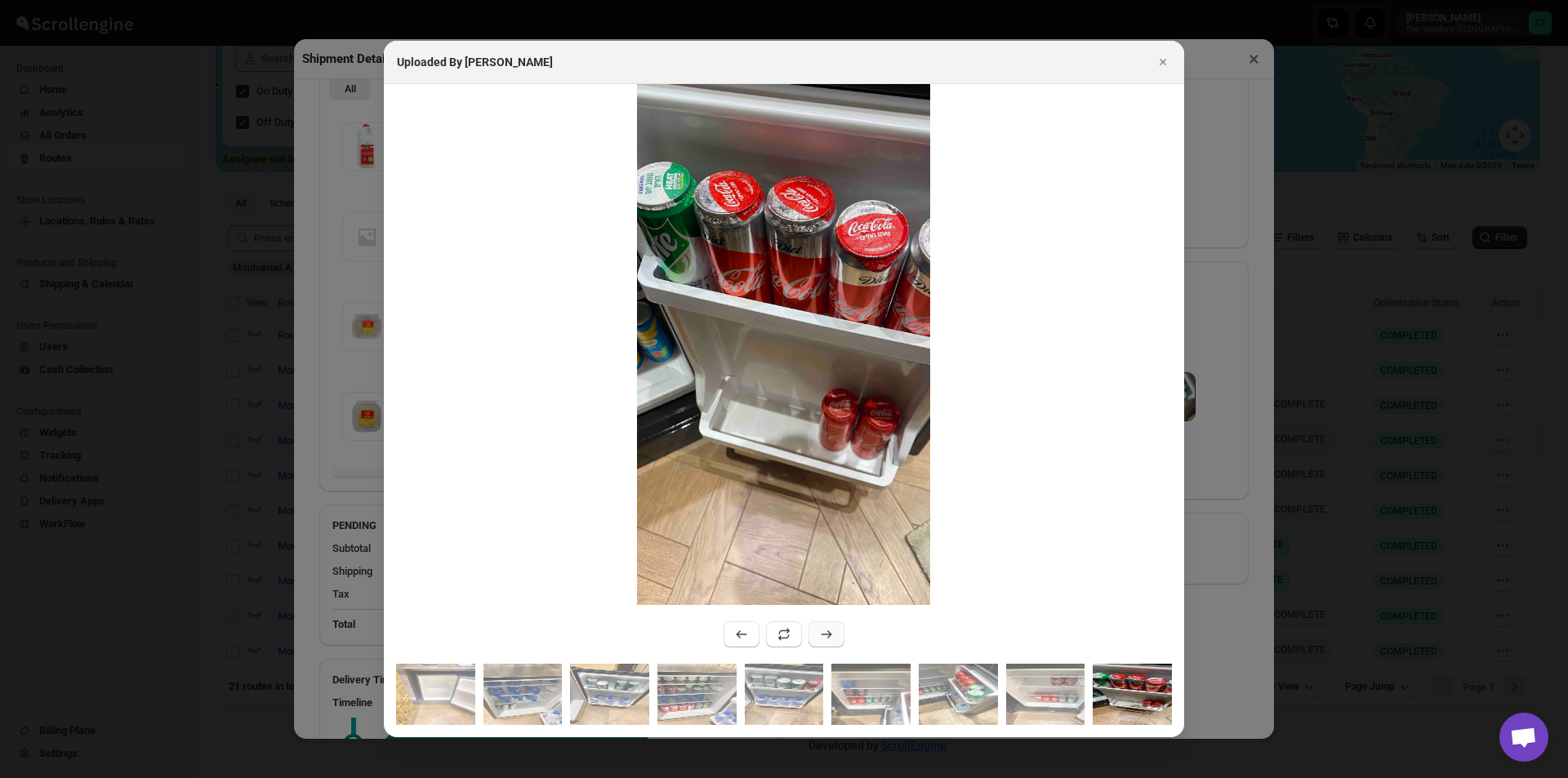
click at [815, 628] on button ":rvra:" at bounding box center [826, 634] width 36 height 26
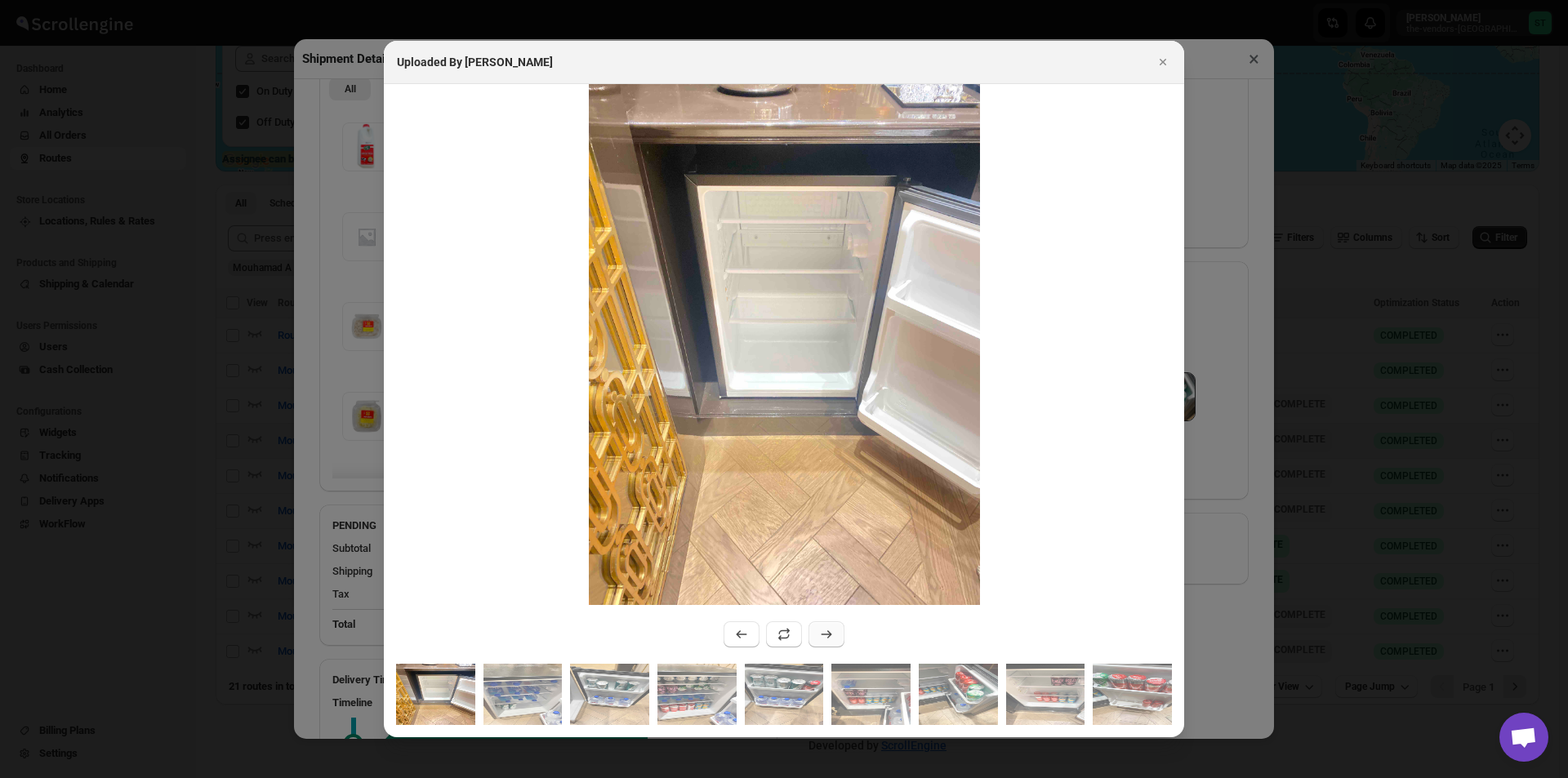
click at [815, 628] on button ":rvra:" at bounding box center [826, 634] width 36 height 26
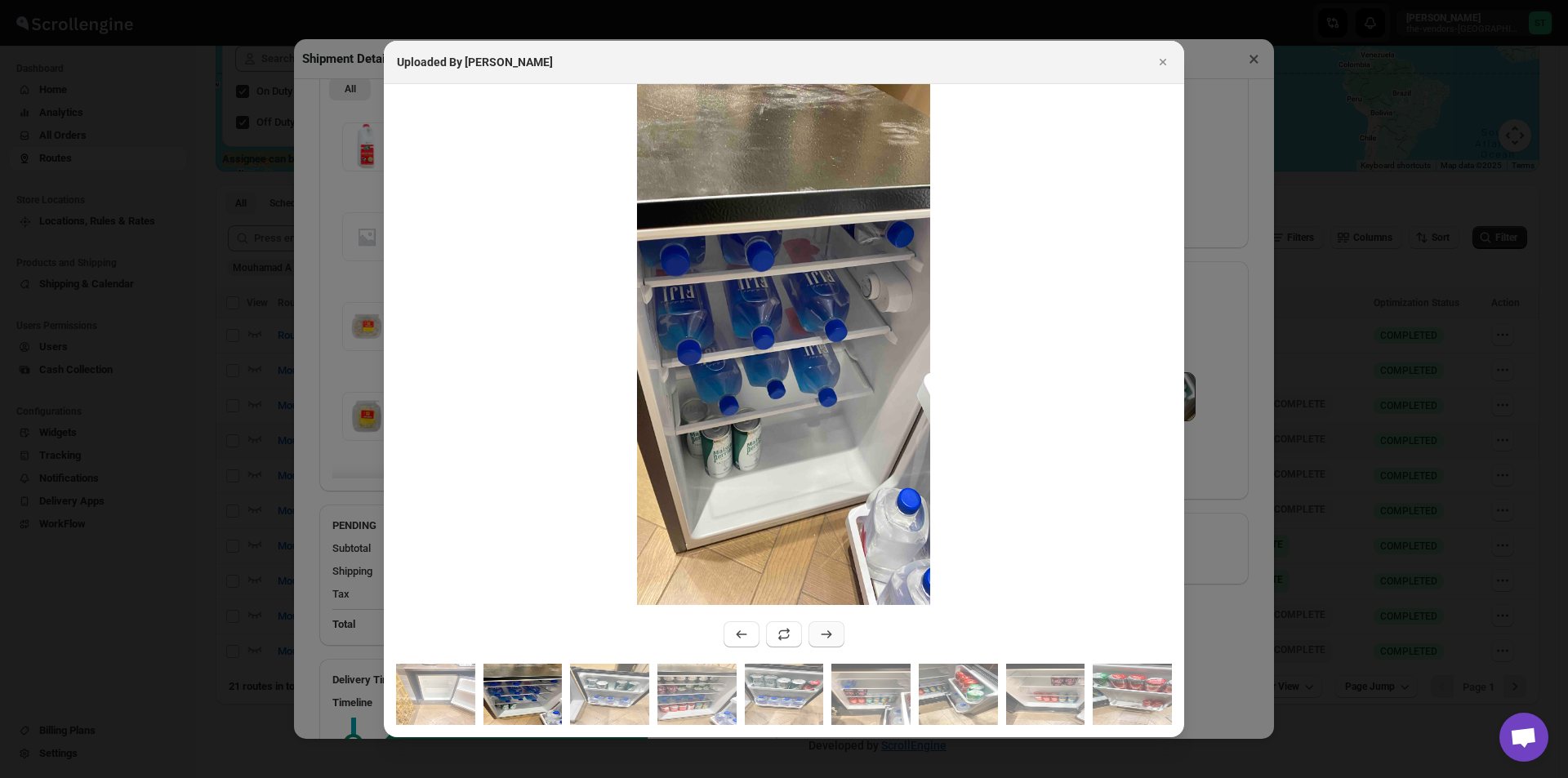
click at [815, 628] on button ":rvra:" at bounding box center [826, 634] width 36 height 26
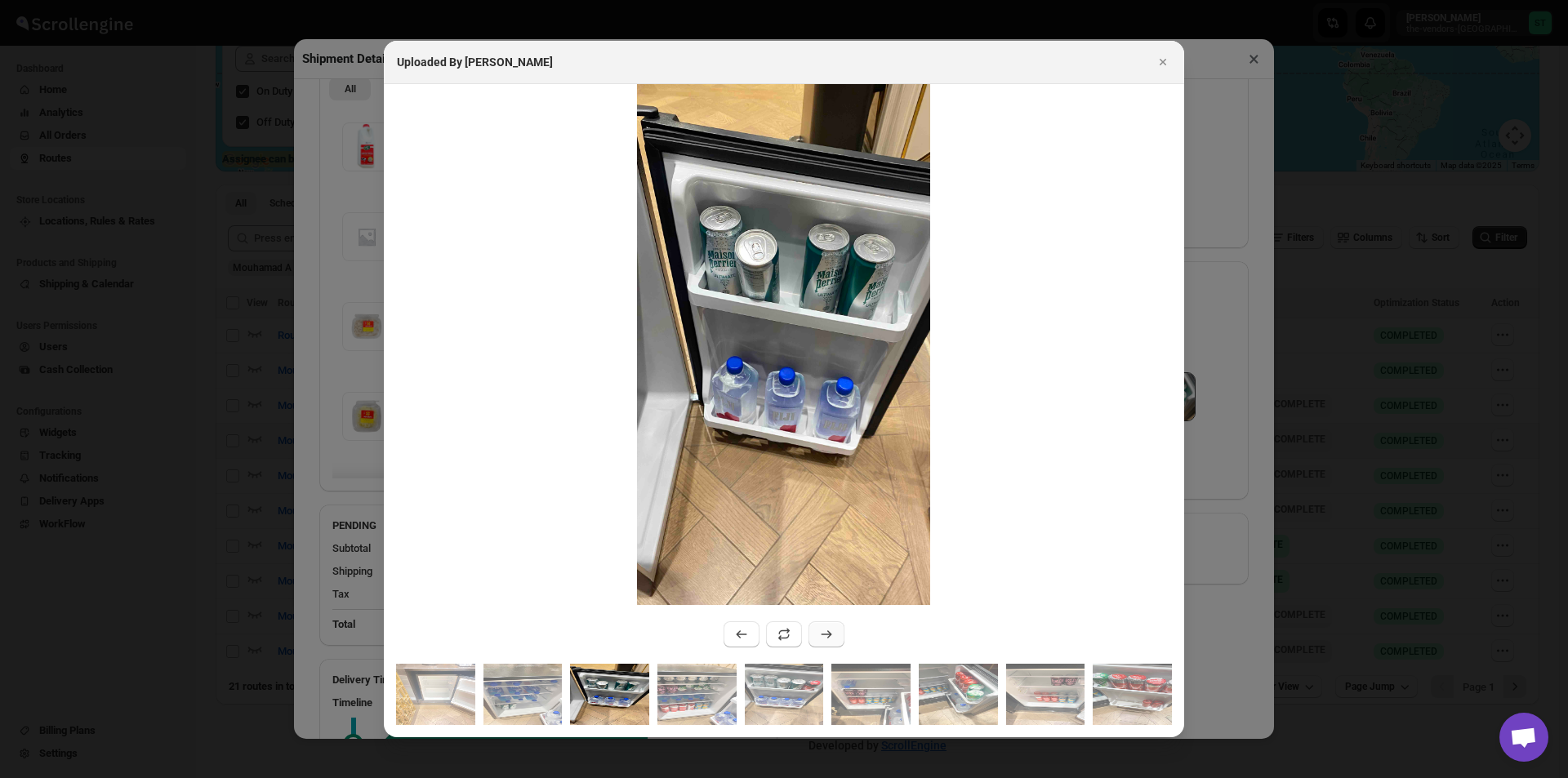
click at [815, 628] on button ":rvra:" at bounding box center [826, 634] width 36 height 26
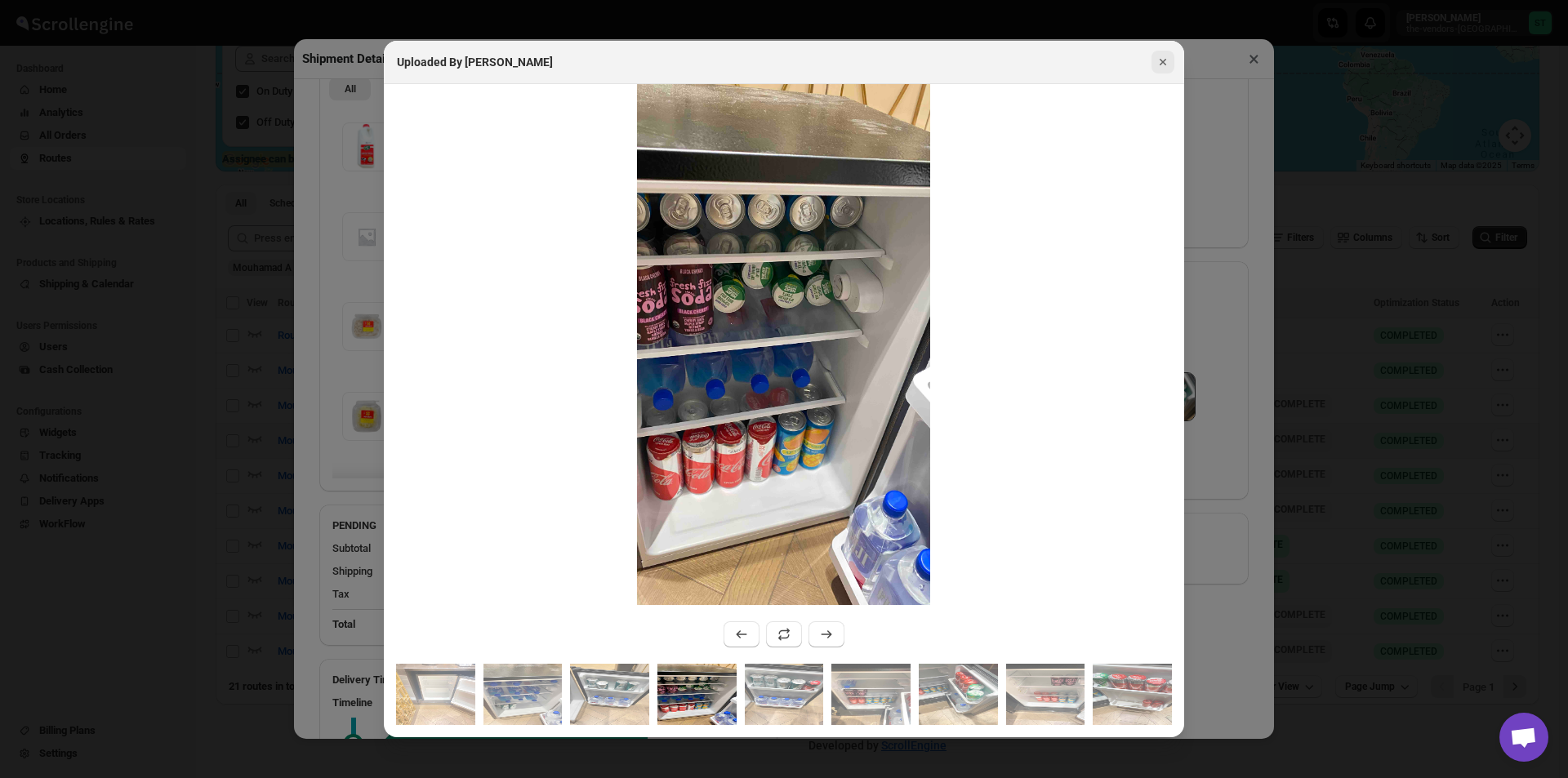
click at [1157, 61] on icon "Close" at bounding box center [1163, 62] width 17 height 17
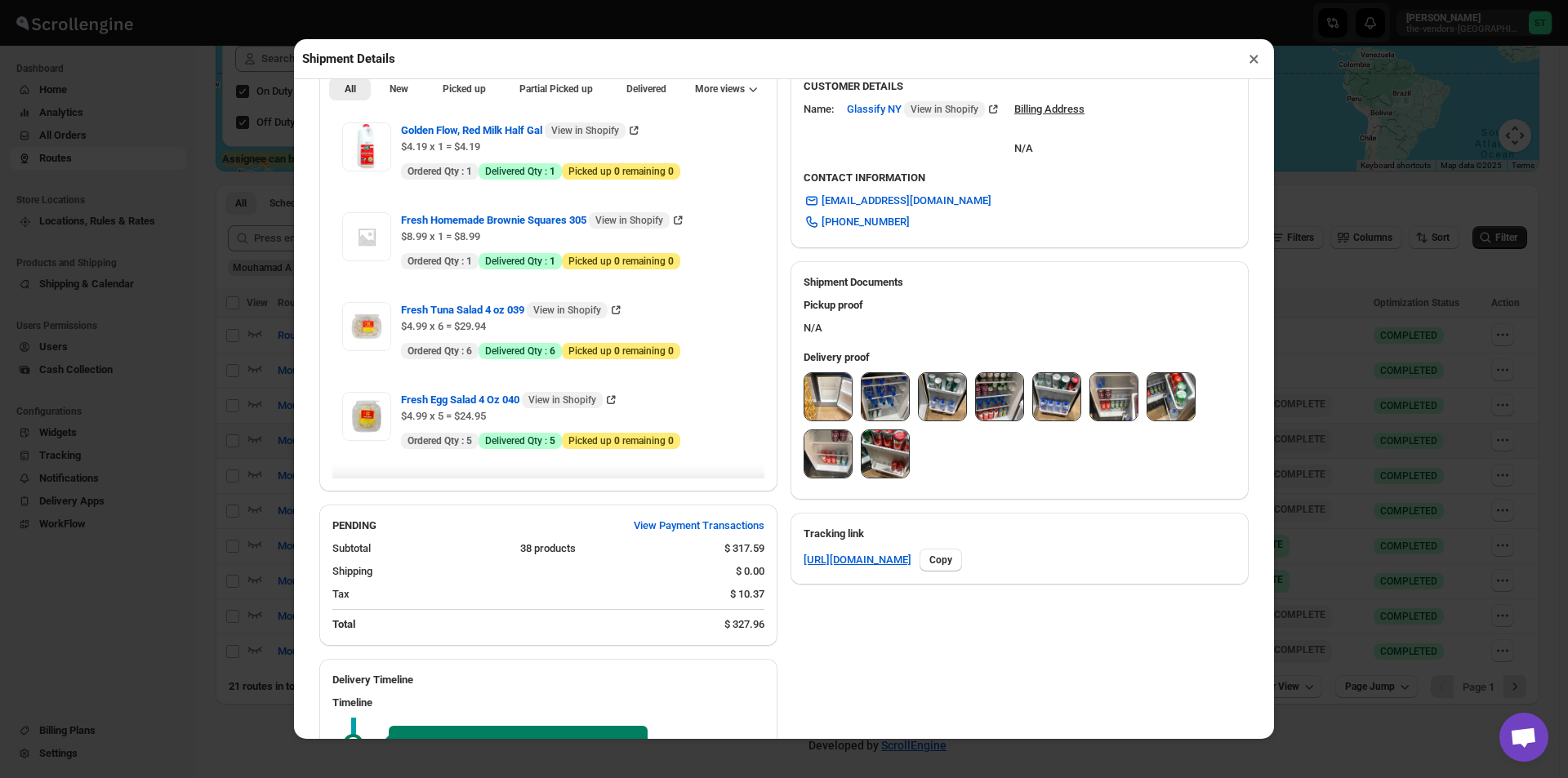
drag, startPoint x: 1249, startPoint y: 67, endPoint x: 1206, endPoint y: 103, distance: 56.1
click at [1249, 67] on button "×" at bounding box center [1254, 59] width 24 height 23
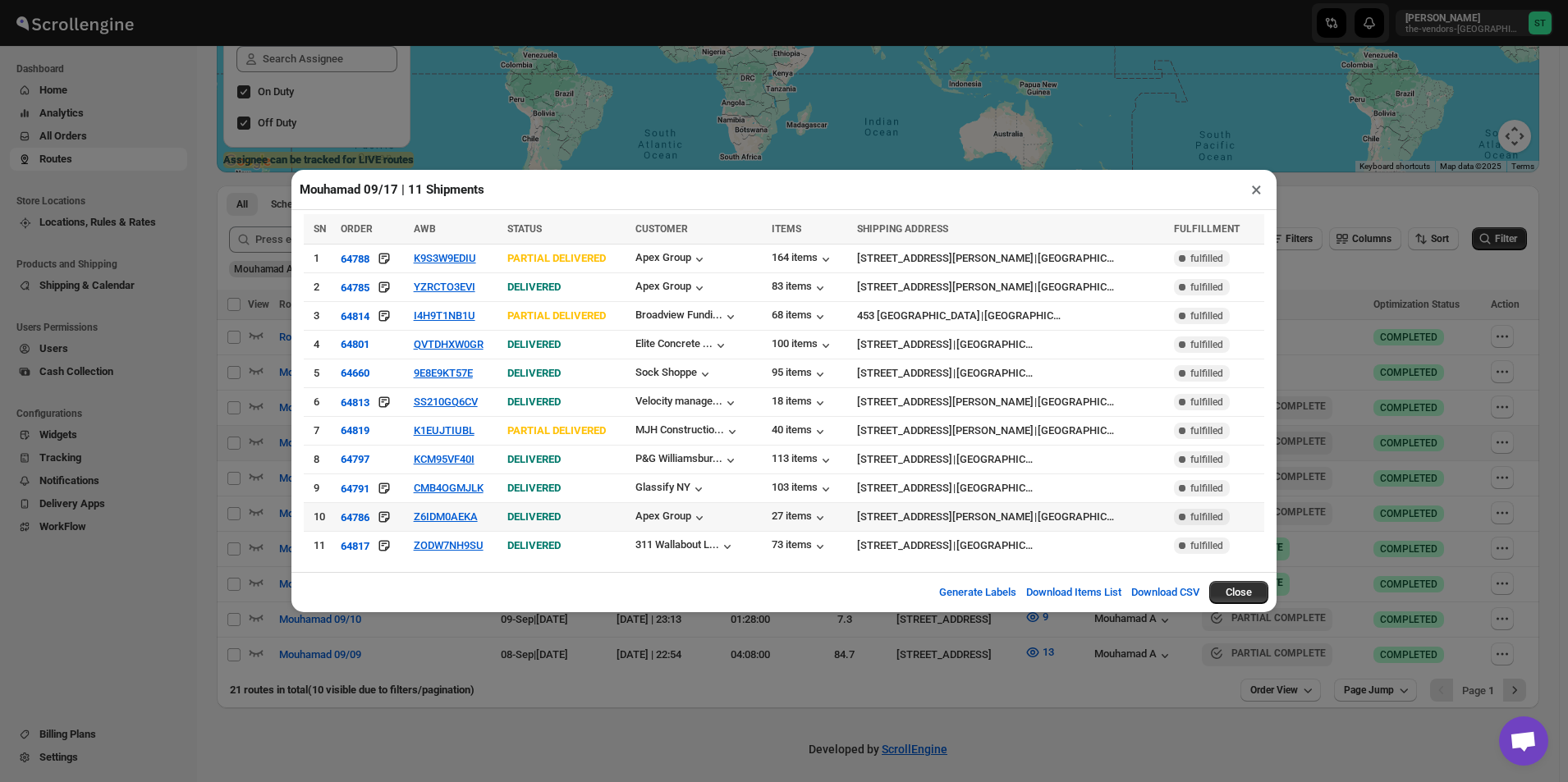
click at [402, 520] on div "64786" at bounding box center [372, 517] width 63 height 17
click at [467, 552] on td "ZODW7NH9SU" at bounding box center [456, 546] width 94 height 29
click at [477, 546] on td "ZODW7NH9SU" at bounding box center [456, 546] width 94 height 29
click at [477, 546] on button "ZODW7NH9SU" at bounding box center [448, 545] width 70 height 12
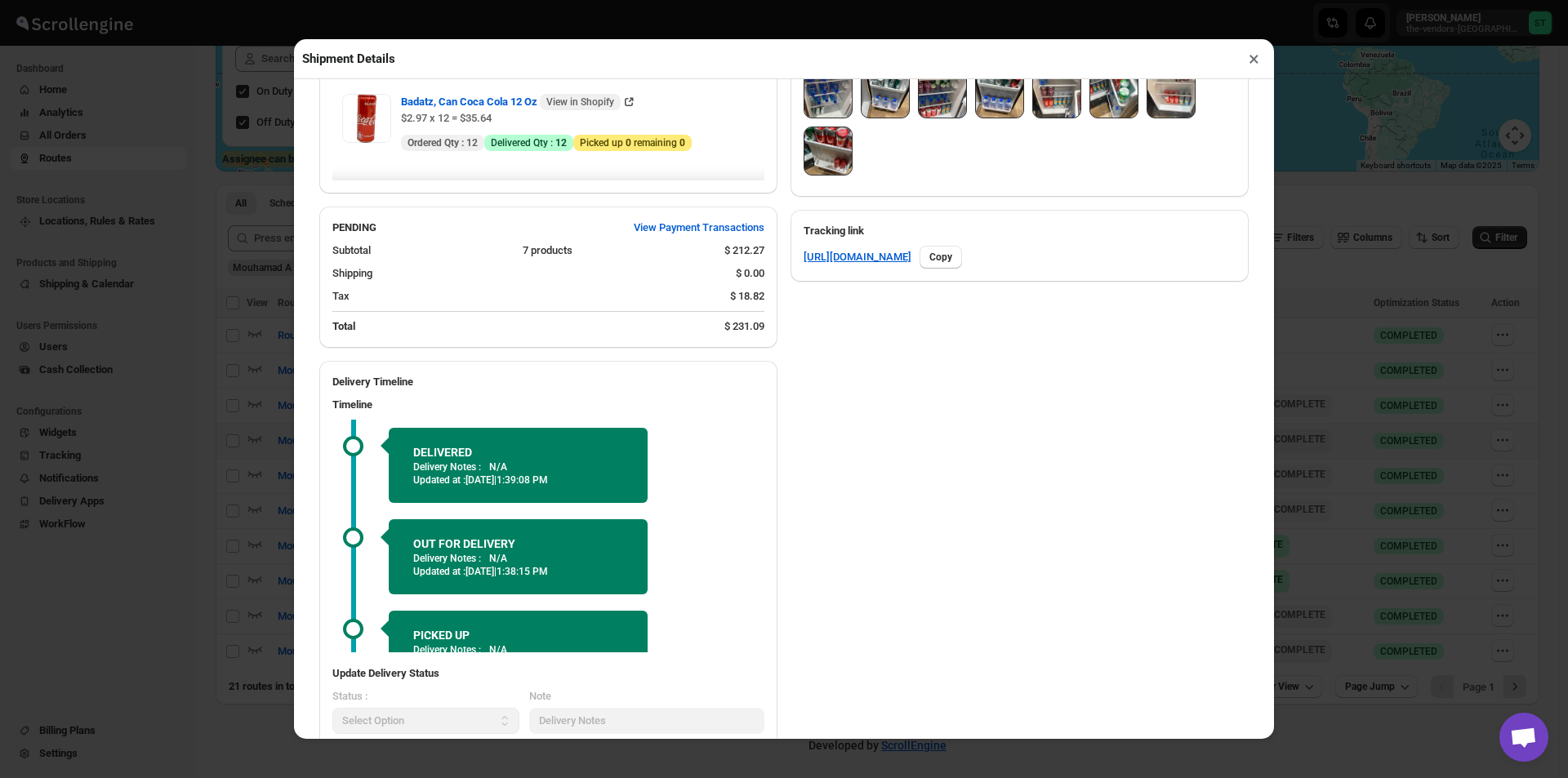
scroll to position [445, 0]
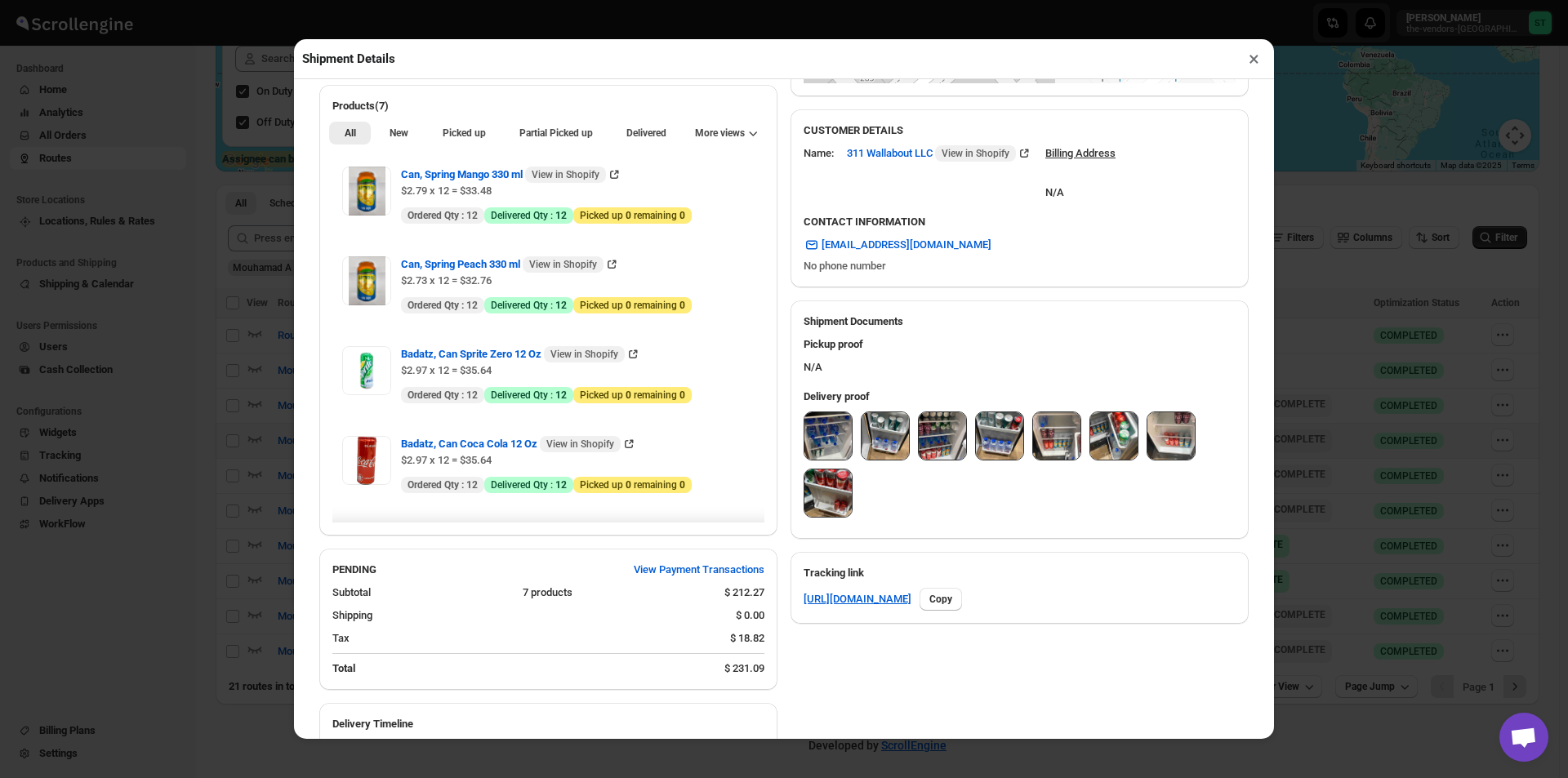
click at [1258, 60] on button "×" at bounding box center [1254, 59] width 24 height 23
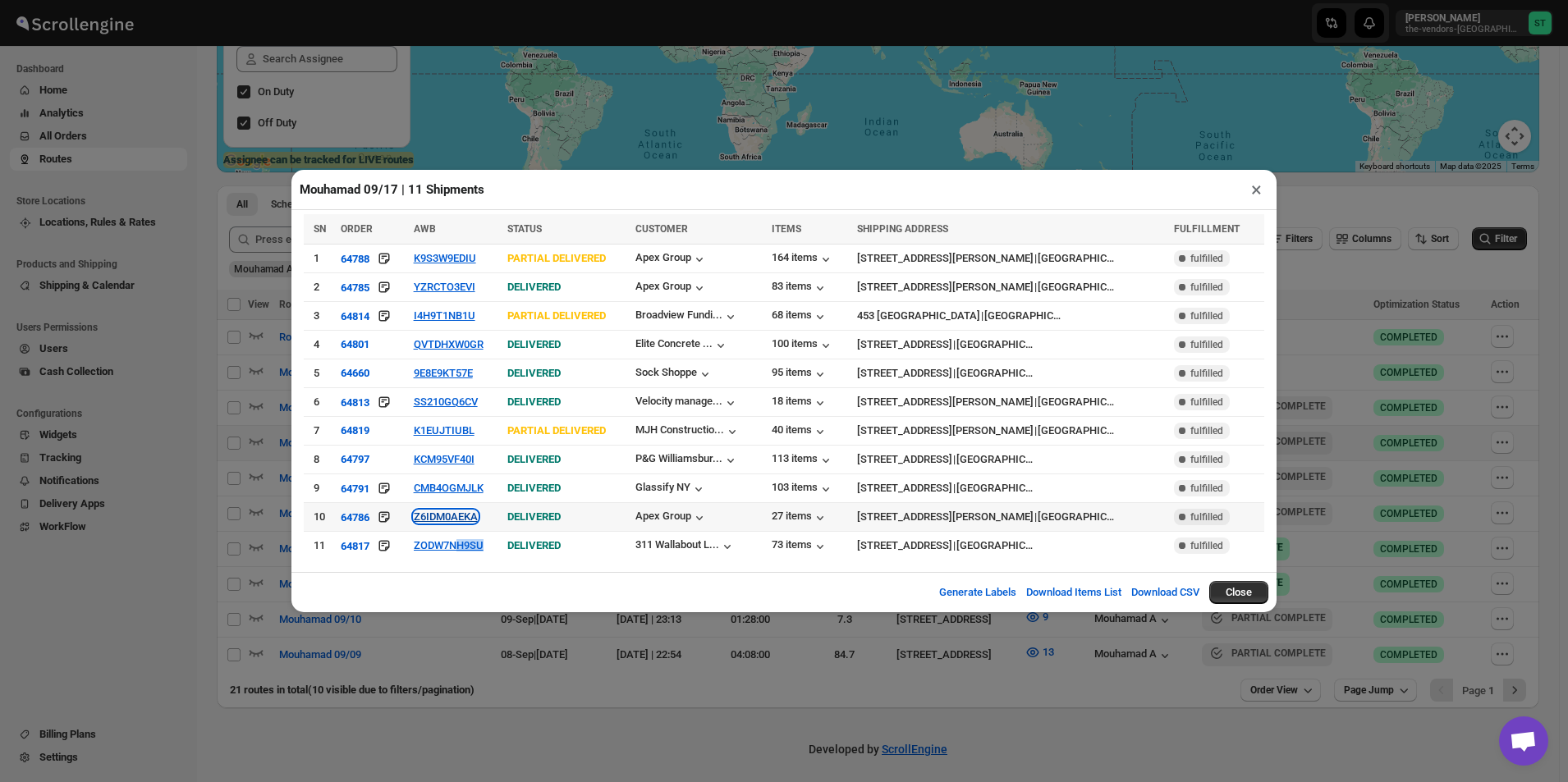
click at [477, 515] on button "Z6IDM0AEKA" at bounding box center [445, 516] width 64 height 12
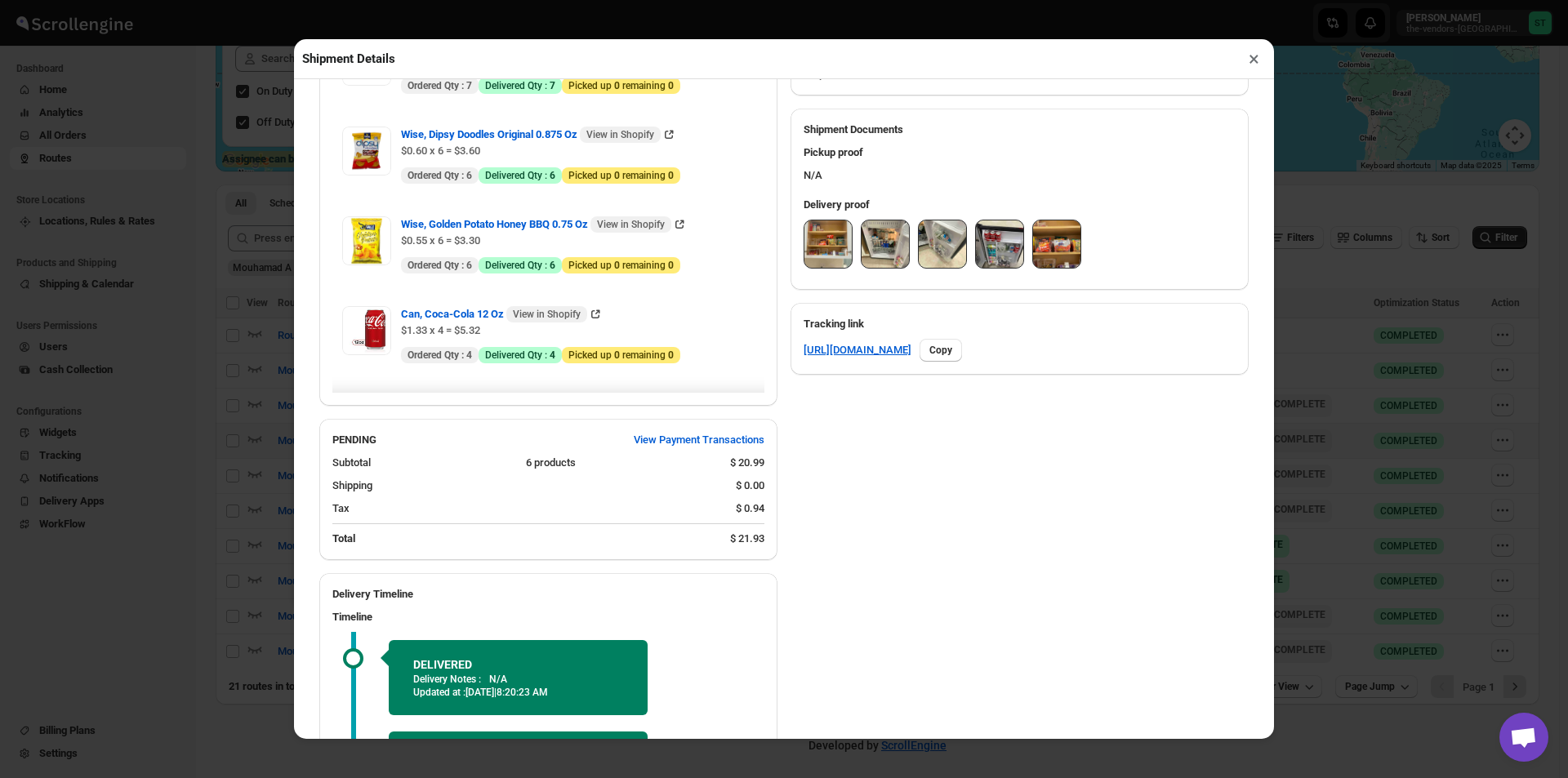
scroll to position [653, 0]
click at [1248, 65] on button "×" at bounding box center [1254, 59] width 24 height 23
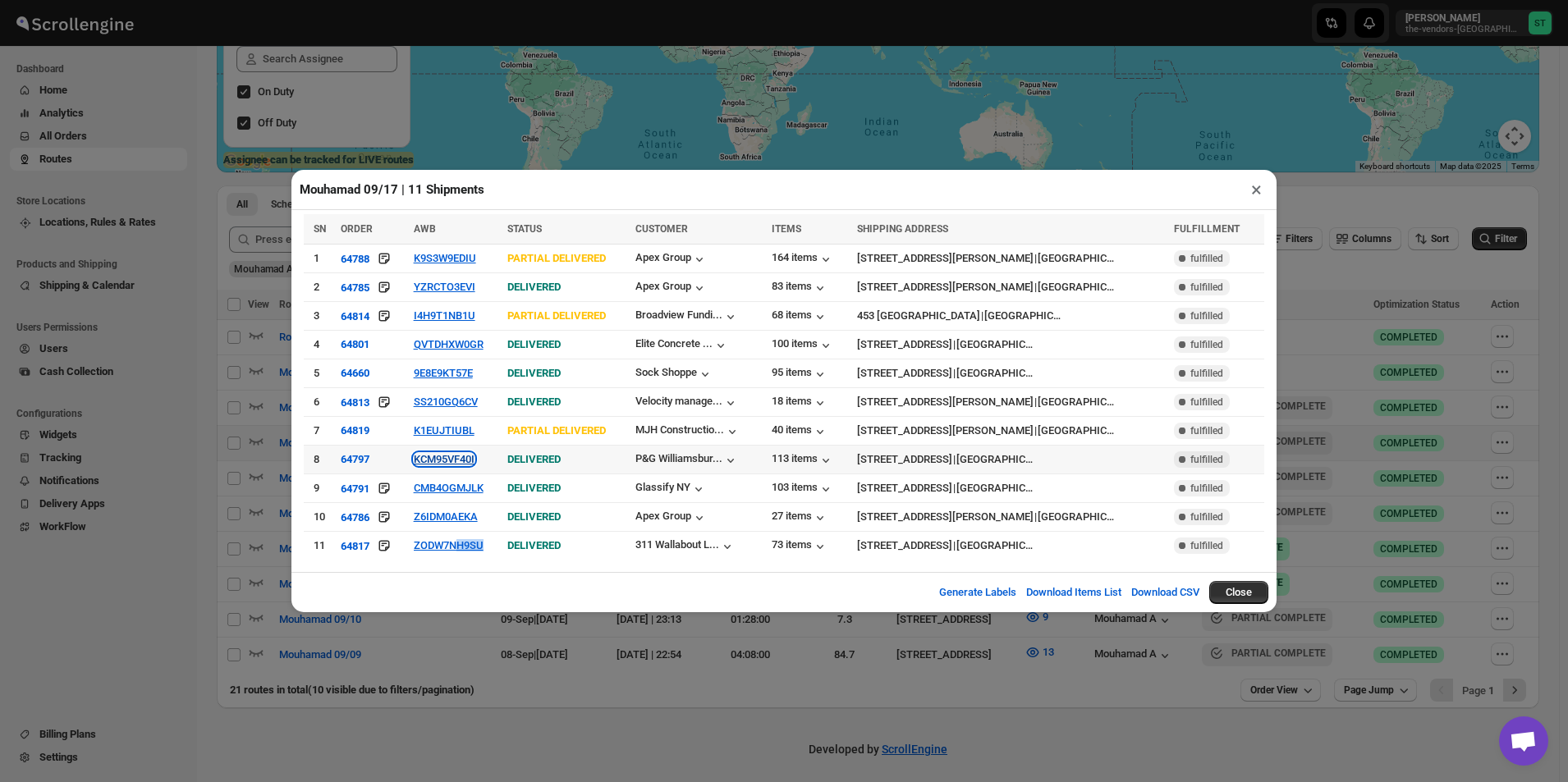
click at [457, 457] on button "KCM95VF40I" at bounding box center [443, 459] width 61 height 12
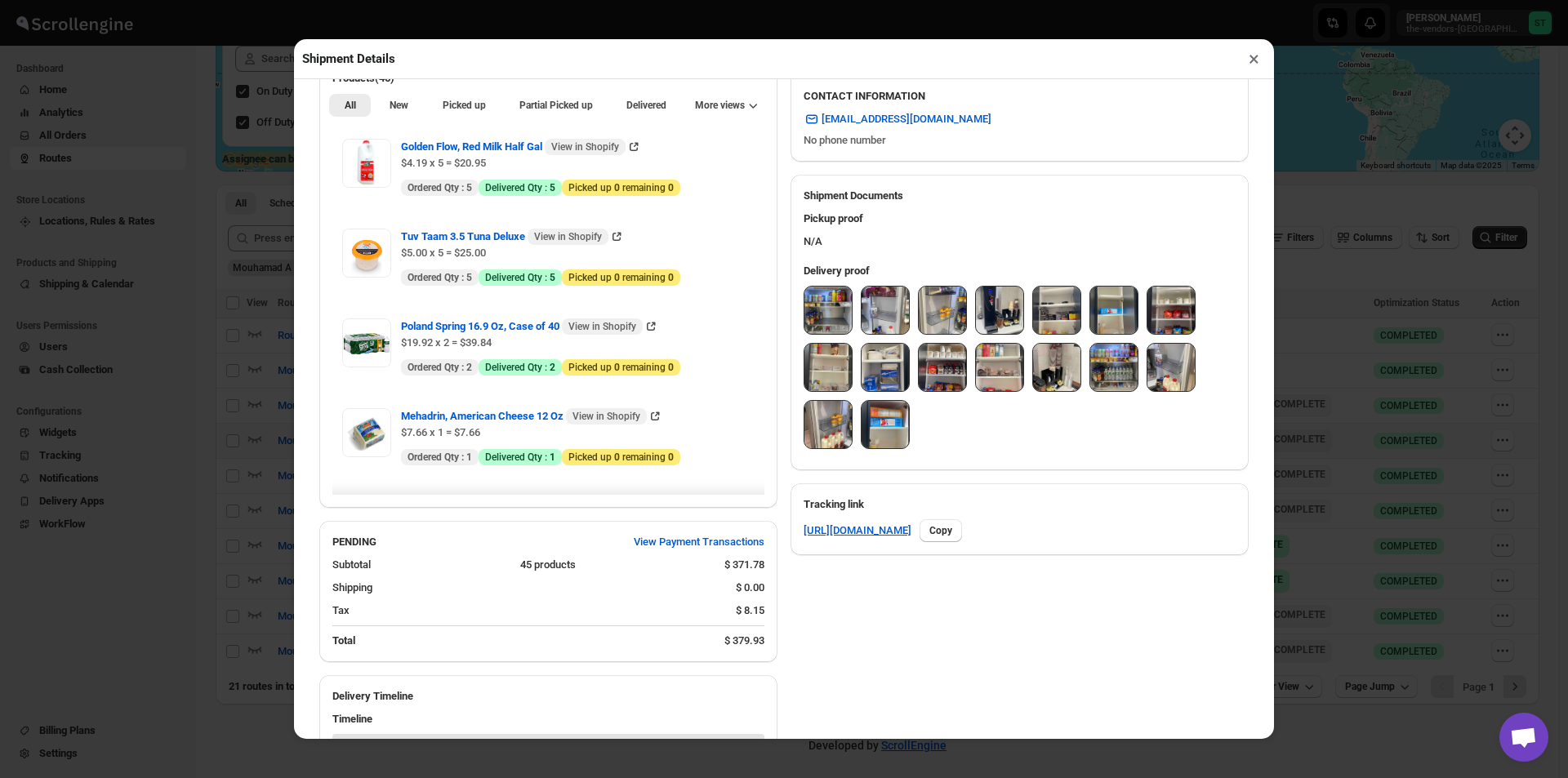
scroll to position [758, 0]
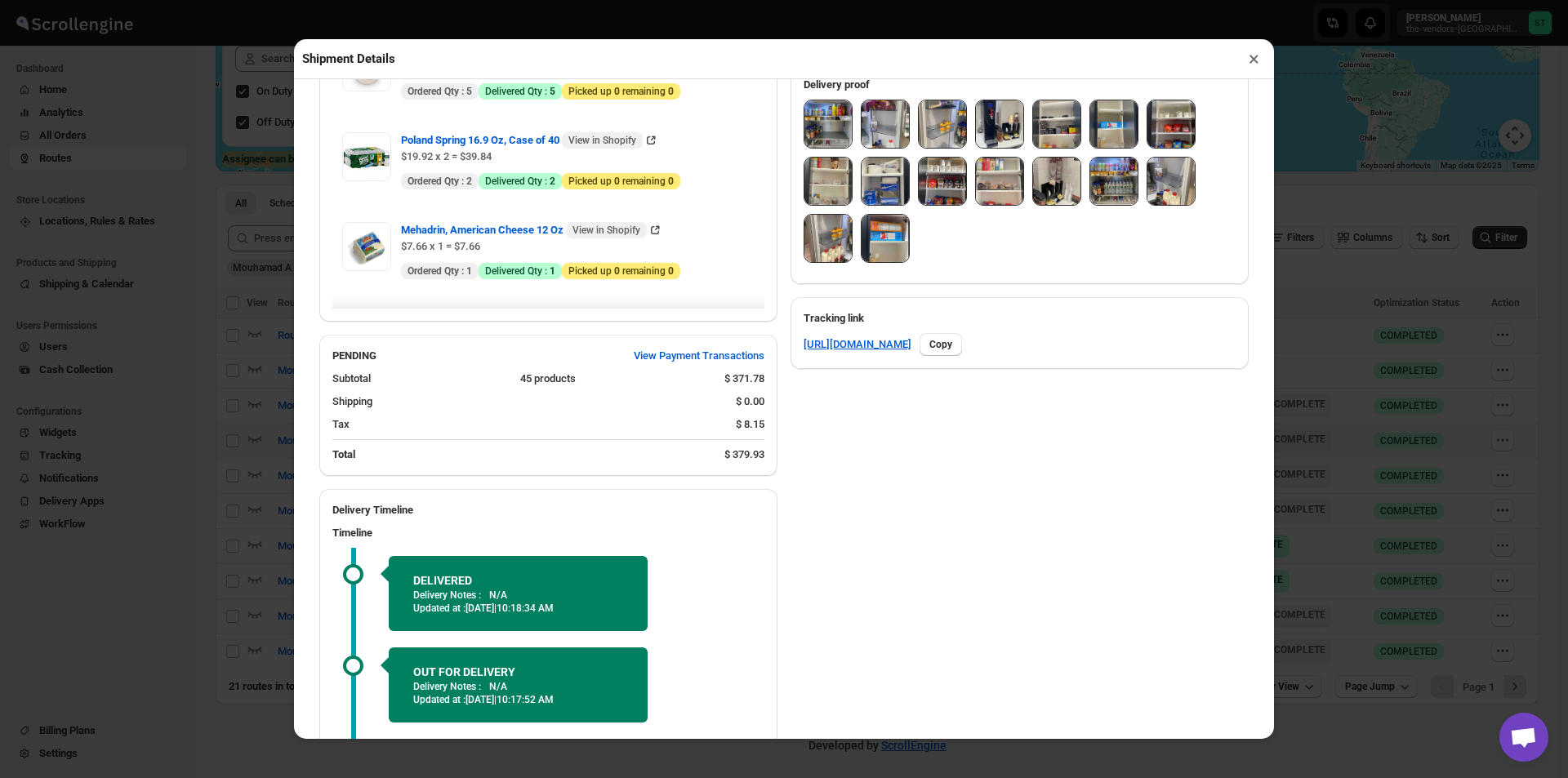
click at [812, 123] on img at bounding box center [828, 124] width 47 height 47
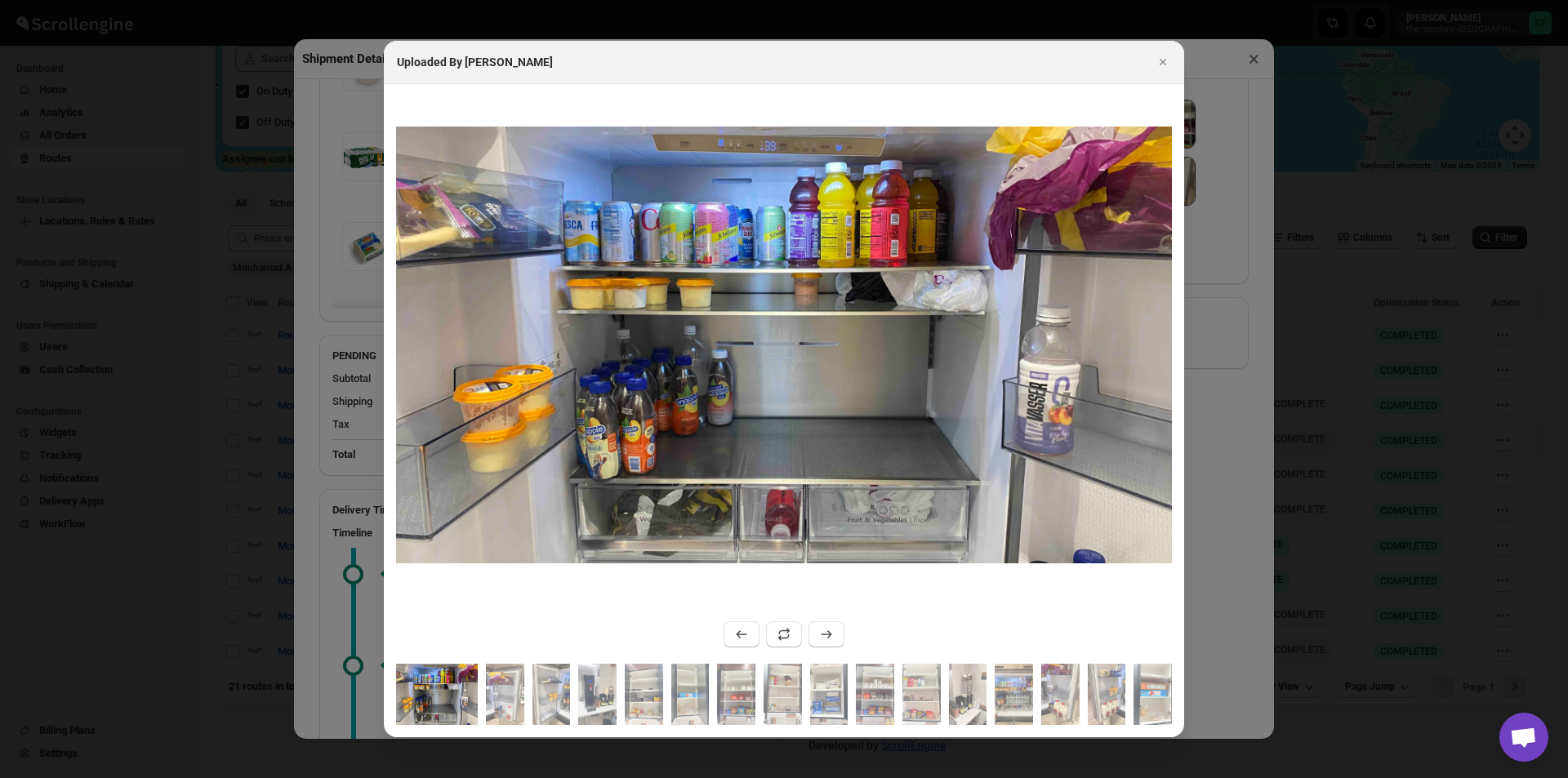
click at [813, 125] on div ":r10g3:" at bounding box center [784, 345] width 777 height 522
click at [1160, 58] on icon "Close" at bounding box center [1163, 62] width 17 height 17
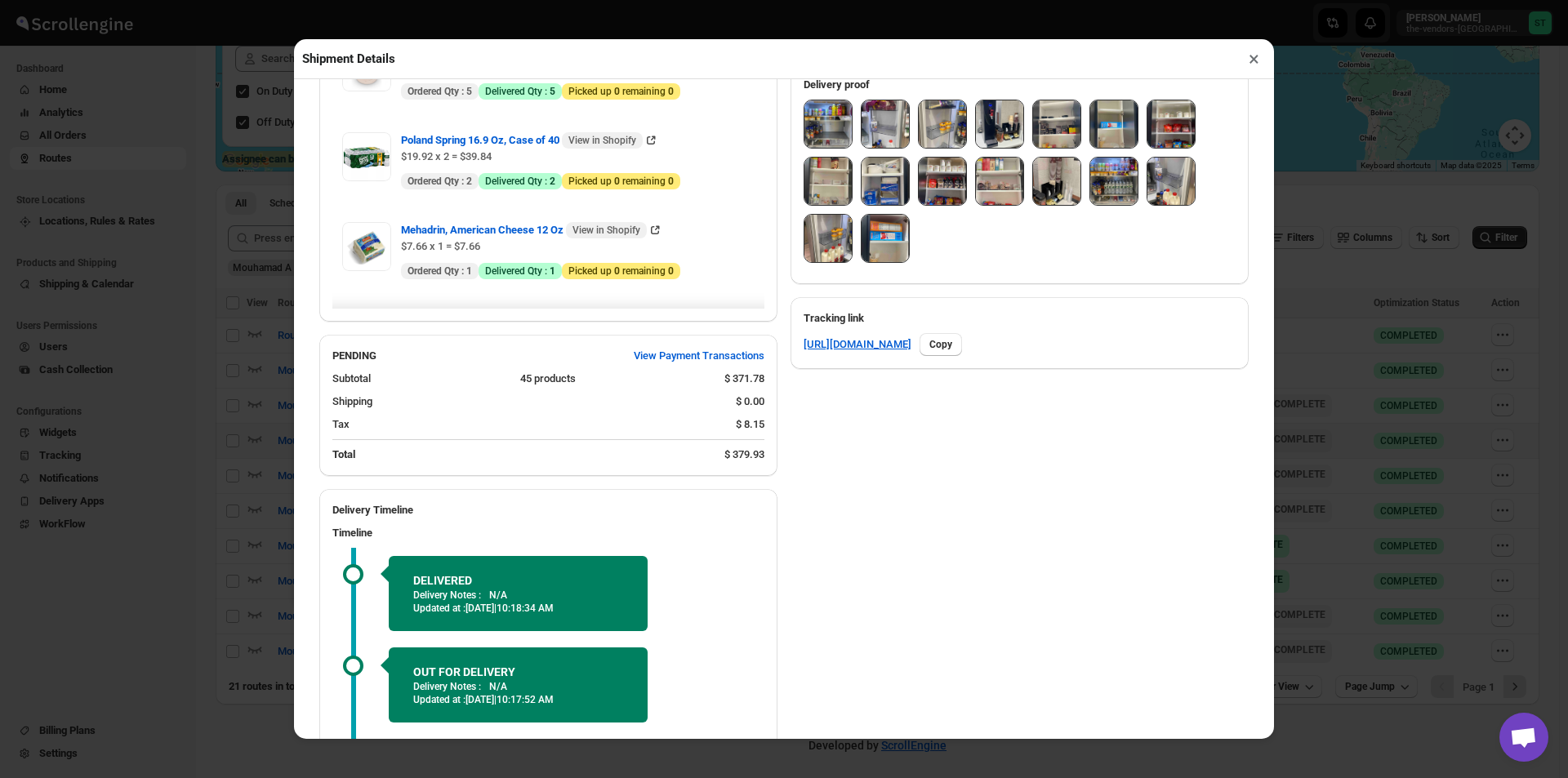
click at [1248, 63] on button "×" at bounding box center [1254, 59] width 24 height 23
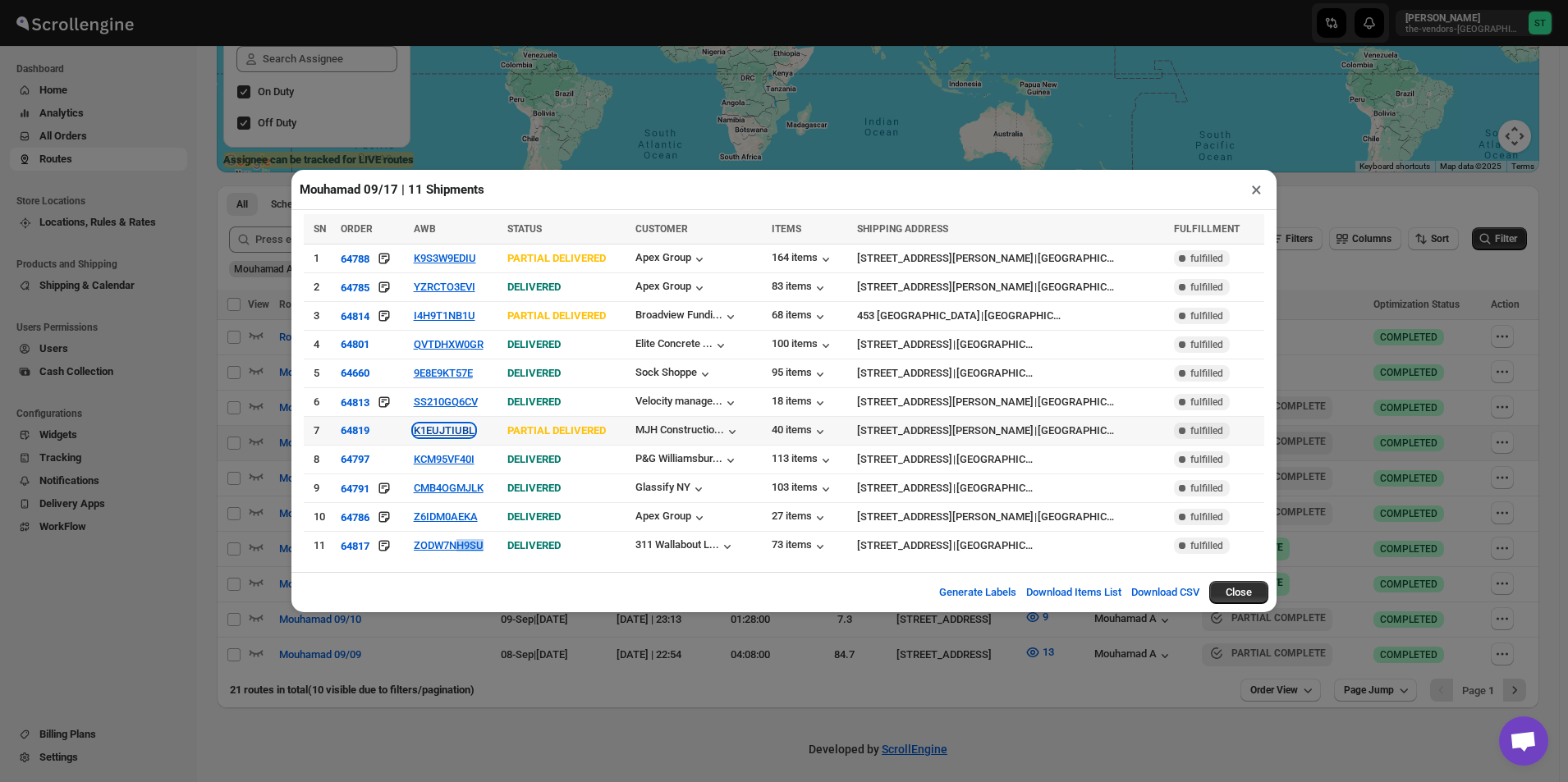
click at [474, 430] on button "K1EUJTIUBL" at bounding box center [443, 430] width 61 height 12
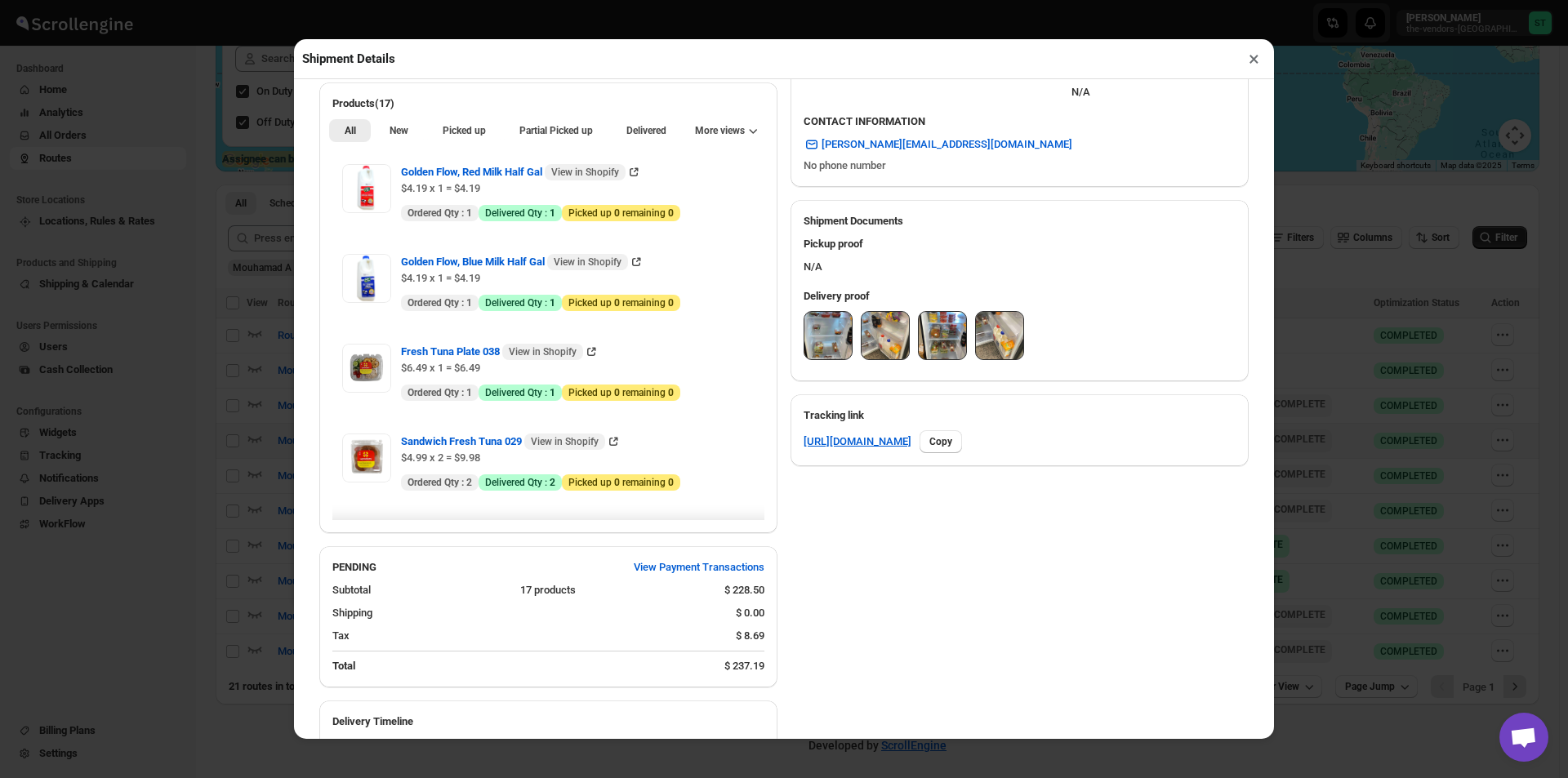
scroll to position [571, 0]
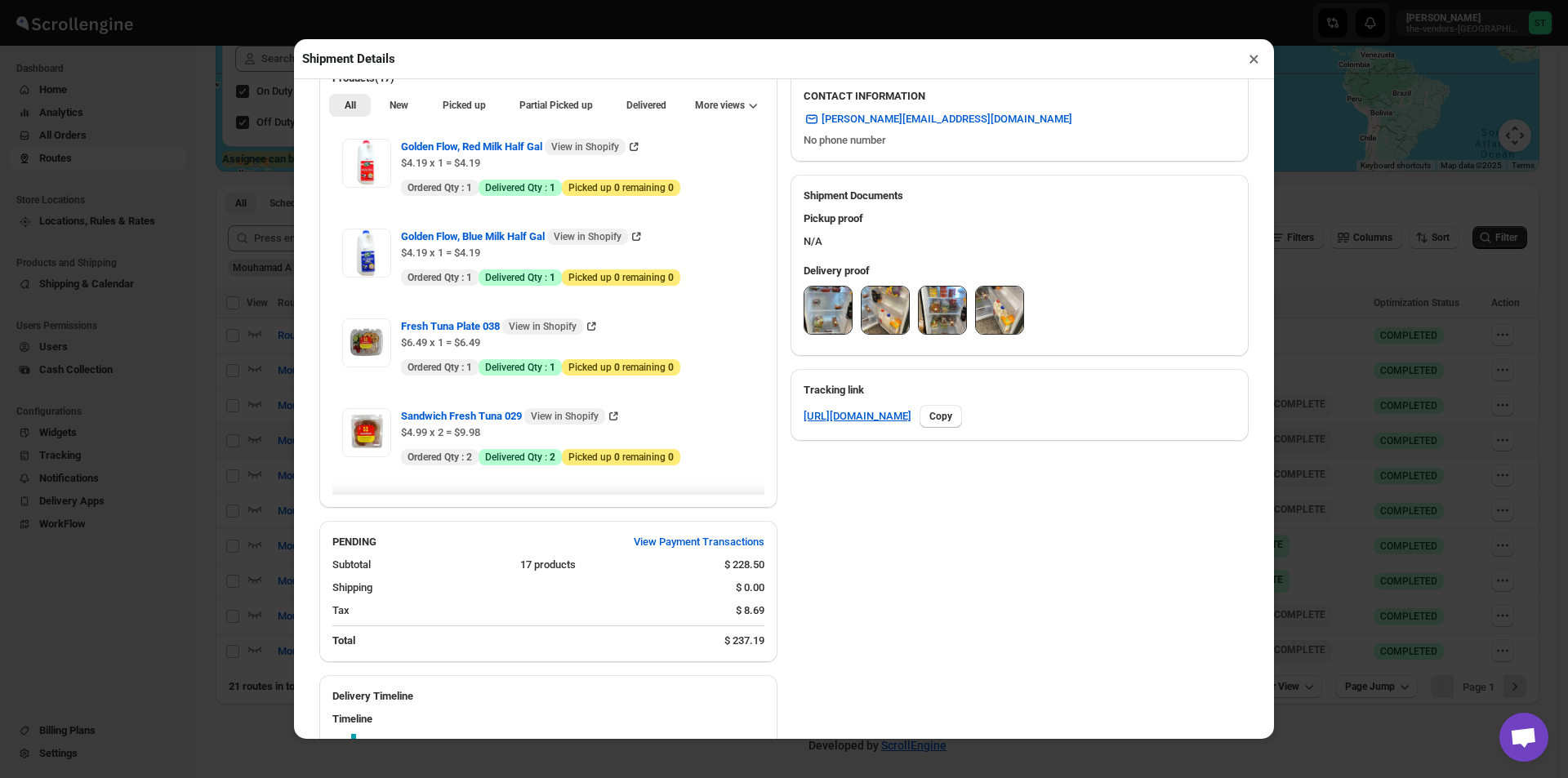
click at [1257, 68] on button "×" at bounding box center [1254, 59] width 24 height 23
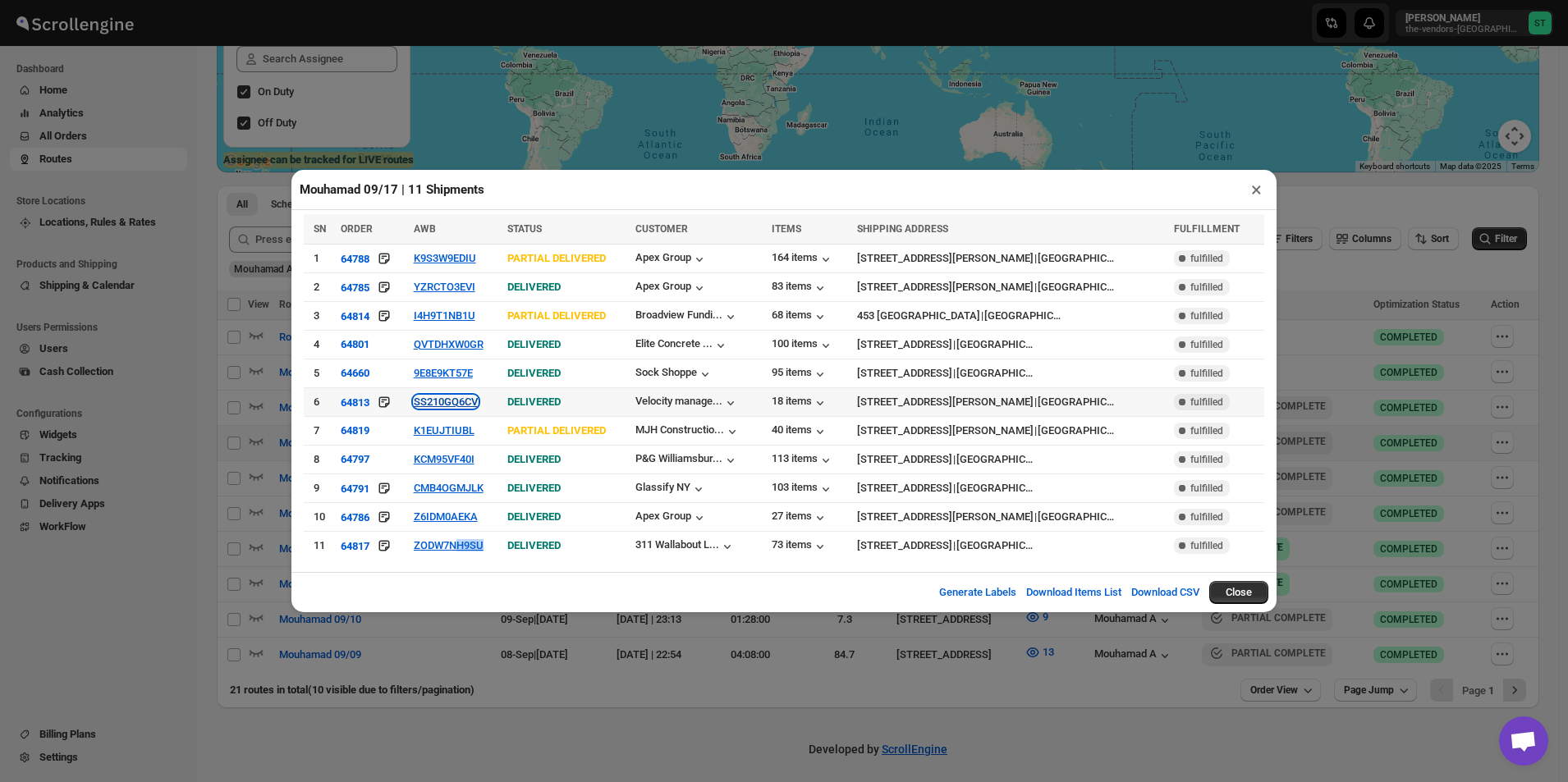
click at [447, 398] on button "SS210GQ6CV" at bounding box center [445, 402] width 64 height 12
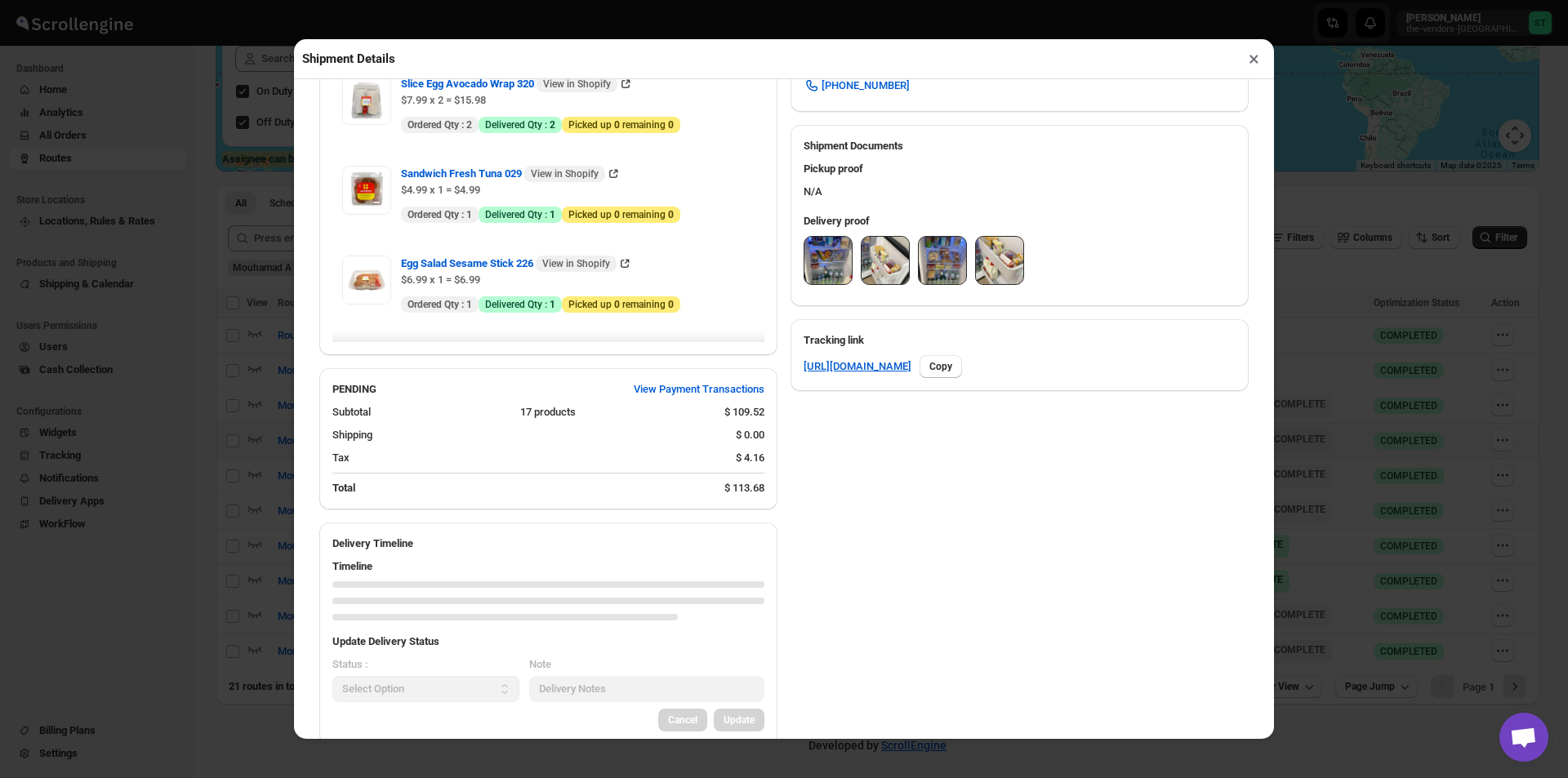
scroll to position [653, 0]
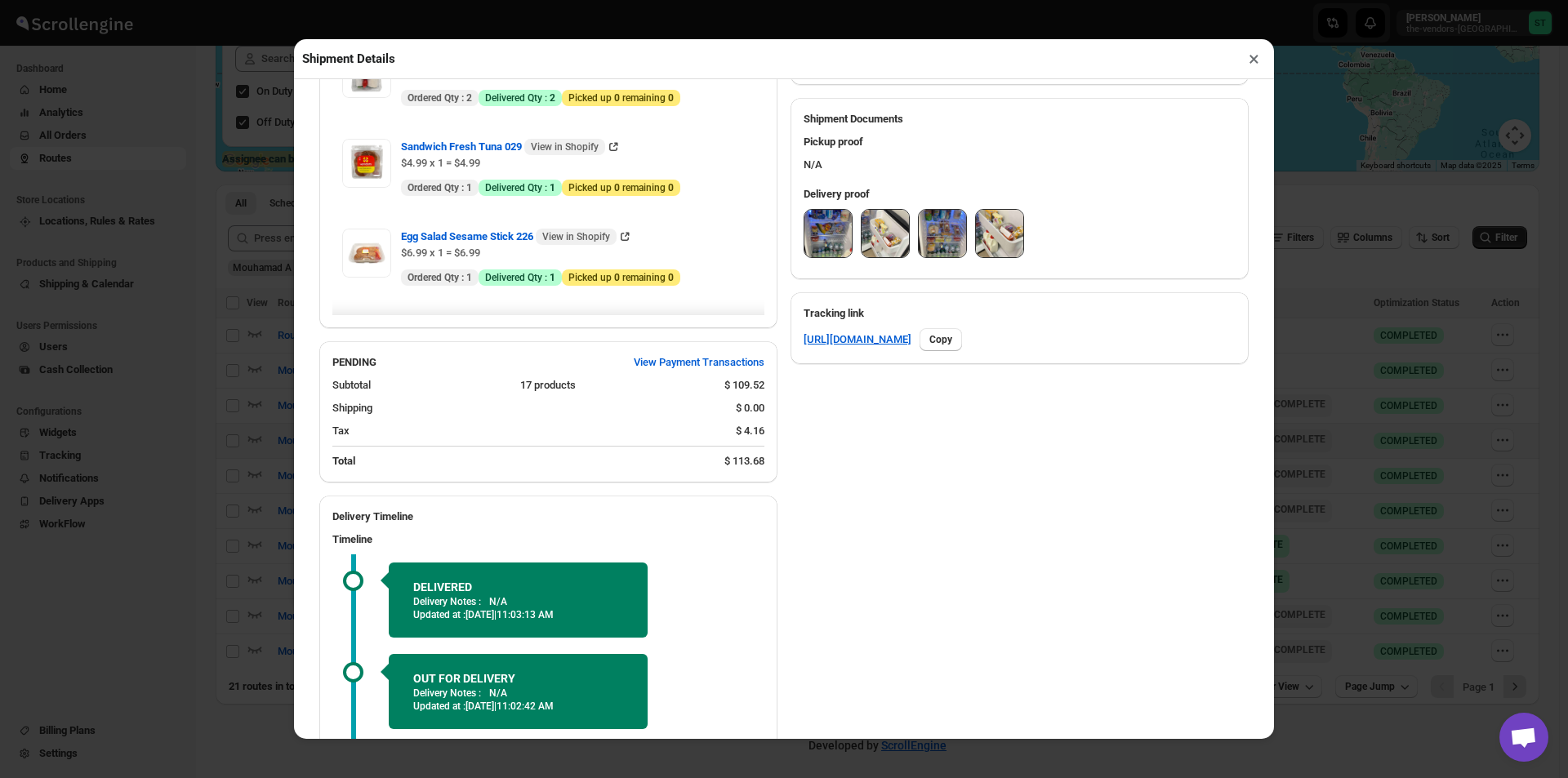
click at [1250, 60] on button "×" at bounding box center [1254, 59] width 24 height 23
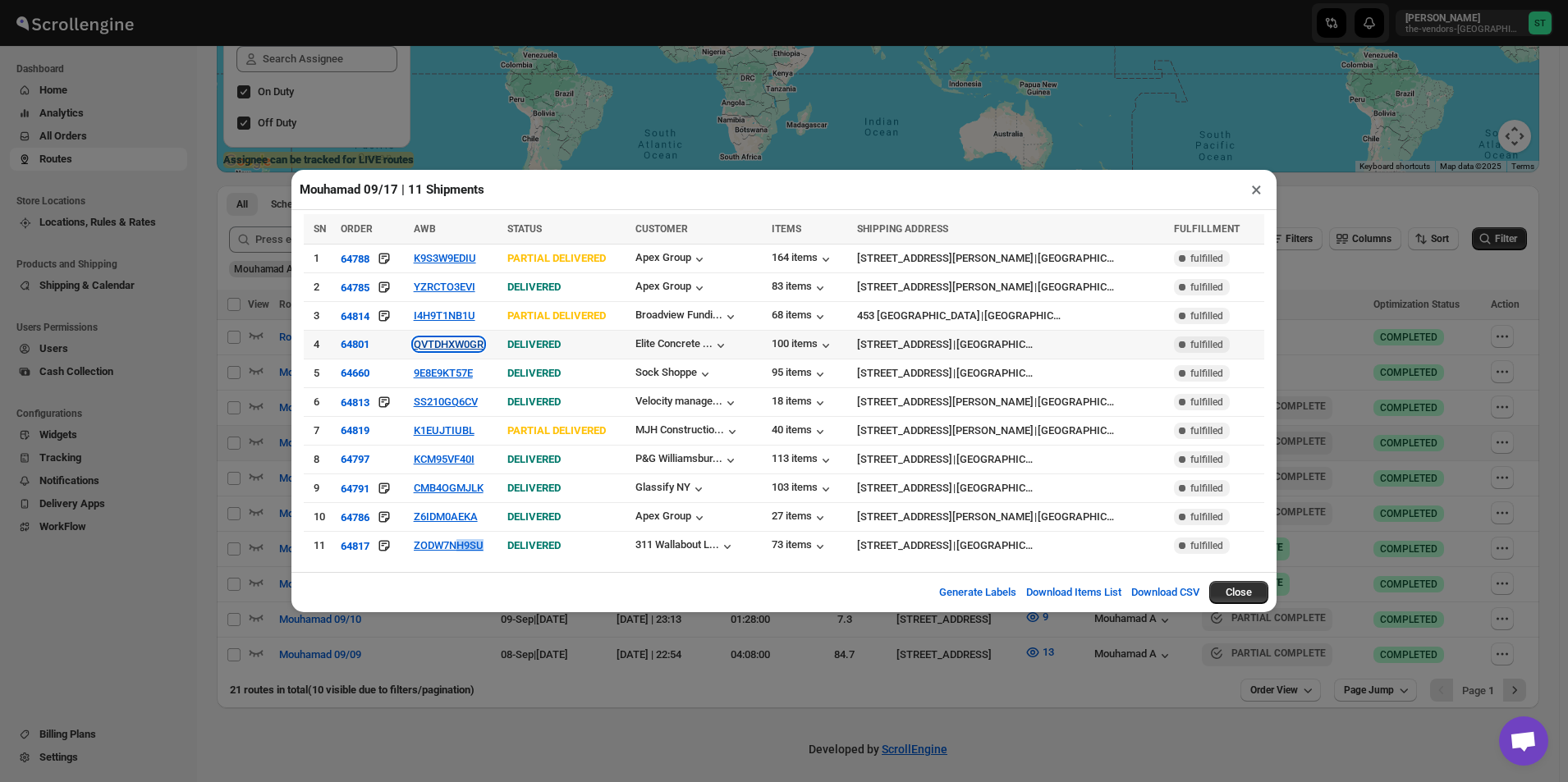
click at [460, 347] on button "QVTDHXW0GR" at bounding box center [448, 344] width 70 height 12
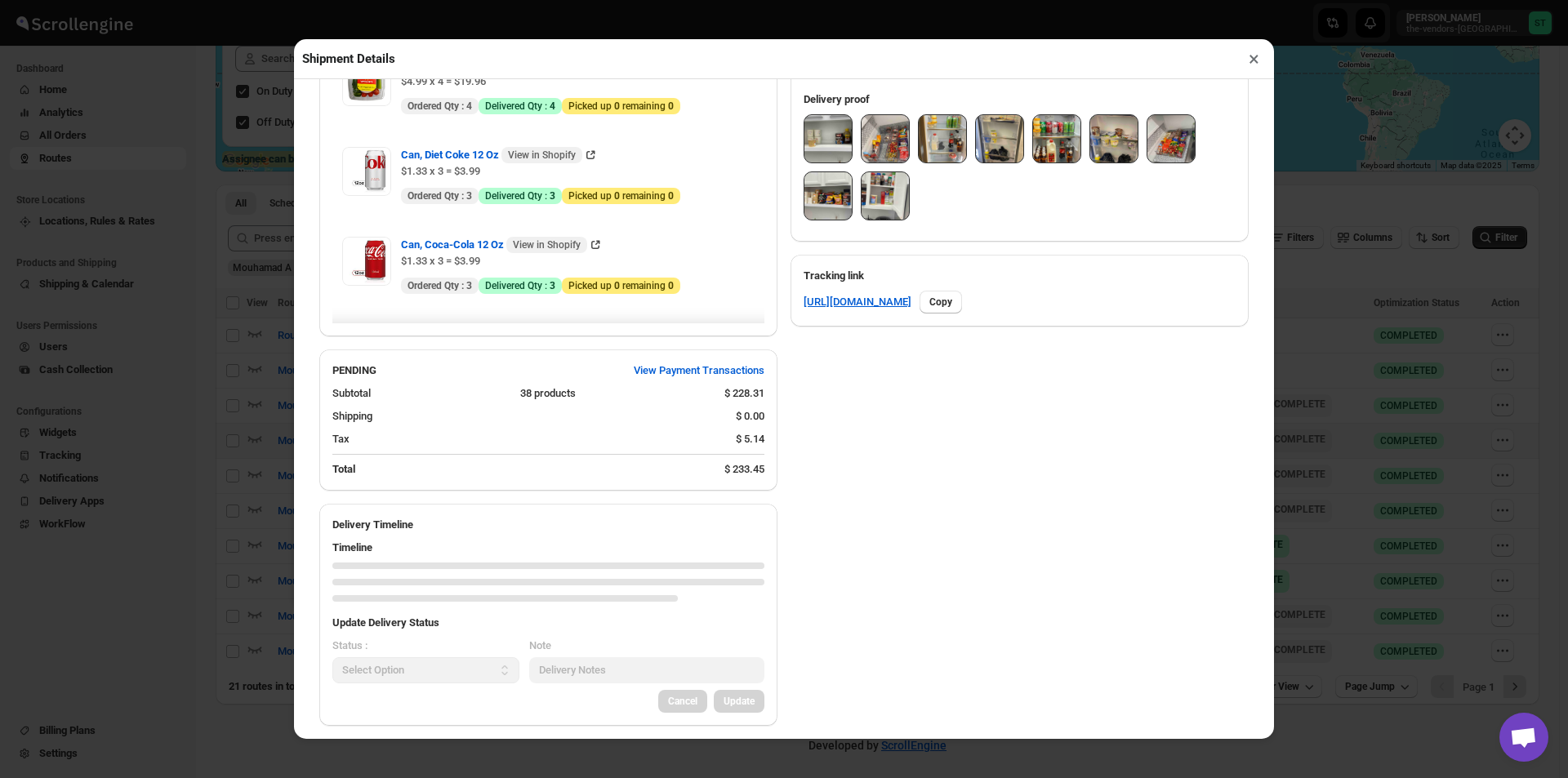
scroll to position [758, 0]
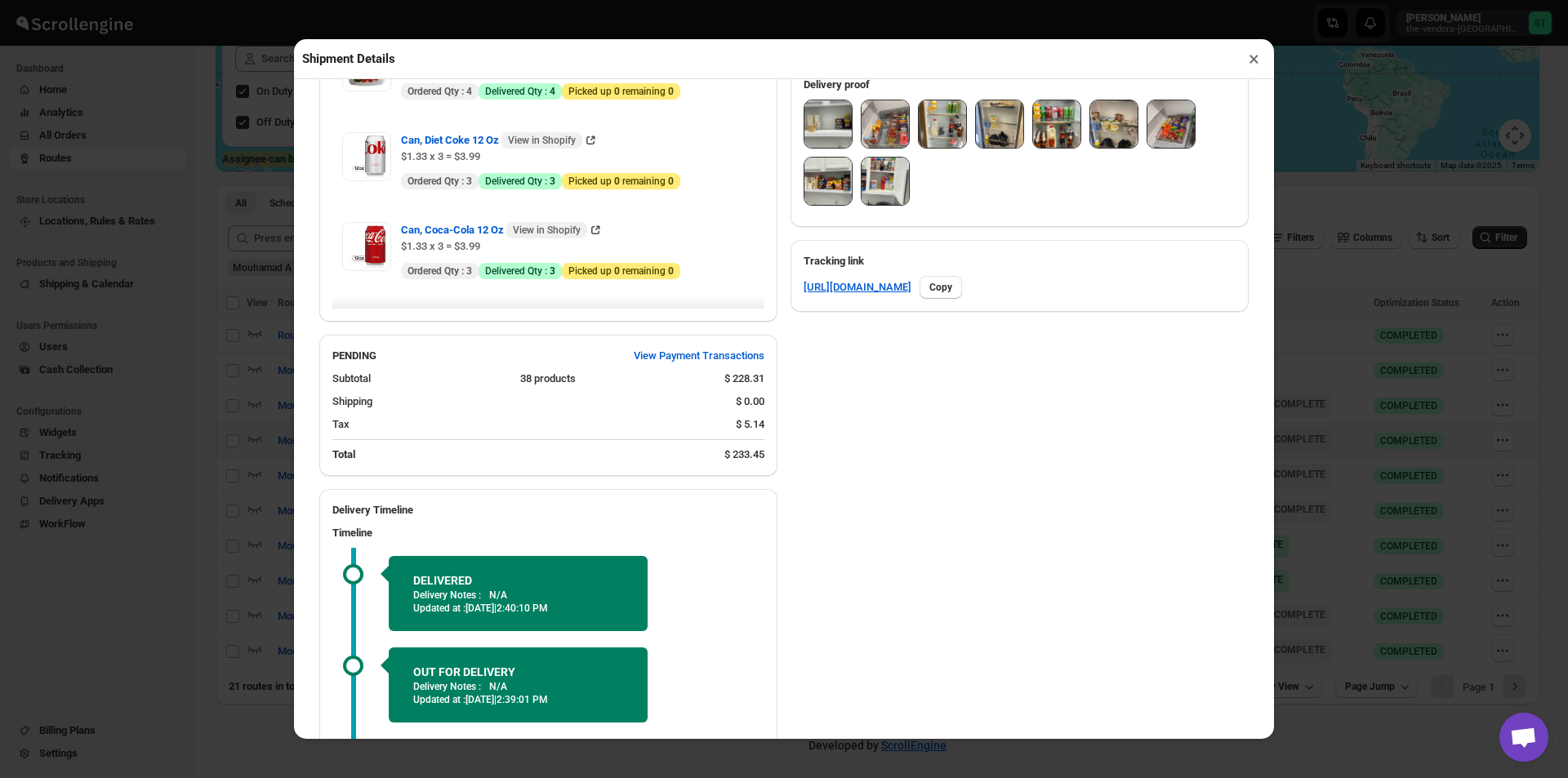
click at [817, 190] on img at bounding box center [828, 181] width 47 height 47
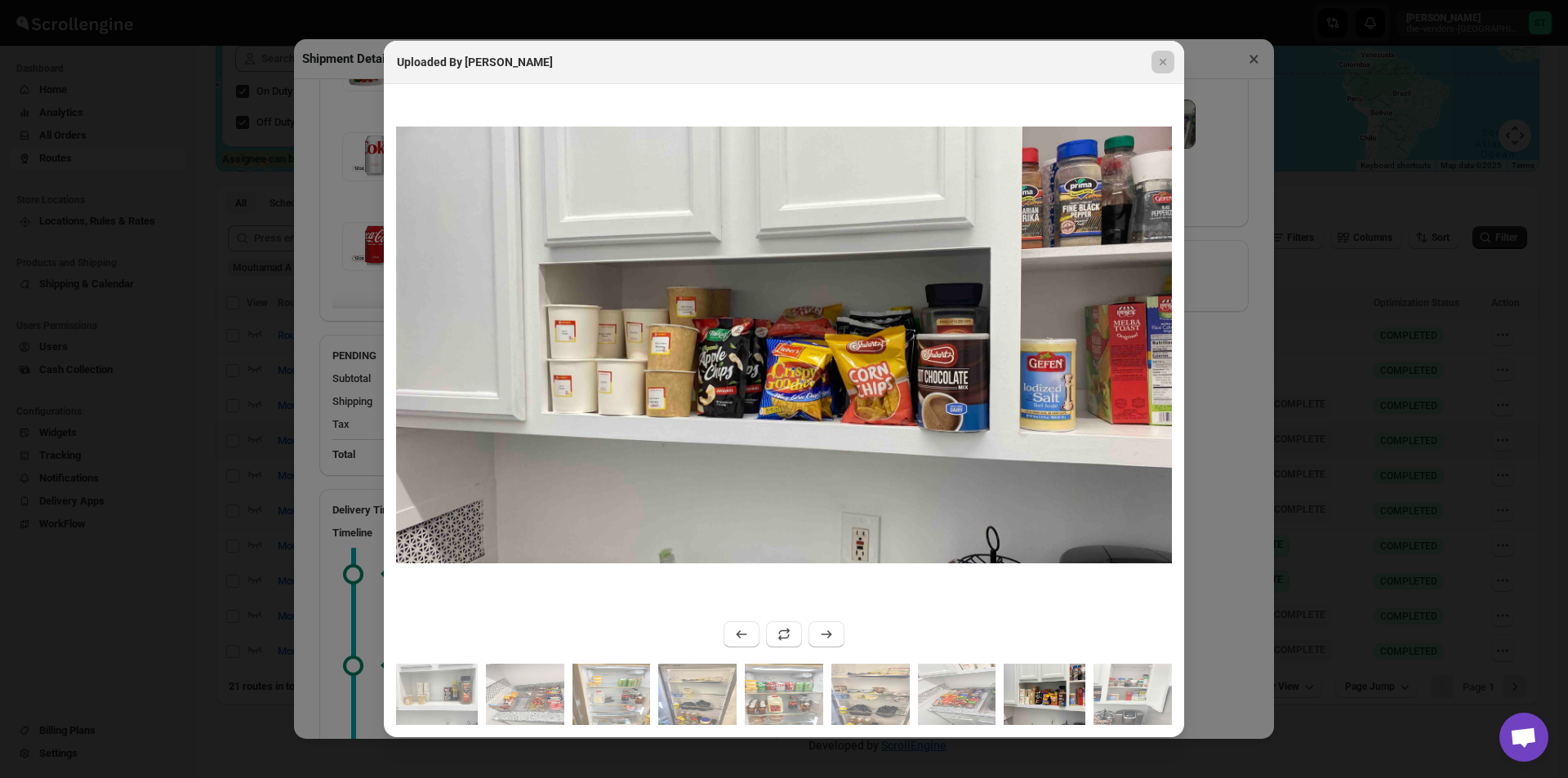
click at [1257, 65] on div at bounding box center [784, 389] width 1568 height 778
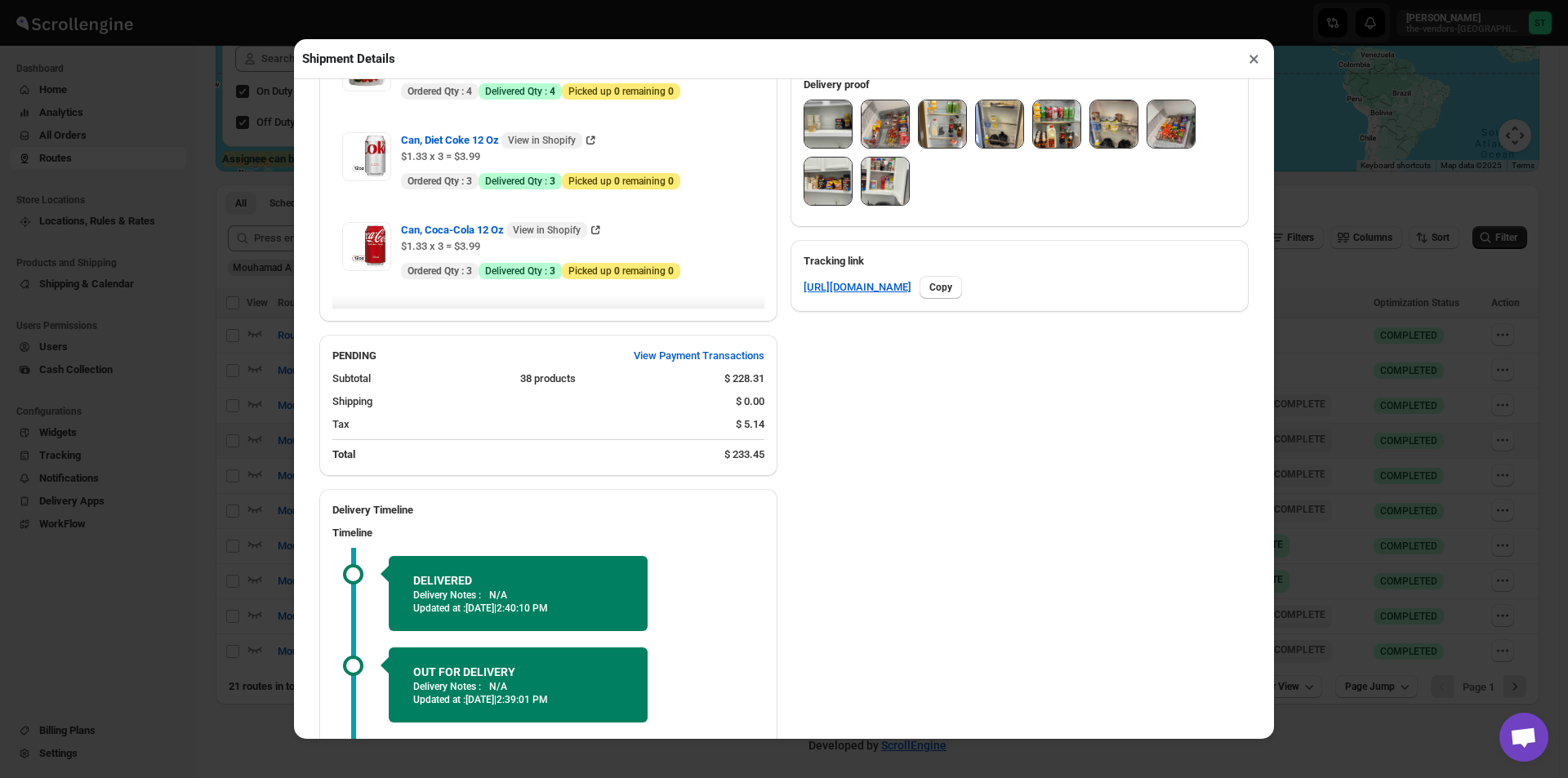
drag, startPoint x: 1247, startPoint y: 63, endPoint x: 1234, endPoint y: 72, distance: 15.8
click at [1246, 65] on button "×" at bounding box center [1254, 59] width 24 height 23
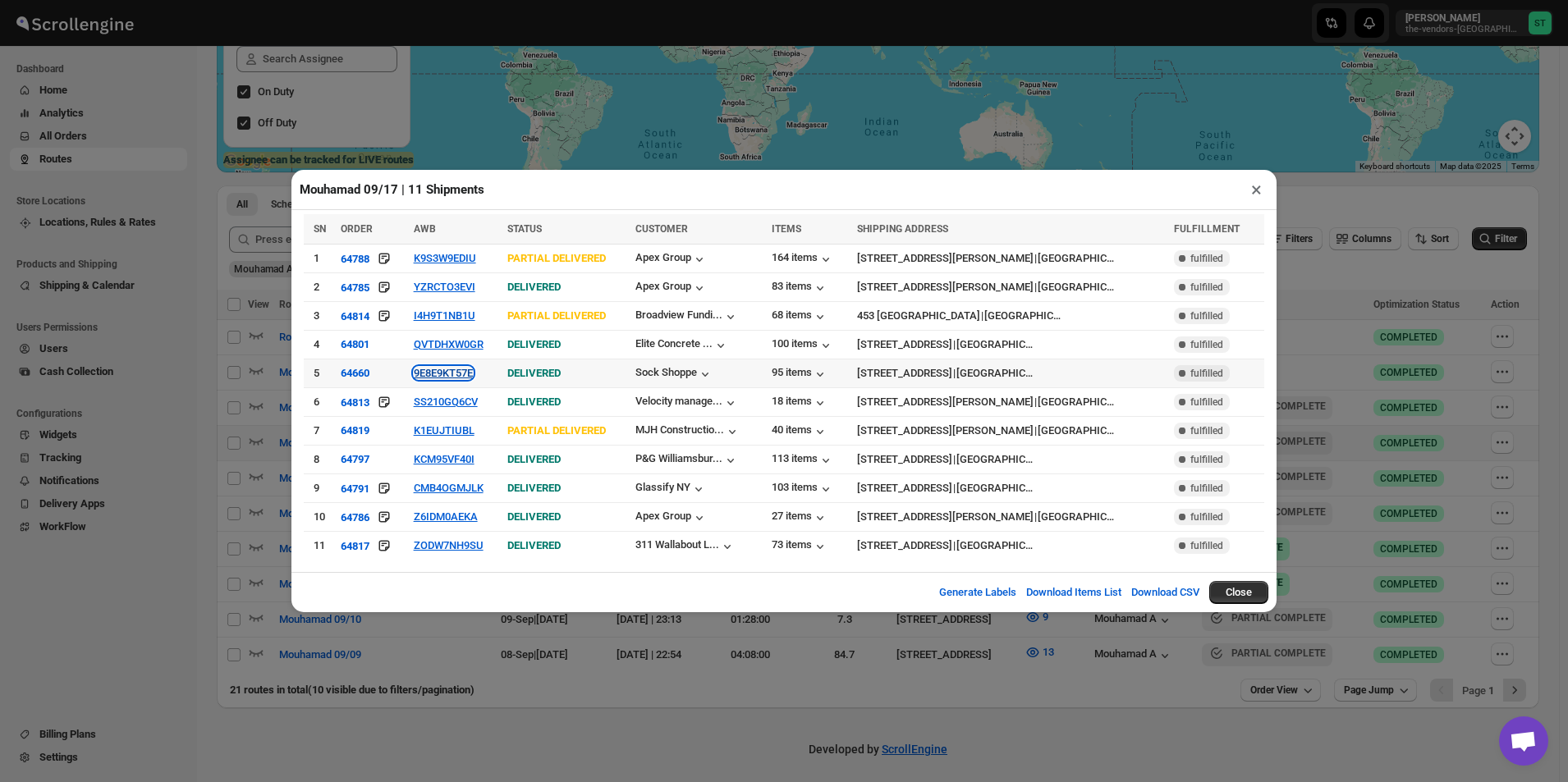
click at [473, 376] on button "9E8E9KT57E" at bounding box center [443, 373] width 59 height 12
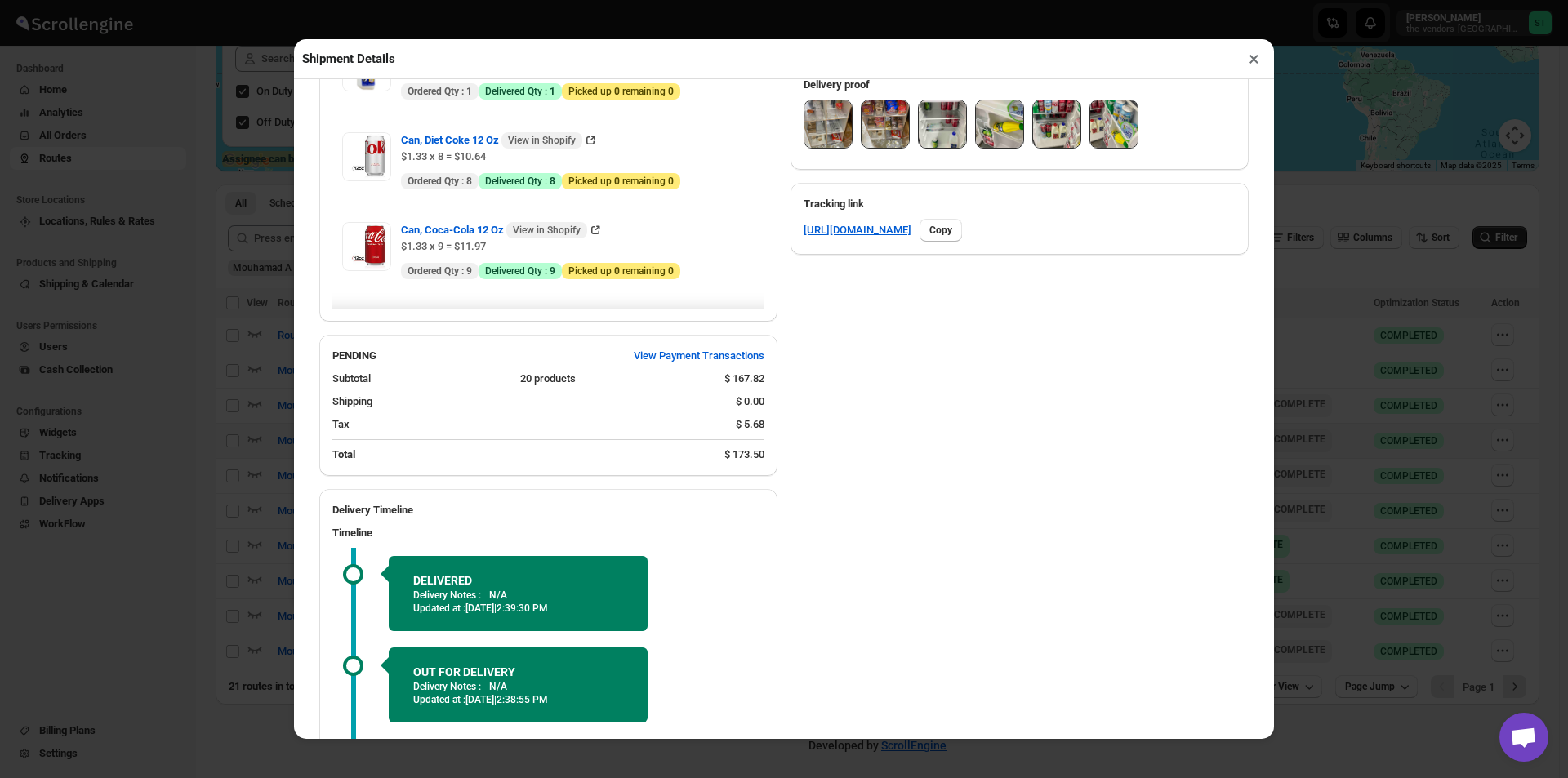
click at [824, 136] on img at bounding box center [828, 124] width 47 height 47
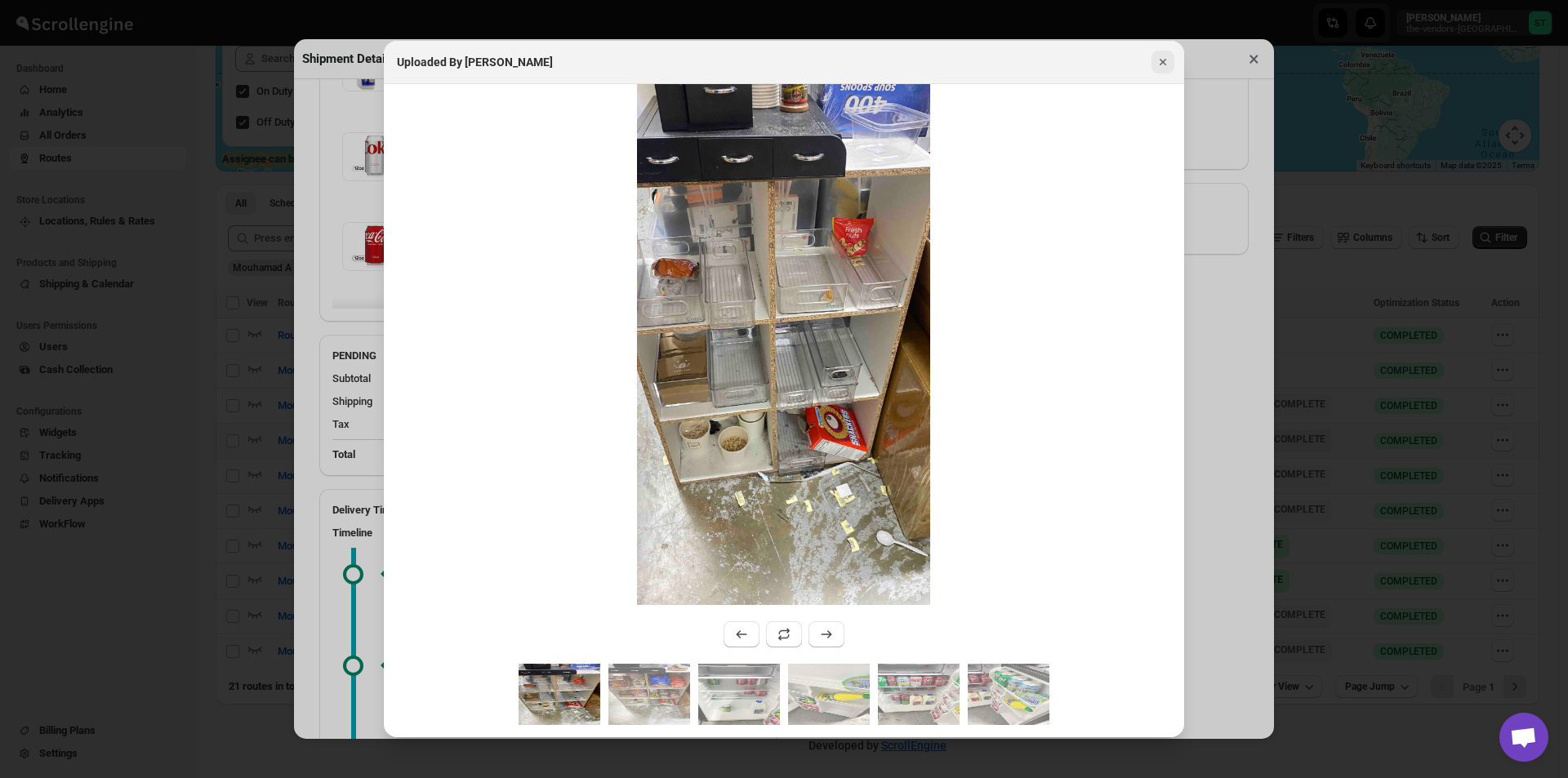
click at [1169, 62] on icon "Close" at bounding box center [1163, 62] width 17 height 17
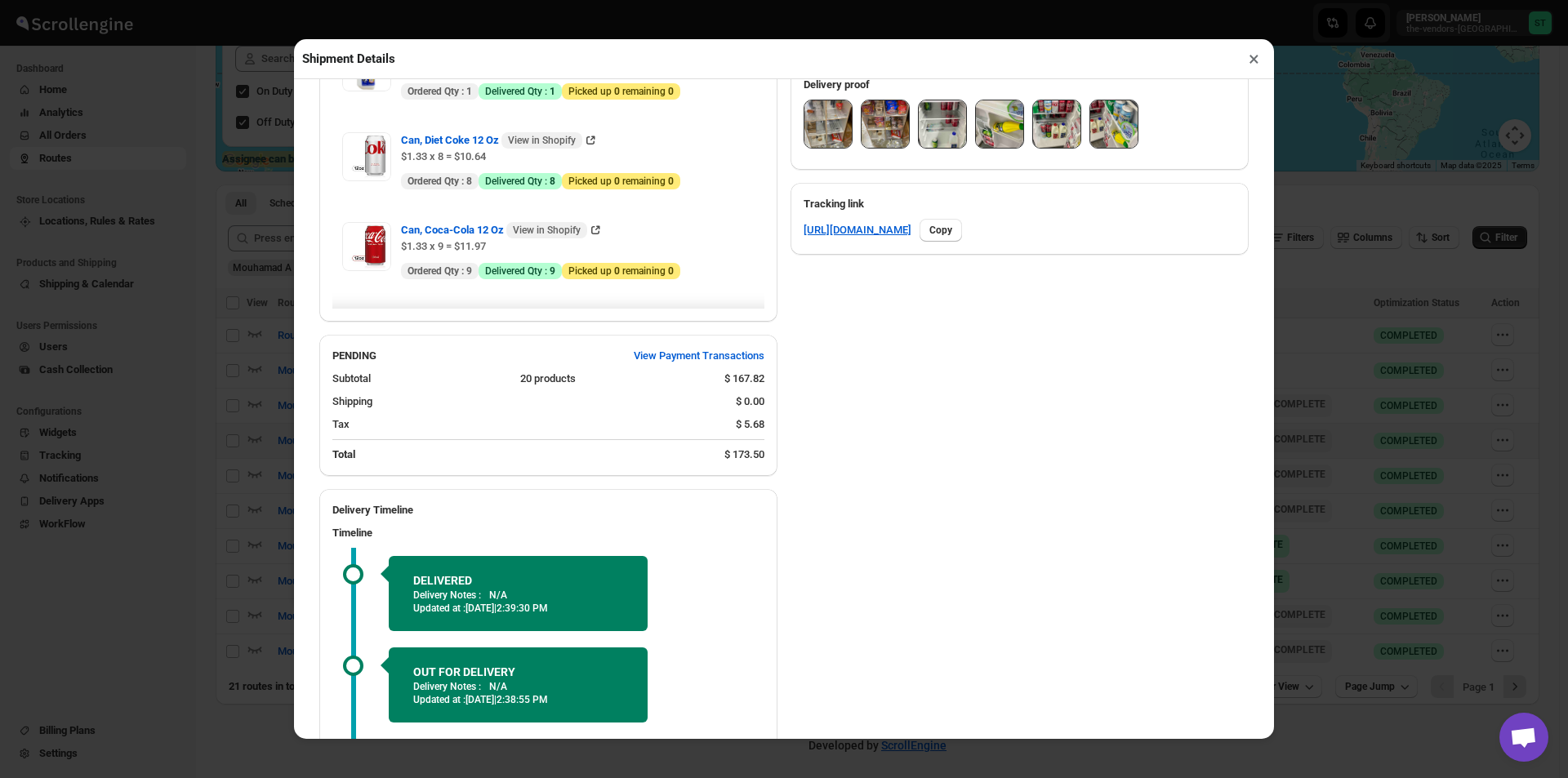
click at [1256, 64] on button "×" at bounding box center [1254, 59] width 24 height 23
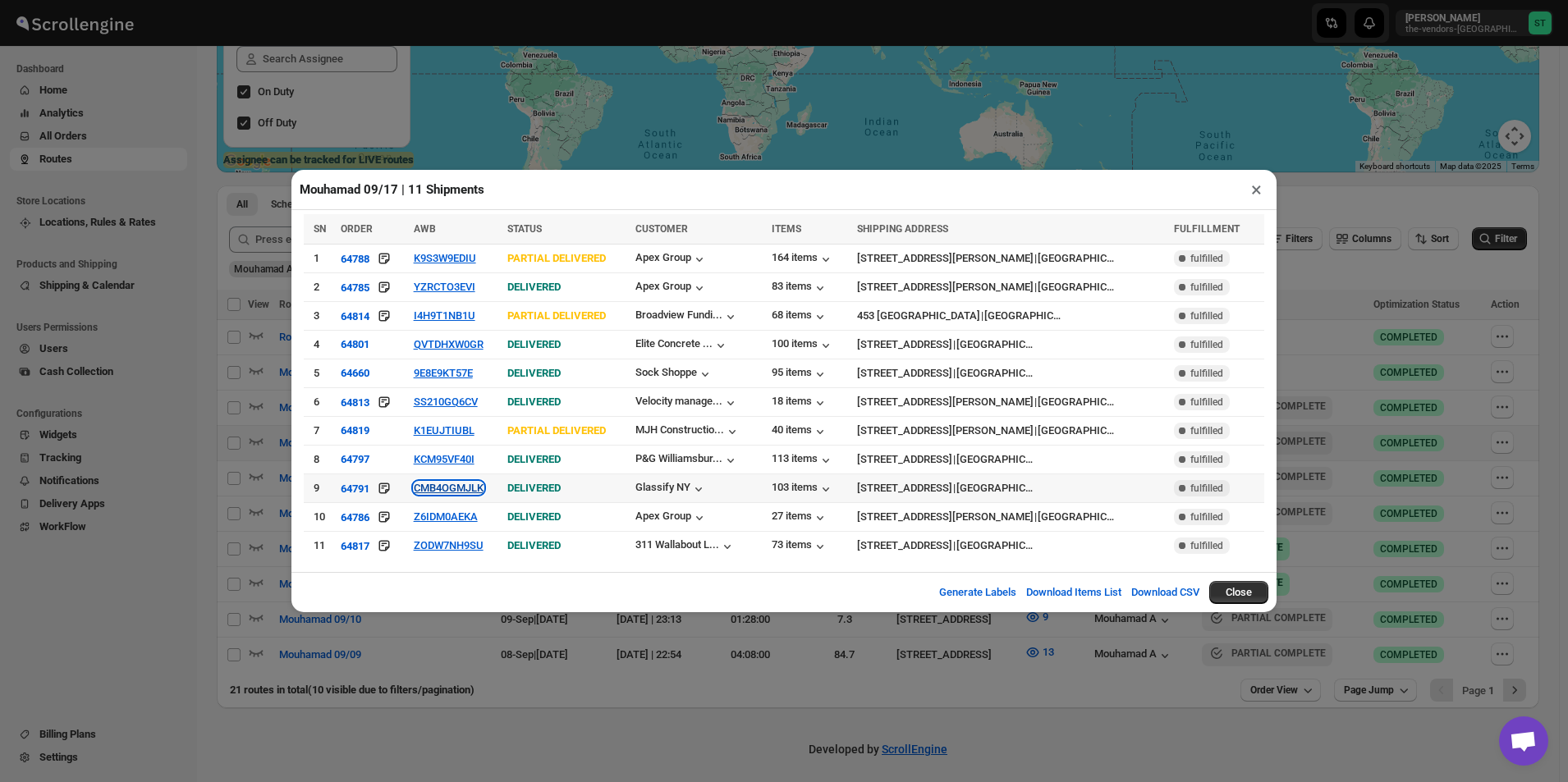
click at [484, 486] on button "CMB4OGMJLK" at bounding box center [448, 488] width 70 height 12
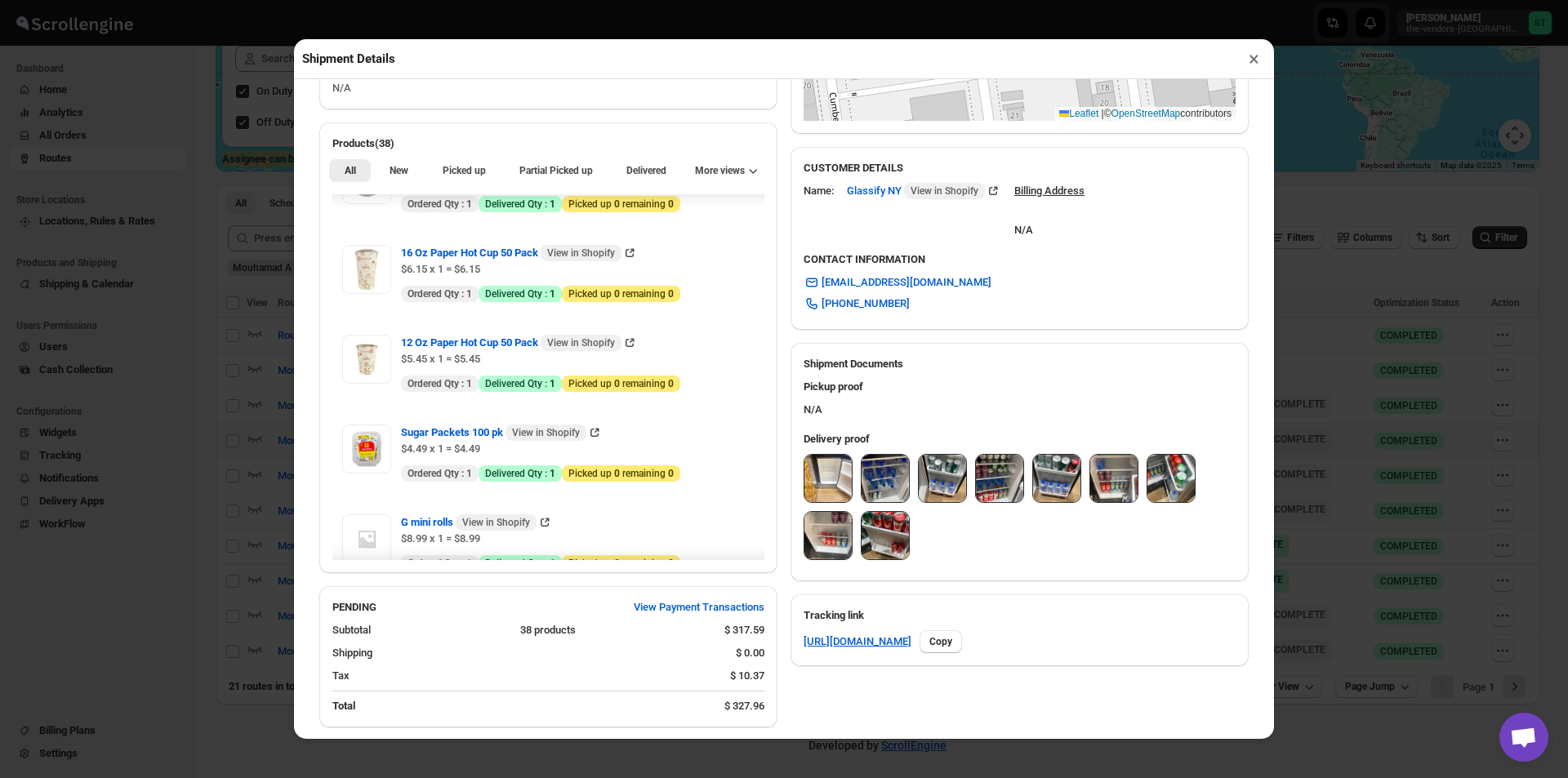
scroll to position [0, 0]
